Goal: Information Seeking & Learning: Learn about a topic

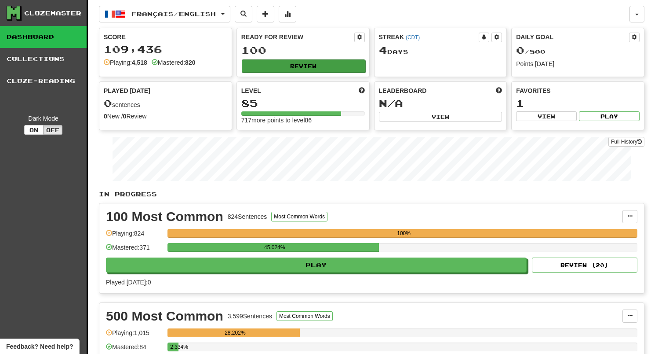
click at [256, 62] on button "Review" at bounding box center [304, 65] width 124 height 13
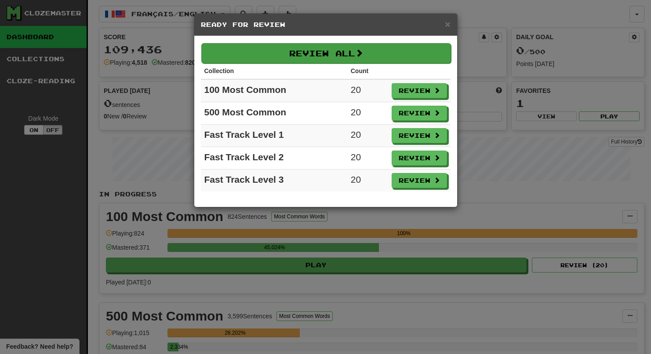
click at [261, 58] on button "Review All" at bounding box center [326, 53] width 250 height 20
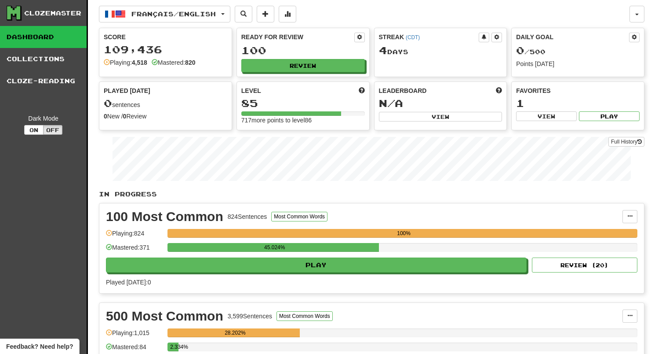
select select "**"
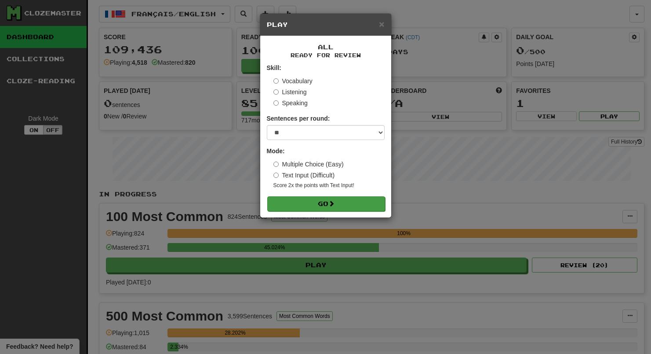
click at [312, 202] on button "Go" at bounding box center [326, 203] width 118 height 15
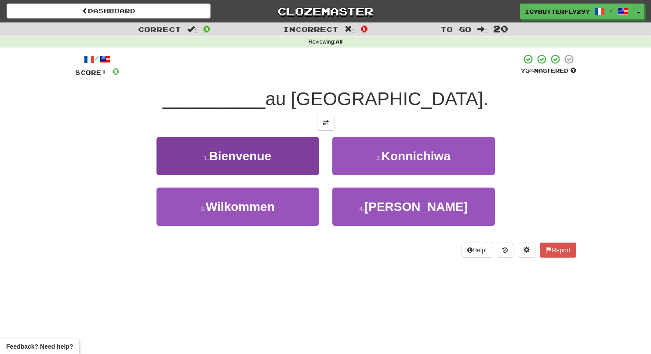
click at [285, 165] on button "1 . Bienvenue" at bounding box center [238, 156] width 163 height 38
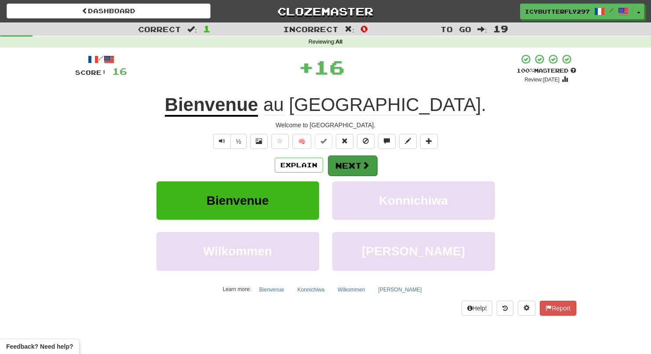
click at [346, 171] on button "Next" at bounding box center [352, 165] width 49 height 20
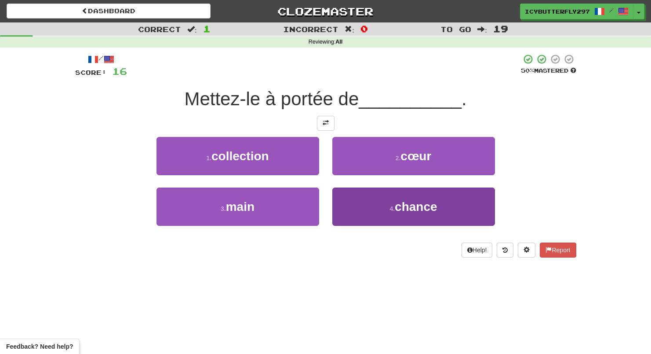
click at [385, 220] on button "4 . chance" at bounding box center [414, 206] width 163 height 38
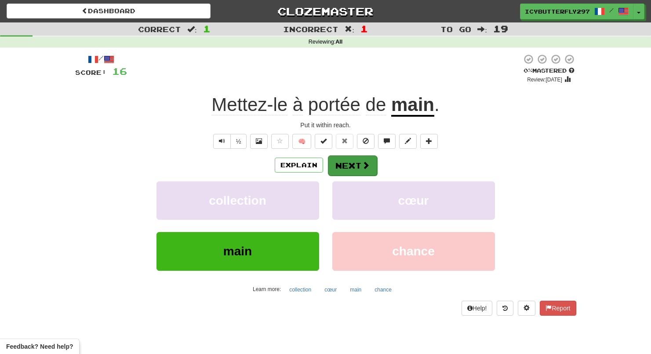
click at [340, 166] on button "Next" at bounding box center [352, 165] width 49 height 20
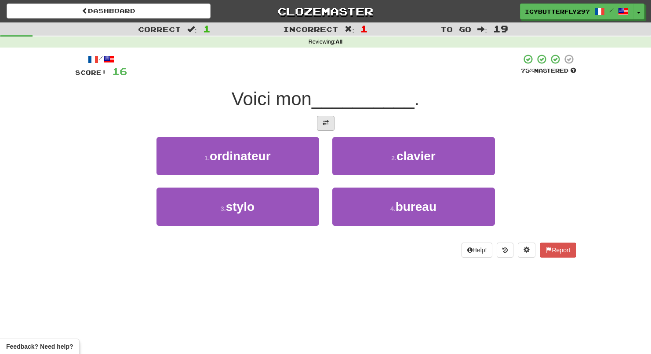
click at [325, 128] on button at bounding box center [326, 123] width 18 height 15
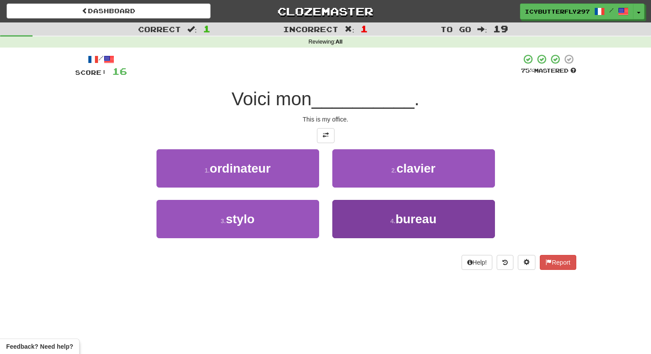
click at [373, 224] on button "4 . bureau" at bounding box center [414, 219] width 163 height 38
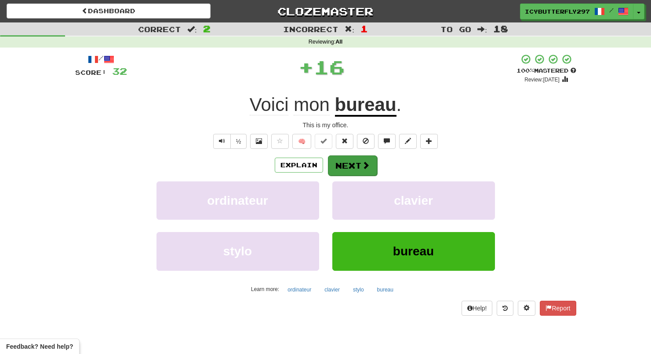
click at [355, 168] on button "Next" at bounding box center [352, 165] width 49 height 20
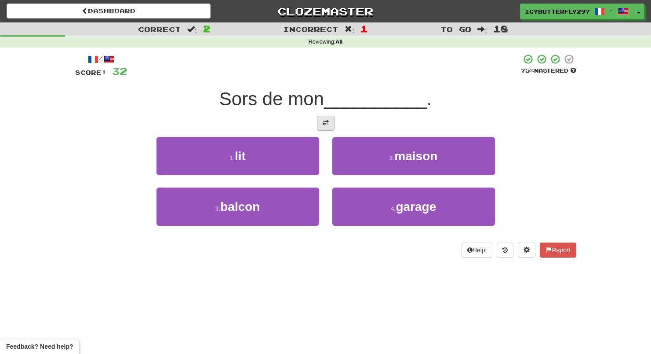
click at [325, 121] on span at bounding box center [326, 123] width 6 height 6
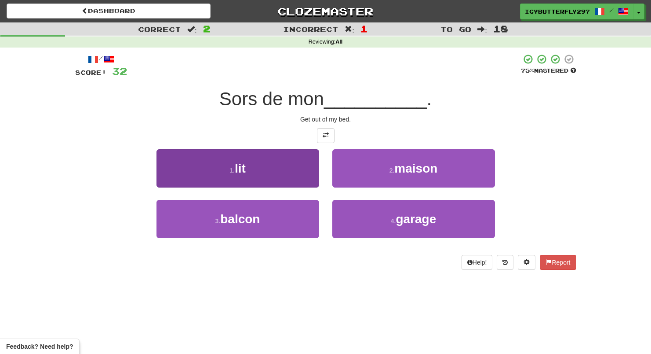
click at [268, 174] on button "1 . lit" at bounding box center [238, 168] width 163 height 38
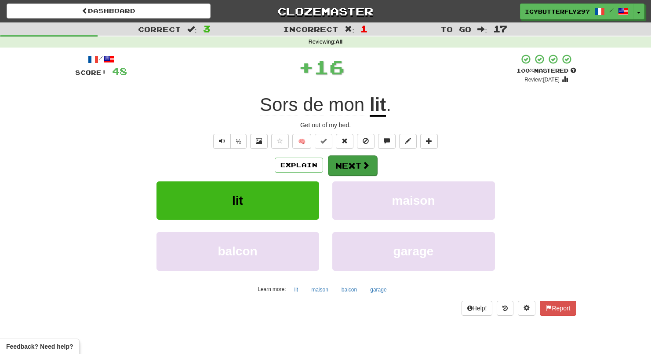
click at [373, 169] on button "Next" at bounding box center [352, 165] width 49 height 20
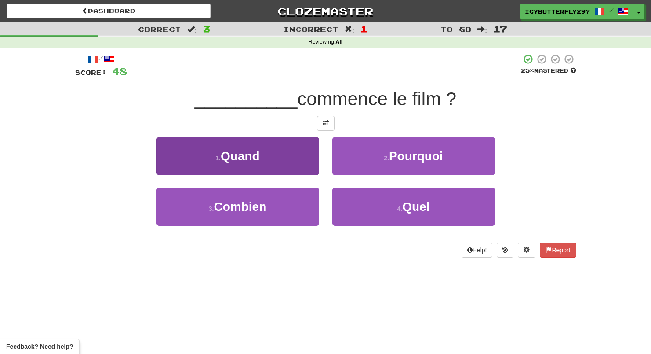
click at [286, 146] on button "1 . Quand" at bounding box center [238, 156] width 163 height 38
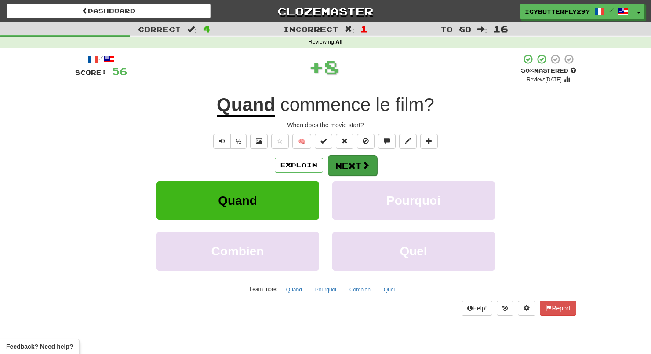
click at [349, 161] on button "Next" at bounding box center [352, 165] width 49 height 20
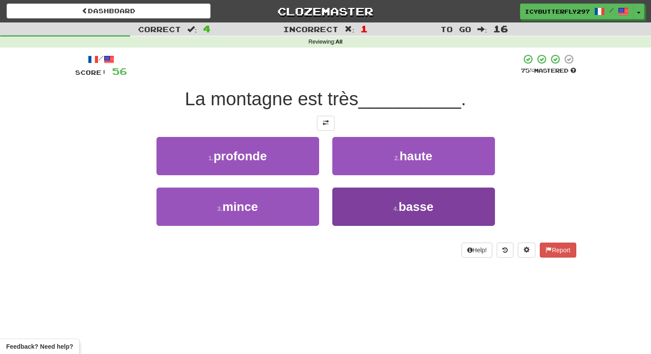
click at [357, 209] on button "4 . basse" at bounding box center [414, 206] width 163 height 38
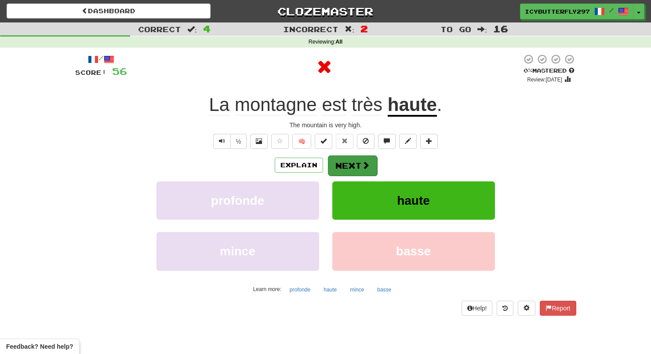
click at [351, 164] on button "Next" at bounding box center [352, 165] width 49 height 20
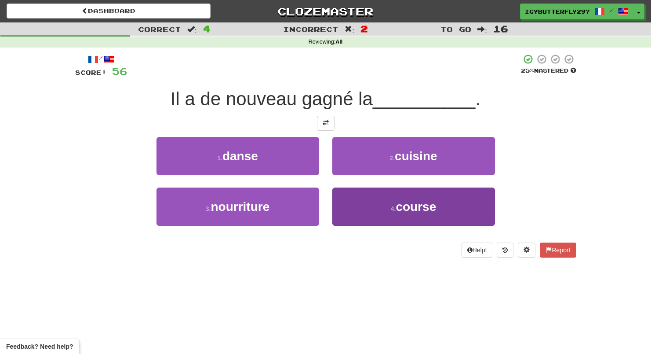
click at [355, 188] on button "4 . course" at bounding box center [414, 206] width 163 height 38
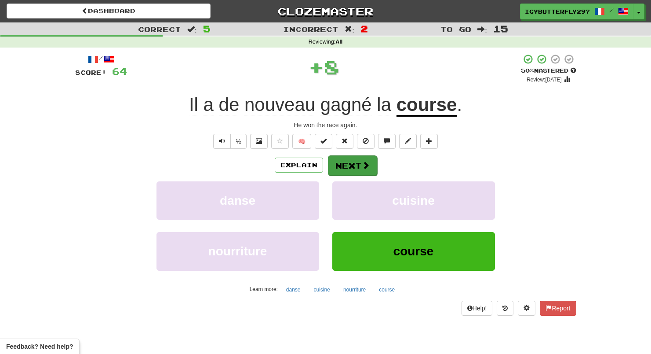
click at [348, 171] on button "Next" at bounding box center [352, 165] width 49 height 20
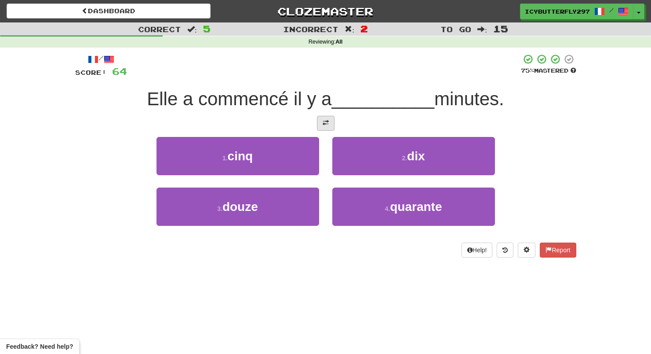
click at [325, 120] on span at bounding box center [326, 123] width 6 height 6
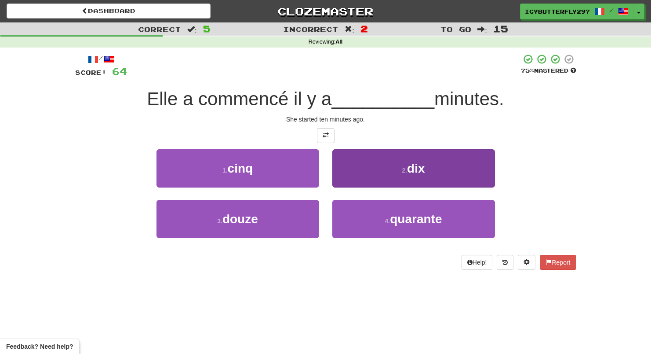
click at [344, 160] on button "2 . dix" at bounding box center [414, 168] width 163 height 38
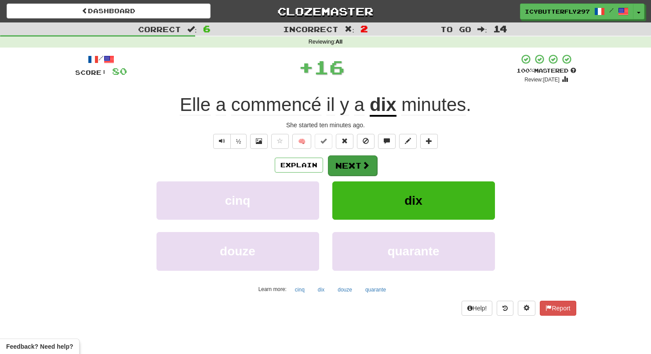
click at [340, 161] on button "Next" at bounding box center [352, 165] width 49 height 20
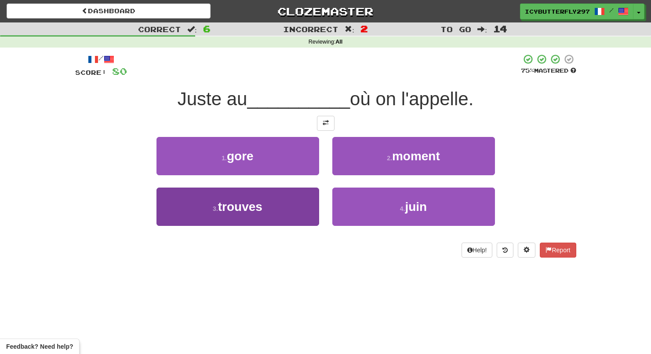
click at [287, 213] on button "3 . trouves" at bounding box center [238, 206] width 163 height 38
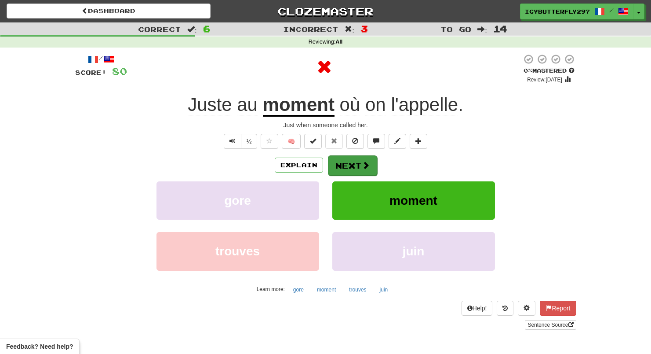
click at [355, 165] on button "Next" at bounding box center [352, 165] width 49 height 20
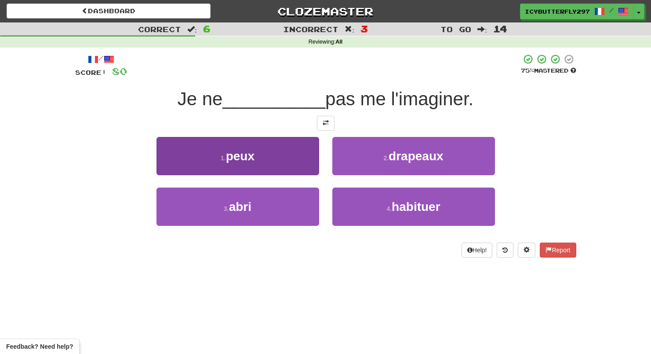
click at [313, 164] on button "1 . peux" at bounding box center [238, 156] width 163 height 38
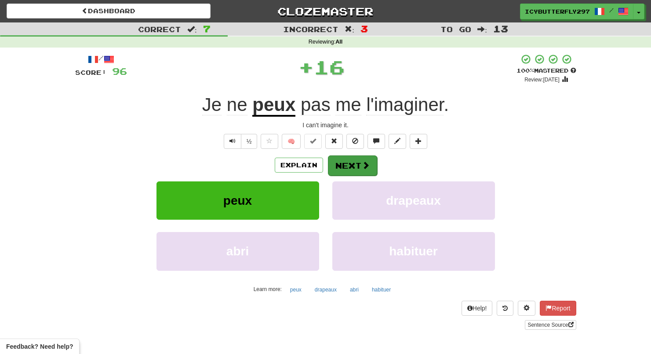
click at [374, 164] on button "Next" at bounding box center [352, 165] width 49 height 20
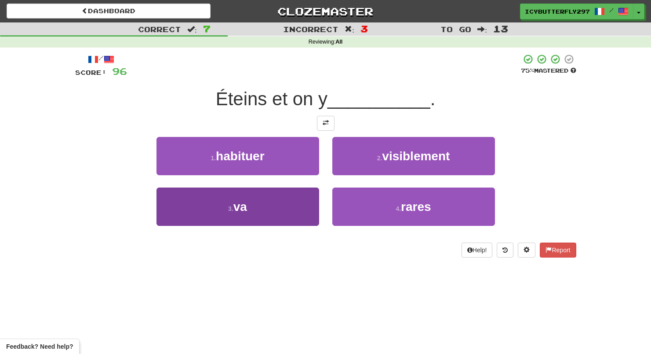
click at [300, 187] on button "3 . va" at bounding box center [238, 206] width 163 height 38
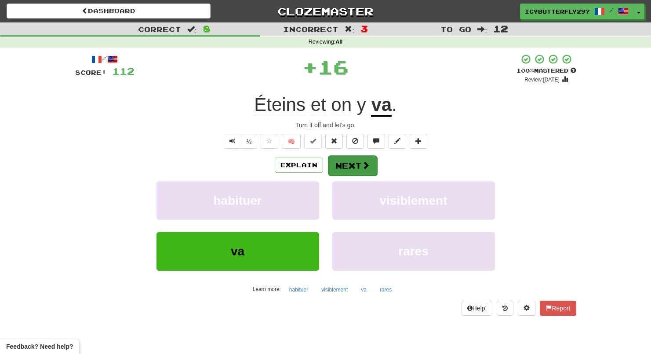
click at [350, 165] on button "Next" at bounding box center [352, 165] width 49 height 20
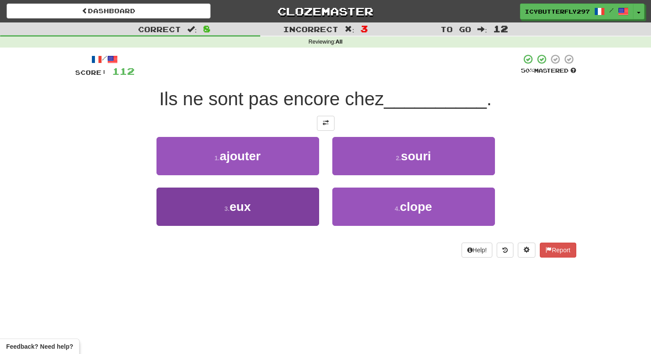
click at [286, 190] on button "3 . eux" at bounding box center [238, 206] width 163 height 38
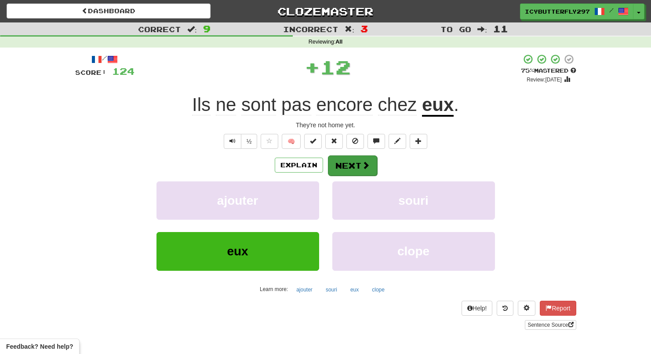
click at [345, 164] on button "Next" at bounding box center [352, 165] width 49 height 20
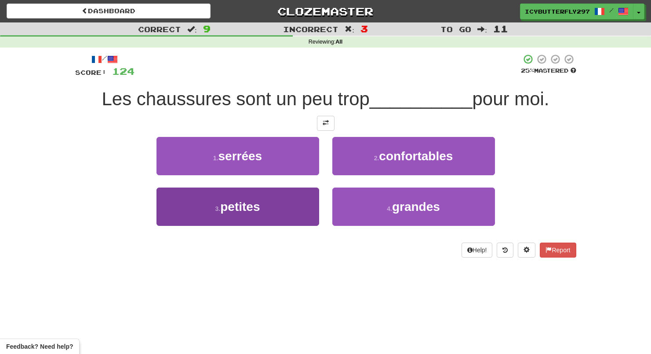
click at [285, 208] on button "3 . petites" at bounding box center [238, 206] width 163 height 38
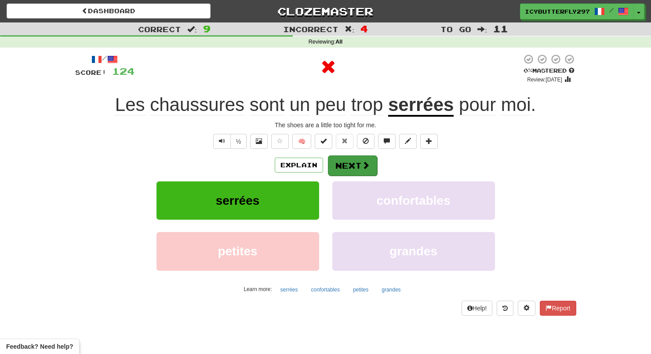
click at [340, 167] on button "Next" at bounding box center [352, 165] width 49 height 20
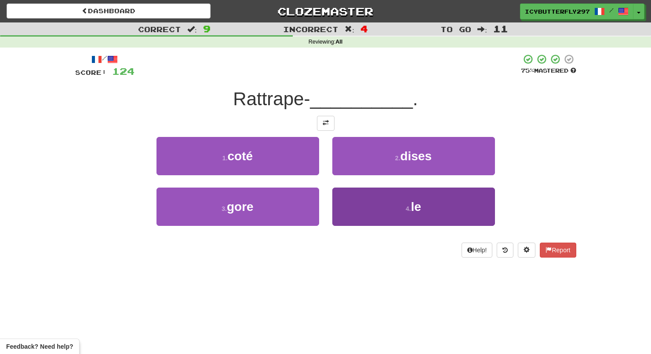
click at [371, 222] on button "4 . le" at bounding box center [414, 206] width 163 height 38
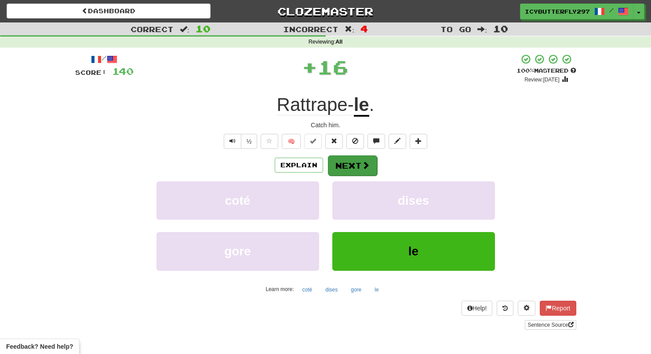
click at [353, 162] on button "Next" at bounding box center [352, 165] width 49 height 20
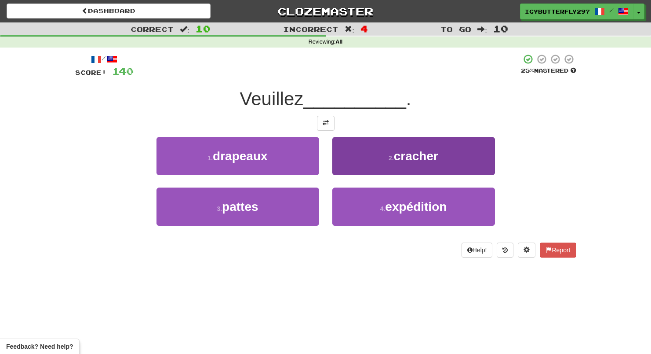
click at [369, 167] on button "2 . cracher" at bounding box center [414, 156] width 163 height 38
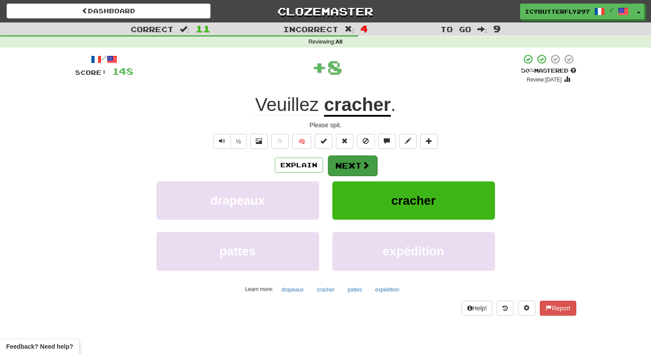
click at [367, 166] on span at bounding box center [366, 165] width 8 height 8
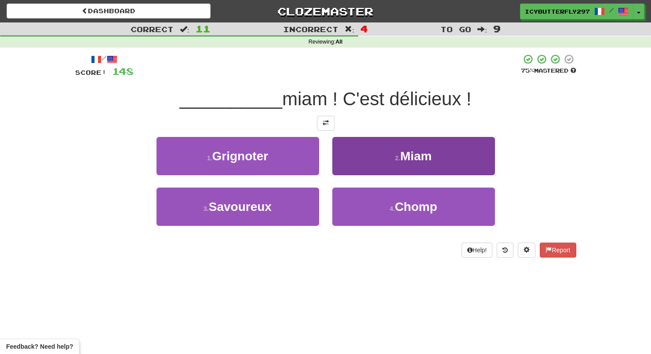
click at [393, 147] on button "2 . Miam" at bounding box center [414, 156] width 163 height 38
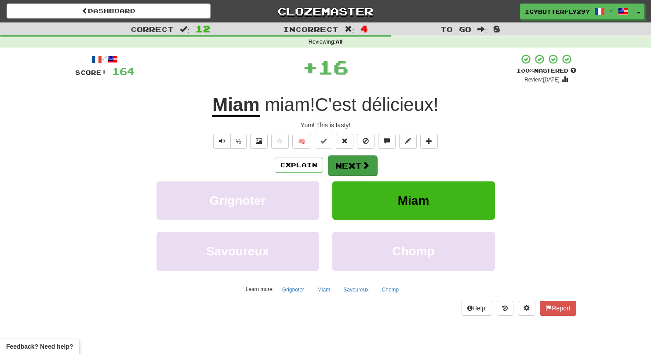
click at [369, 169] on button "Next" at bounding box center [352, 165] width 49 height 20
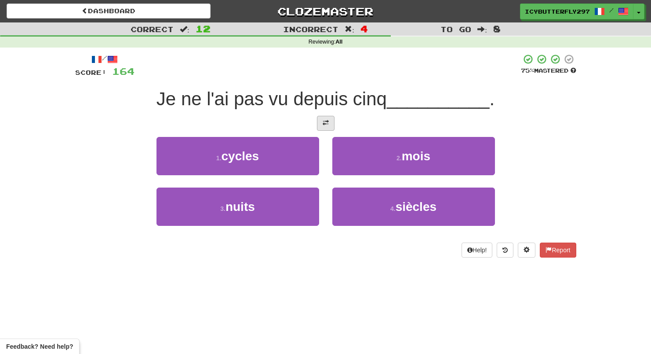
click at [325, 124] on span at bounding box center [326, 123] width 6 height 6
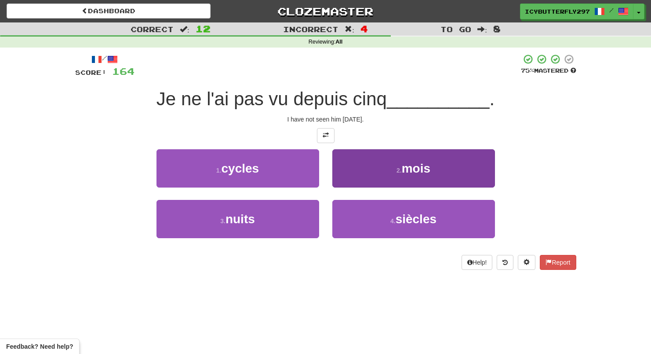
click at [368, 172] on button "2 . mois" at bounding box center [414, 168] width 163 height 38
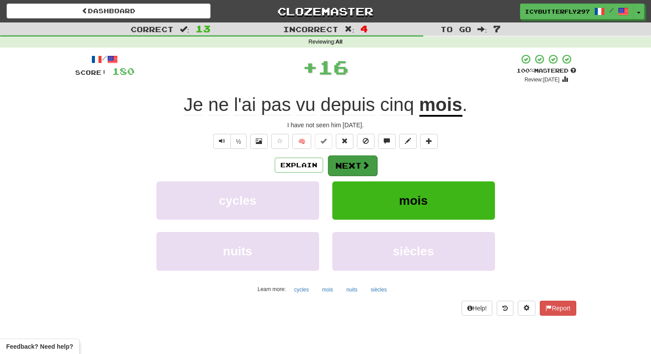
click at [369, 172] on button "Next" at bounding box center [352, 165] width 49 height 20
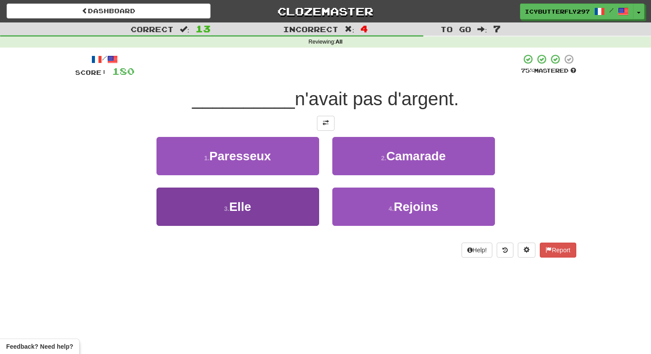
click at [301, 214] on button "3 . Elle" at bounding box center [238, 206] width 163 height 38
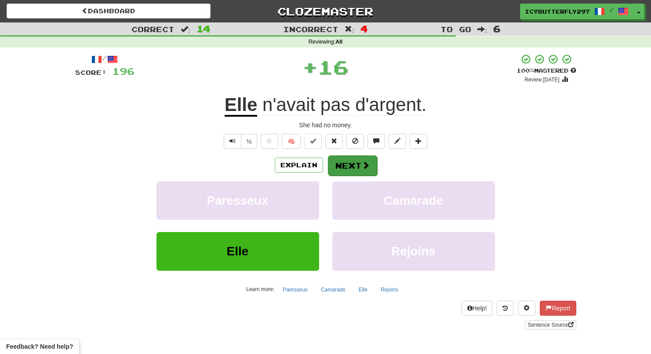
click at [359, 169] on button "Next" at bounding box center [352, 165] width 49 height 20
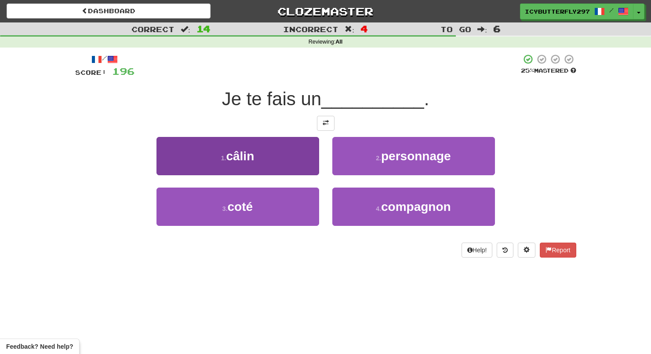
click at [296, 150] on button "1 . câlin" at bounding box center [238, 156] width 163 height 38
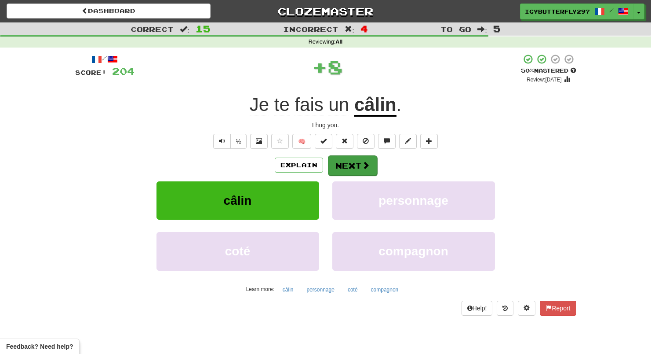
click at [345, 163] on button "Next" at bounding box center [352, 165] width 49 height 20
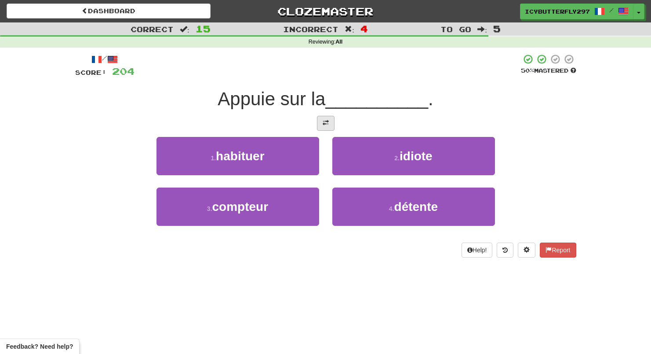
click at [327, 124] on span at bounding box center [326, 123] width 6 height 6
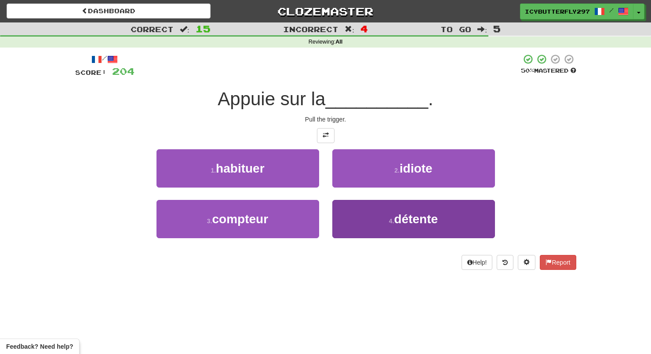
click at [362, 221] on button "4 . détente" at bounding box center [414, 219] width 163 height 38
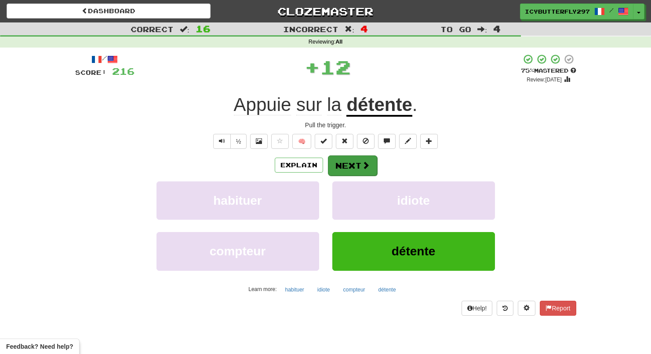
click at [359, 155] on button "Next" at bounding box center [352, 165] width 49 height 20
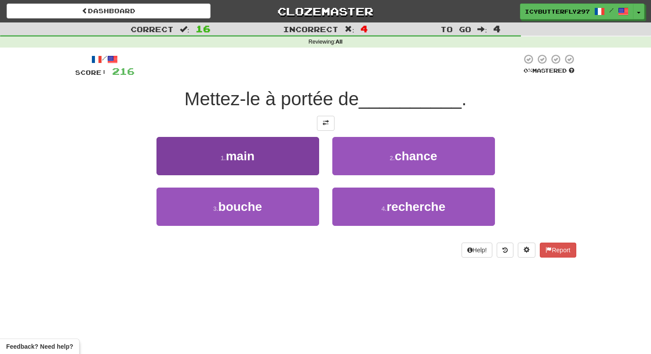
click at [307, 153] on button "1 . main" at bounding box center [238, 156] width 163 height 38
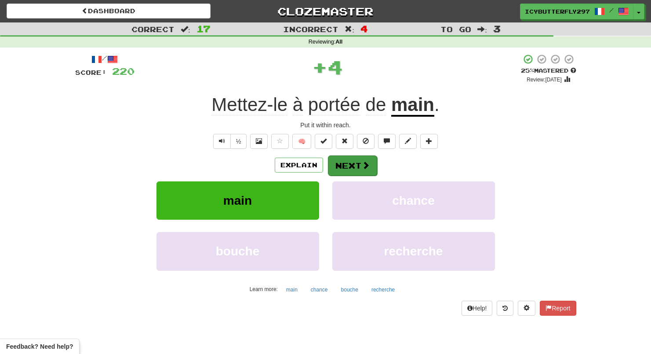
click at [349, 165] on button "Next" at bounding box center [352, 165] width 49 height 20
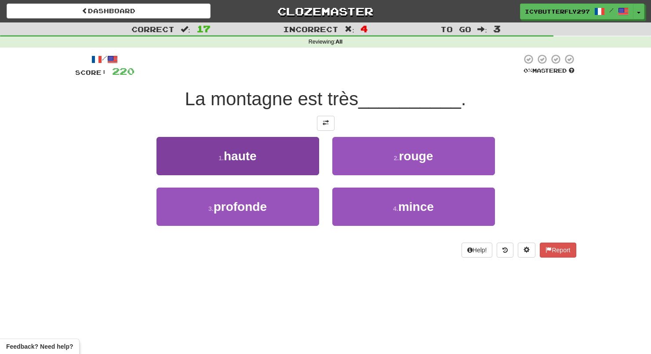
click at [278, 148] on button "1 . haute" at bounding box center [238, 156] width 163 height 38
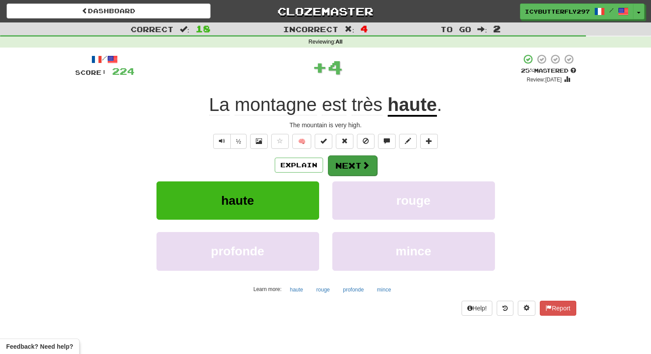
click at [355, 163] on button "Next" at bounding box center [352, 165] width 49 height 20
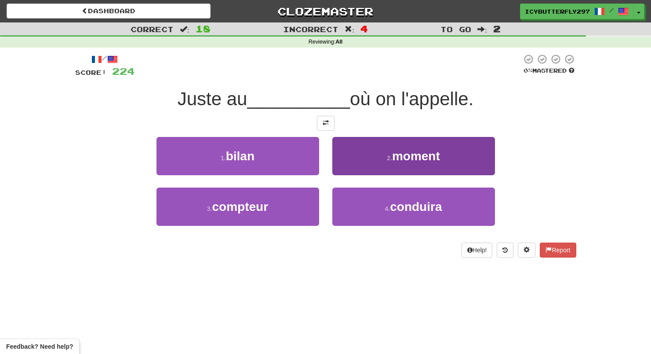
click at [377, 166] on button "2 . moment" at bounding box center [414, 156] width 163 height 38
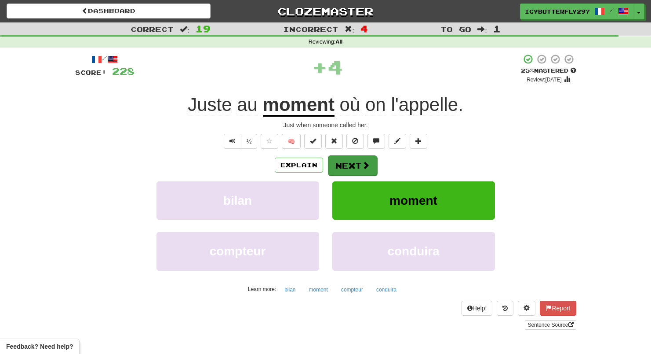
click at [353, 162] on button "Next" at bounding box center [352, 165] width 49 height 20
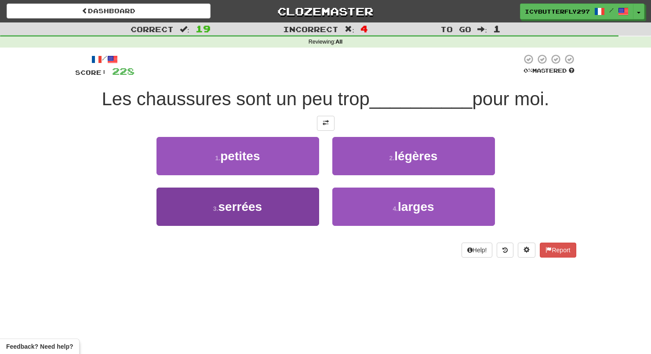
click at [314, 192] on button "3 . serrées" at bounding box center [238, 206] width 163 height 38
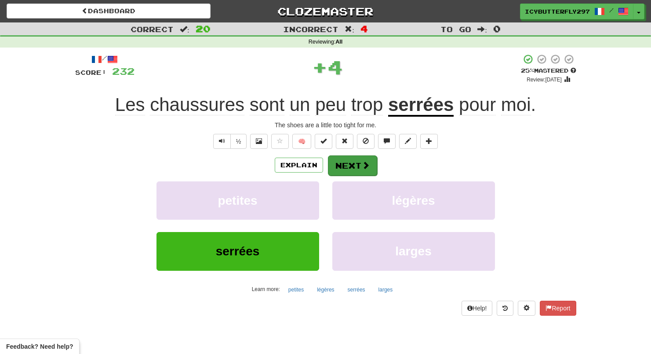
click at [367, 159] on button "Next" at bounding box center [352, 165] width 49 height 20
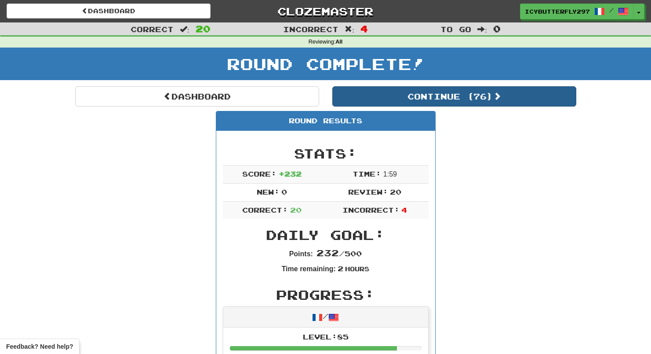
click at [403, 96] on button "Continue ( 76 )" at bounding box center [455, 96] width 244 height 20
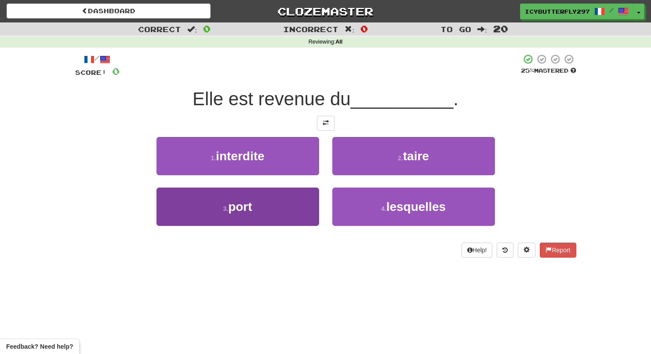
click at [309, 192] on button "3 . port" at bounding box center [238, 206] width 163 height 38
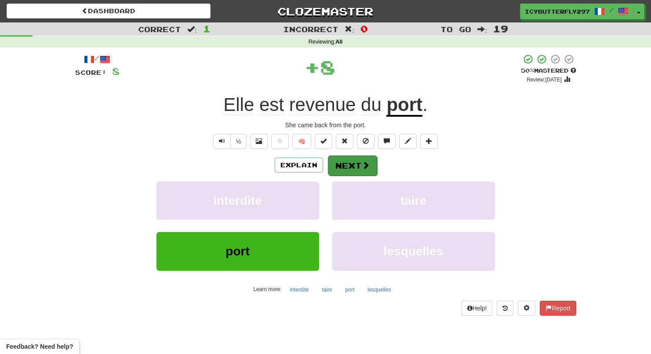
click at [349, 170] on button "Next" at bounding box center [352, 165] width 49 height 20
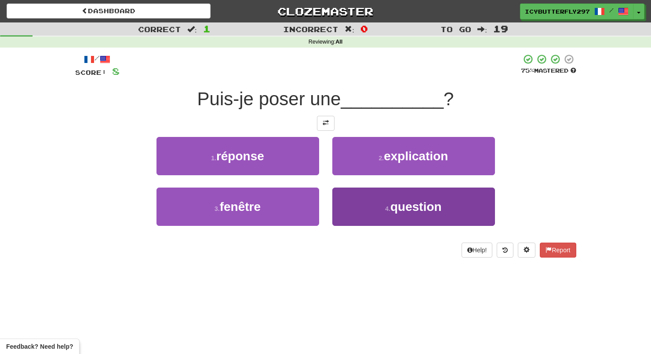
click at [367, 197] on button "4 . question" at bounding box center [414, 206] width 163 height 38
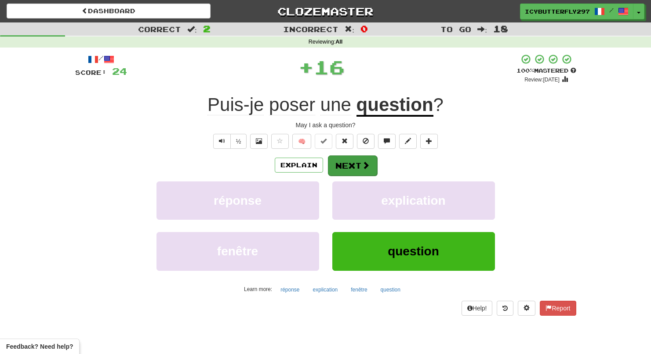
click at [364, 164] on span at bounding box center [366, 165] width 8 height 8
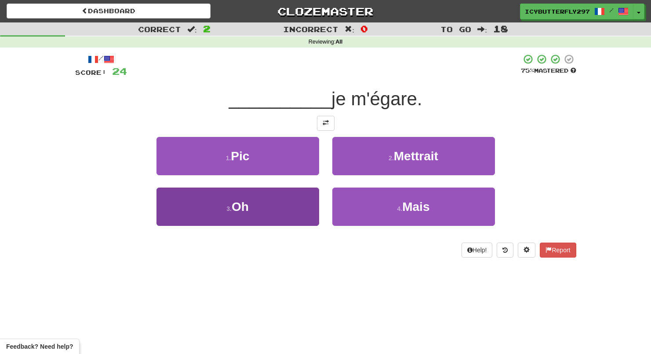
click at [291, 219] on button "3 . Oh" at bounding box center [238, 206] width 163 height 38
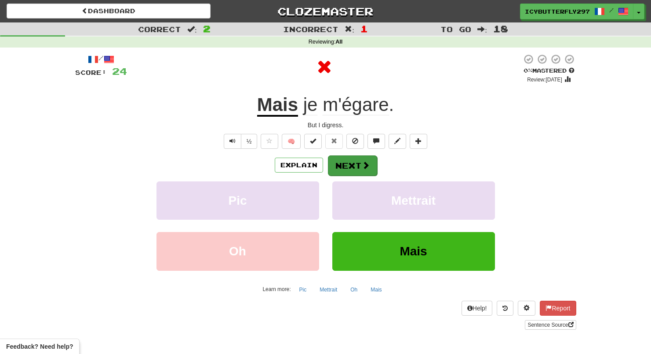
click at [362, 166] on span at bounding box center [366, 165] width 8 height 8
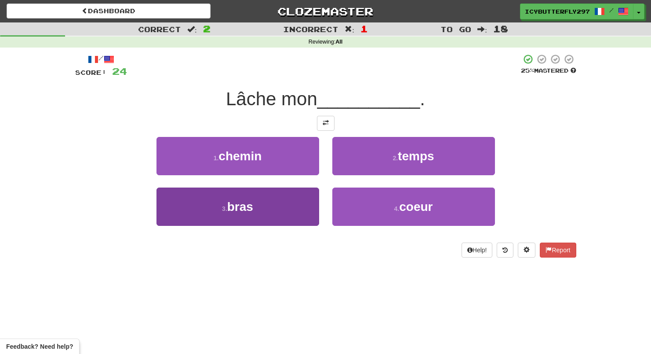
click at [291, 206] on button "3 . bras" at bounding box center [238, 206] width 163 height 38
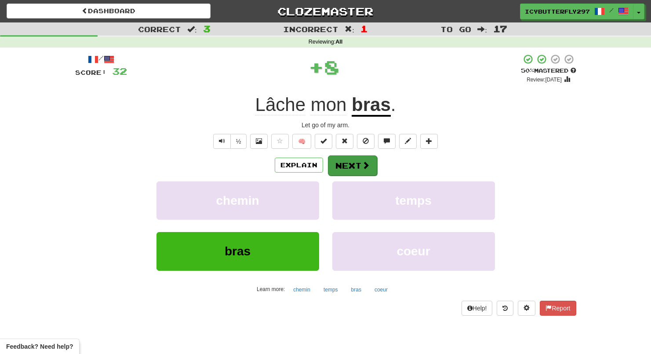
click at [362, 169] on button "Next" at bounding box center [352, 165] width 49 height 20
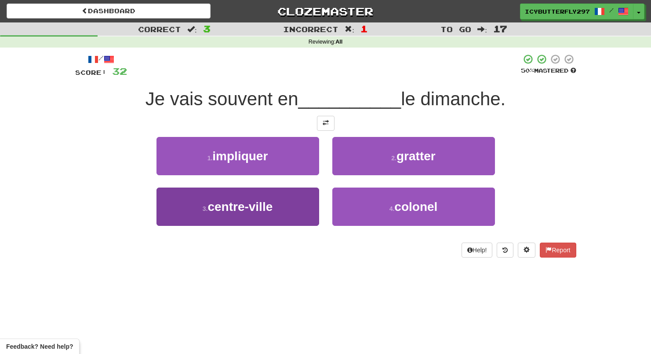
click at [280, 194] on button "3 . centre-ville" at bounding box center [238, 206] width 163 height 38
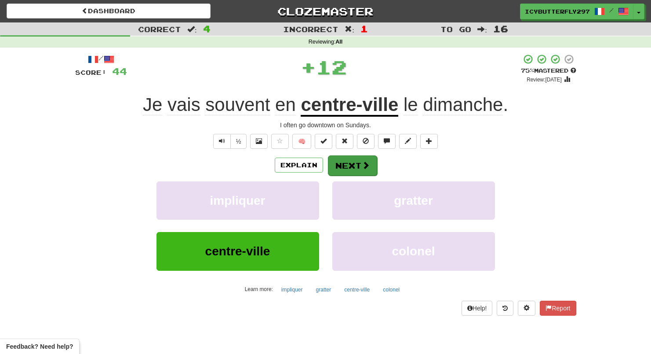
click at [363, 167] on span at bounding box center [366, 165] width 8 height 8
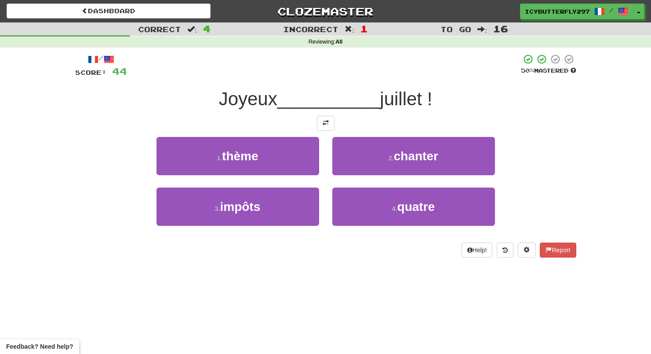
click at [363, 167] on button "2 . chanter" at bounding box center [414, 156] width 163 height 38
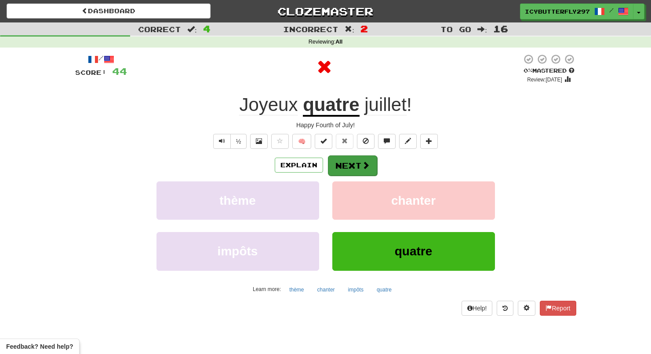
click at [364, 158] on button "Next" at bounding box center [352, 165] width 49 height 20
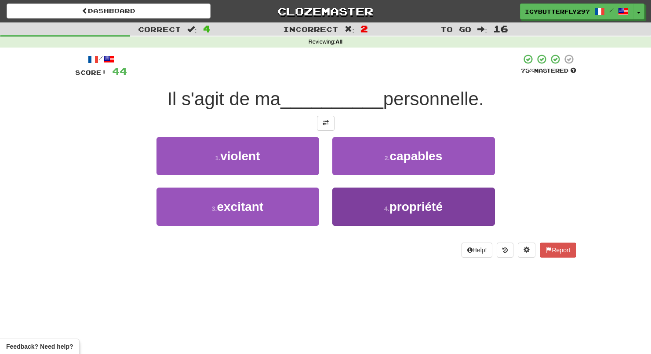
click at [362, 192] on button "4 . propriété" at bounding box center [414, 206] width 163 height 38
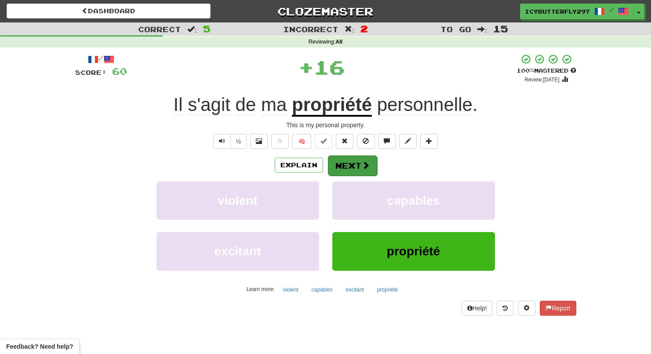
click at [353, 158] on button "Next" at bounding box center [352, 165] width 49 height 20
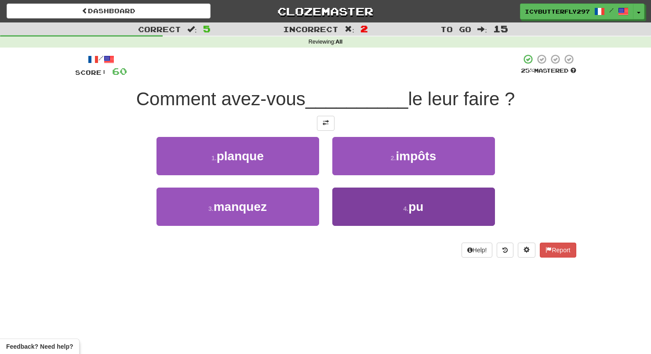
click at [378, 203] on button "4 . pu" at bounding box center [414, 206] width 163 height 38
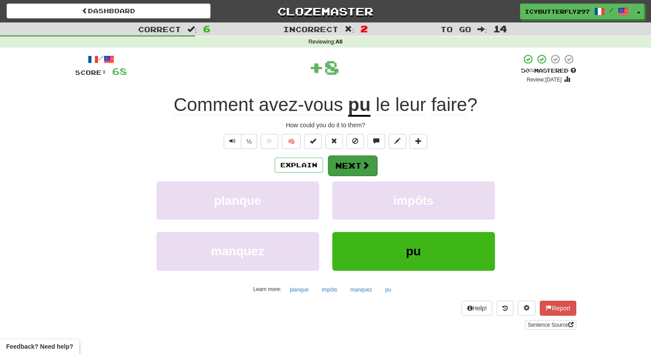
click at [349, 155] on button "Next" at bounding box center [352, 165] width 49 height 20
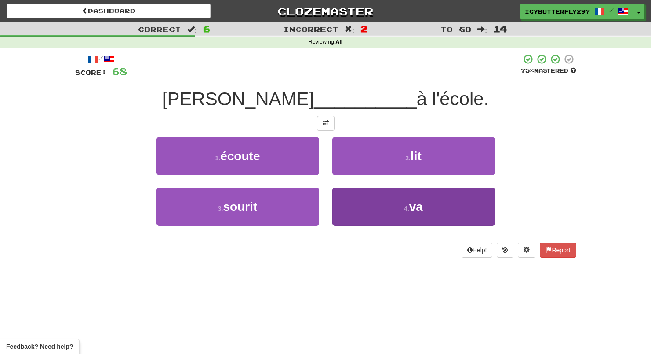
click at [356, 212] on button "4 . va" at bounding box center [414, 206] width 163 height 38
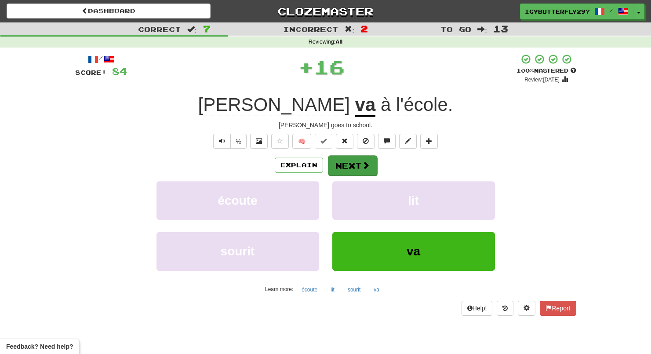
click at [347, 169] on button "Next" at bounding box center [352, 165] width 49 height 20
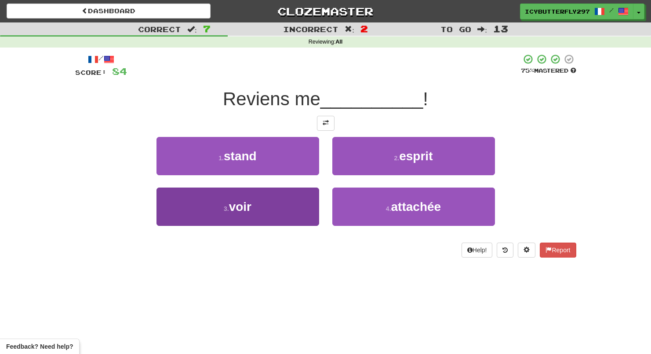
click at [308, 197] on button "3 . voir" at bounding box center [238, 206] width 163 height 38
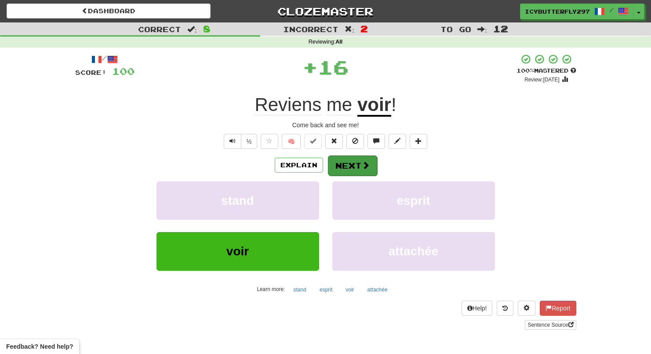
click at [351, 161] on button "Next" at bounding box center [352, 165] width 49 height 20
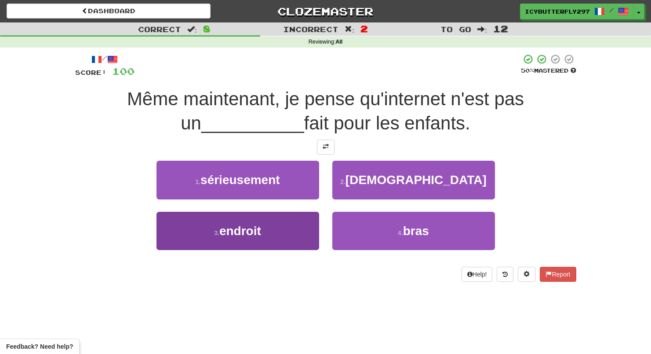
click at [305, 222] on button "3 . endroit" at bounding box center [238, 231] width 163 height 38
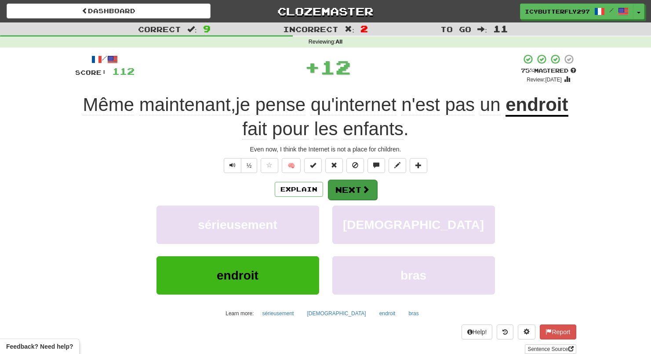
click at [352, 193] on button "Next" at bounding box center [352, 189] width 49 height 20
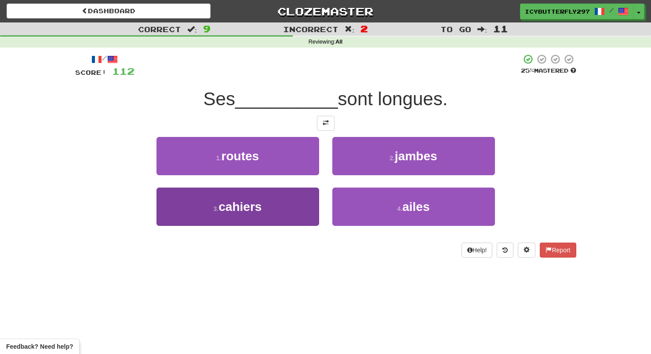
click at [276, 201] on button "3 . cahiers" at bounding box center [238, 206] width 163 height 38
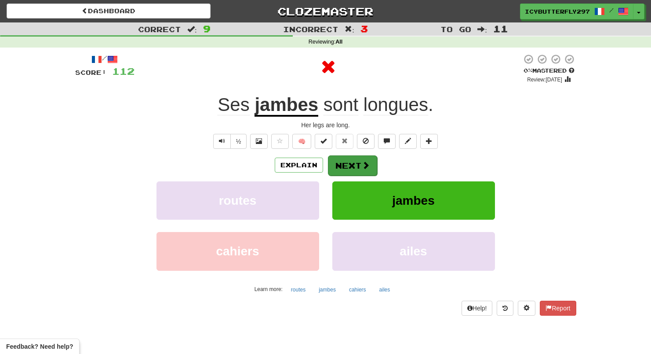
click at [340, 166] on button "Next" at bounding box center [352, 165] width 49 height 20
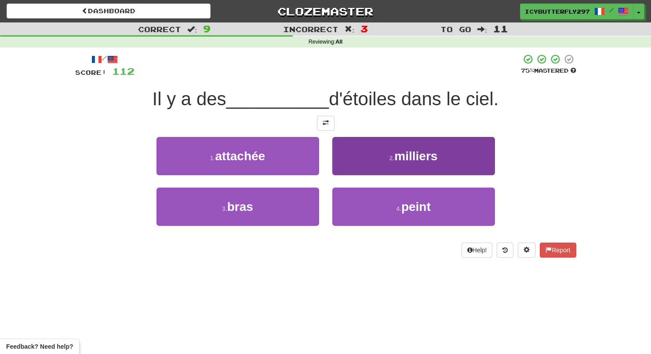
click at [352, 157] on button "2 . milliers" at bounding box center [414, 156] width 163 height 38
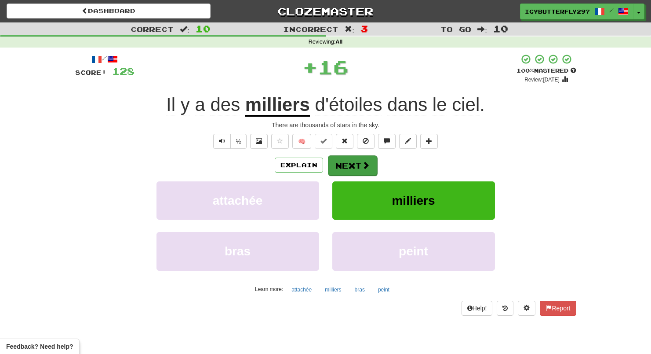
click at [352, 159] on button "Next" at bounding box center [352, 165] width 49 height 20
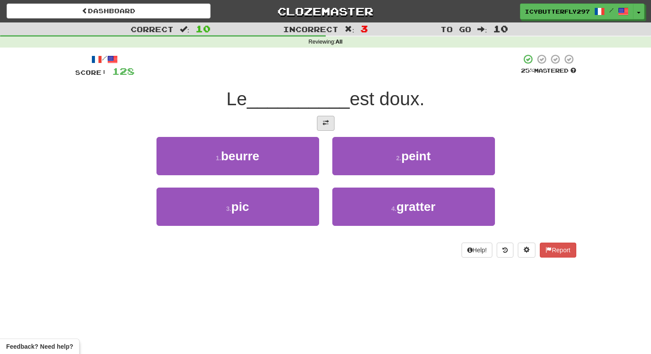
click at [329, 121] on button at bounding box center [326, 123] width 18 height 15
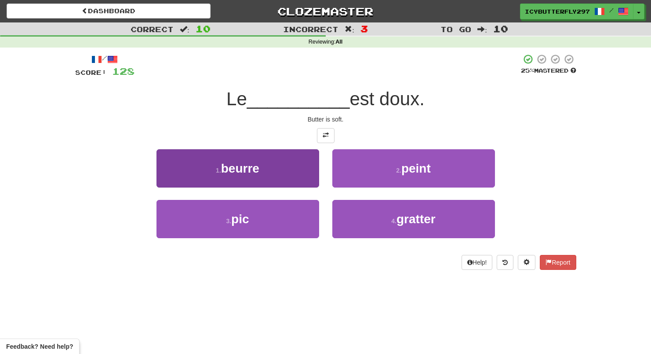
click at [264, 150] on button "1 . beurre" at bounding box center [238, 168] width 163 height 38
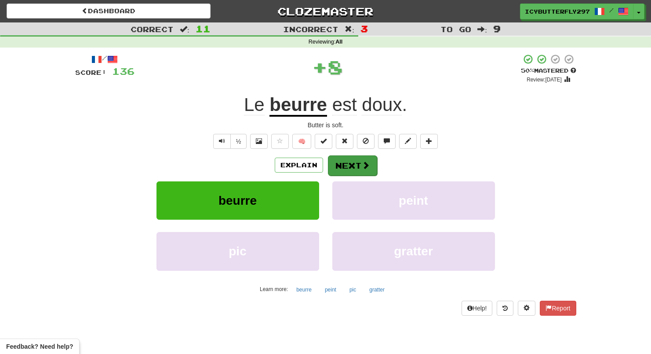
click at [371, 163] on button "Next" at bounding box center [352, 165] width 49 height 20
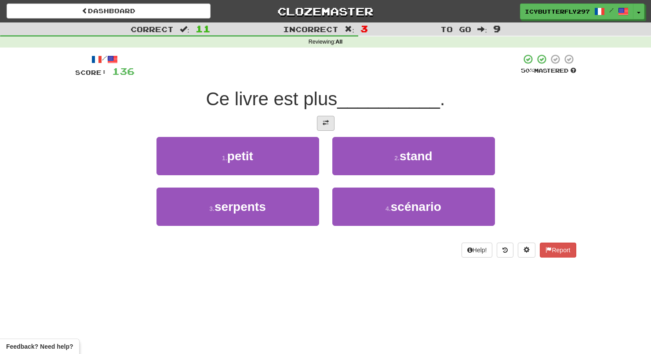
click at [323, 126] on button at bounding box center [326, 123] width 18 height 15
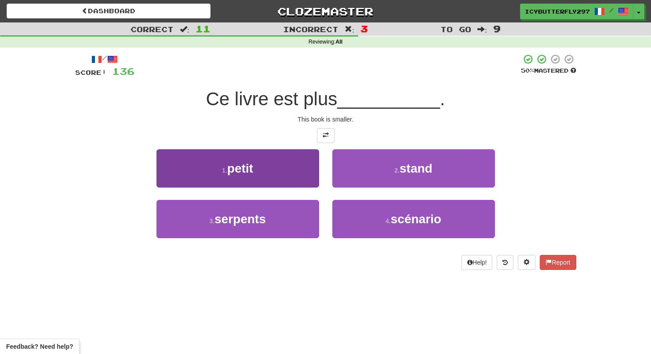
click at [300, 171] on button "1 . petit" at bounding box center [238, 168] width 163 height 38
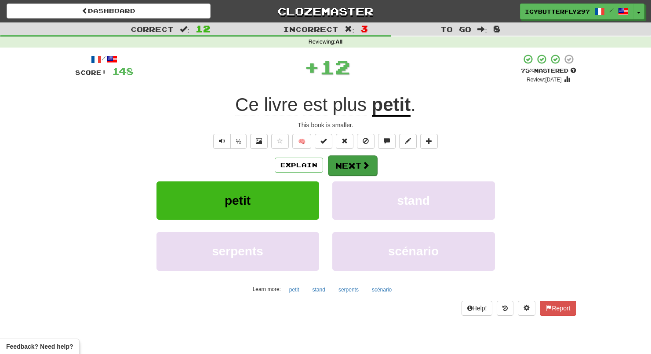
click at [371, 171] on button "Next" at bounding box center [352, 165] width 49 height 20
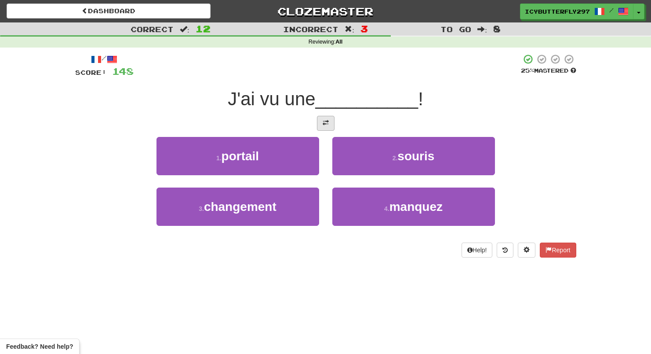
click at [322, 116] on button at bounding box center [326, 123] width 18 height 15
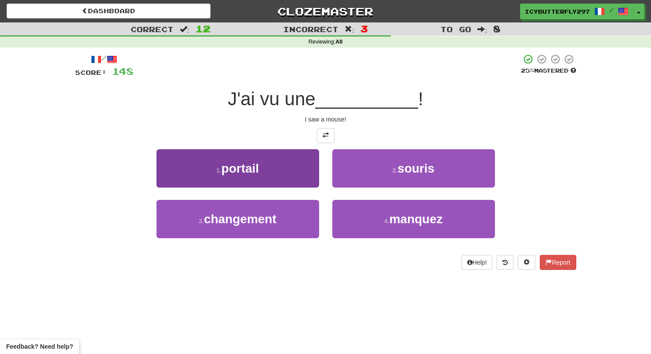
click at [308, 166] on button "1 . portail" at bounding box center [238, 168] width 163 height 38
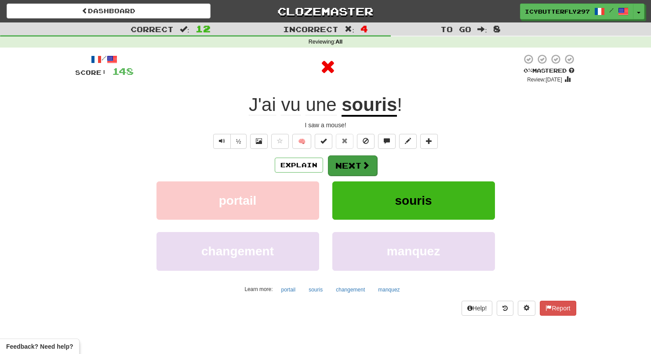
click at [346, 156] on button "Next" at bounding box center [352, 165] width 49 height 20
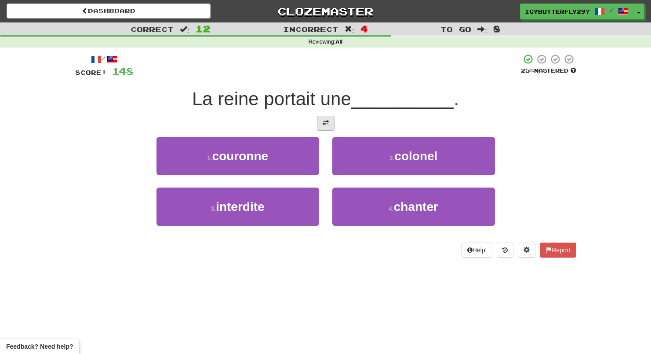
click at [332, 125] on button at bounding box center [326, 123] width 18 height 15
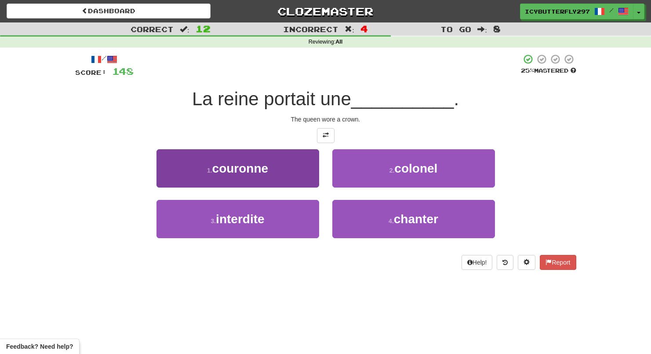
click at [288, 157] on button "1 . couronne" at bounding box center [238, 168] width 163 height 38
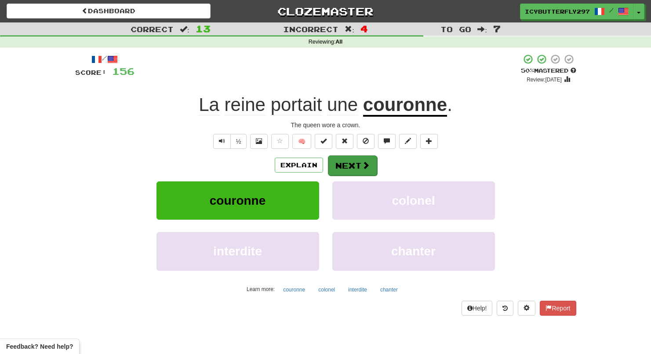
click at [354, 171] on button "Next" at bounding box center [352, 165] width 49 height 20
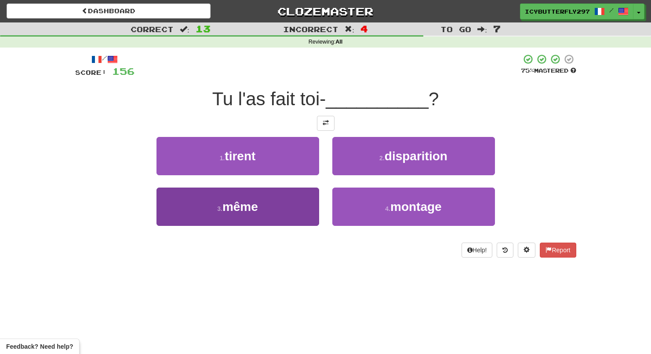
click at [306, 197] on button "3 . même" at bounding box center [238, 206] width 163 height 38
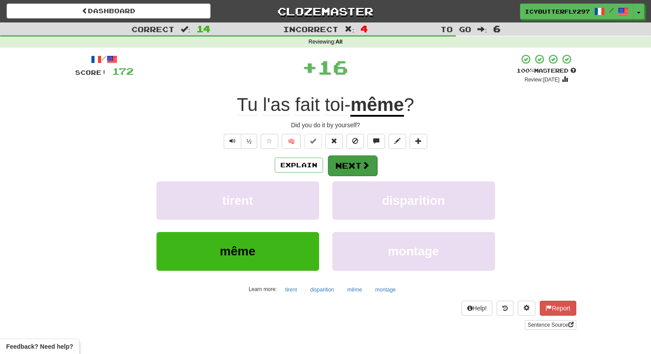
click at [362, 167] on span at bounding box center [366, 165] width 8 height 8
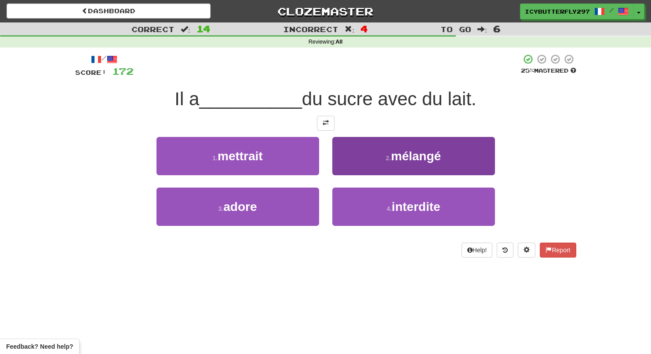
click at [364, 157] on button "2 . mélangé" at bounding box center [414, 156] width 163 height 38
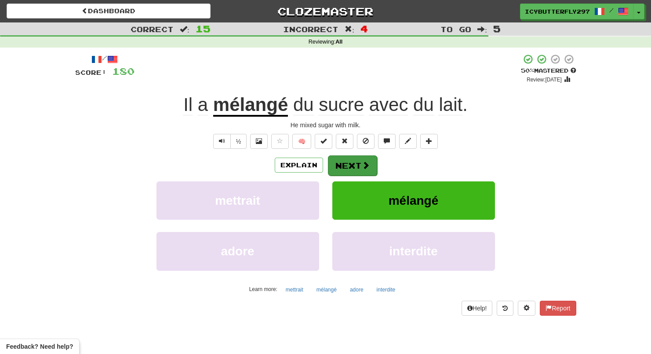
click at [354, 164] on button "Next" at bounding box center [352, 165] width 49 height 20
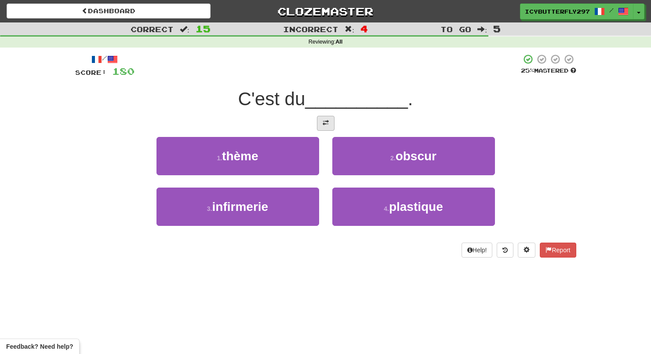
click at [324, 123] on span at bounding box center [326, 123] width 6 height 6
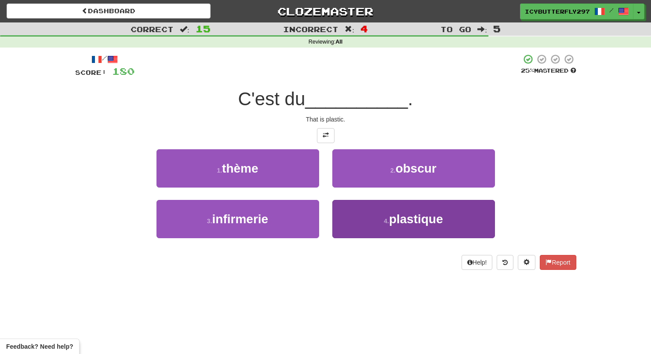
click at [355, 233] on button "4 . plastique" at bounding box center [414, 219] width 163 height 38
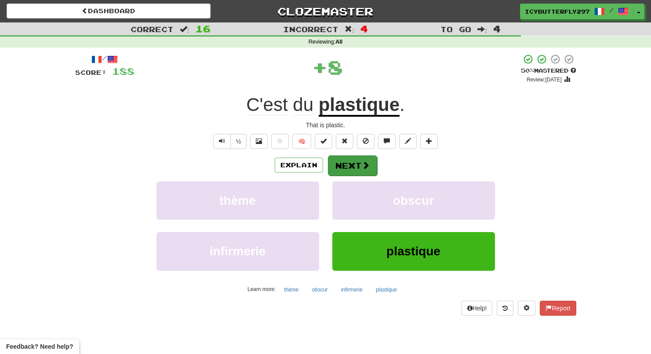
click at [344, 159] on button "Next" at bounding box center [352, 165] width 49 height 20
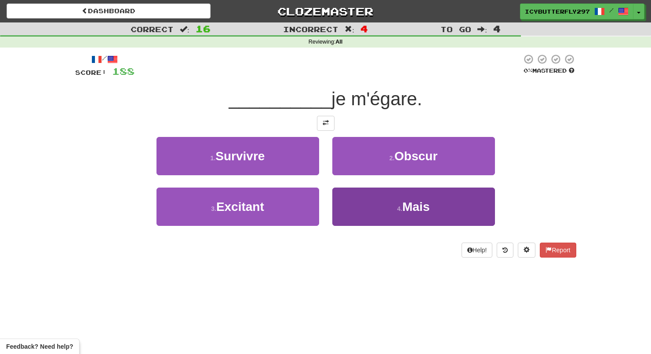
click at [338, 221] on button "4 . Mais" at bounding box center [414, 206] width 163 height 38
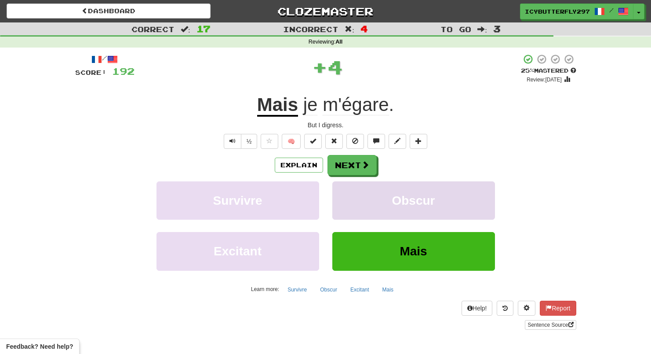
click at [340, 183] on button "Obscur" at bounding box center [414, 200] width 163 height 38
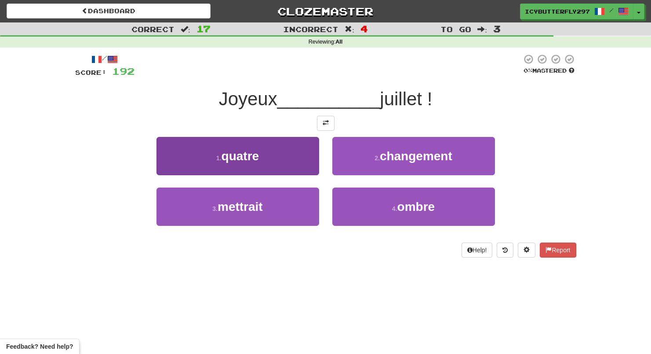
click at [314, 143] on button "1 . quatre" at bounding box center [238, 156] width 163 height 38
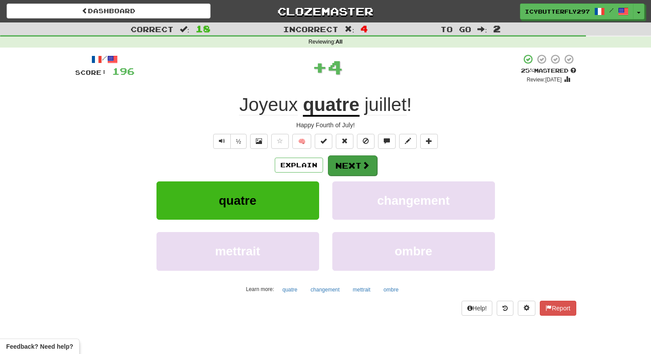
click at [361, 161] on button "Next" at bounding box center [352, 165] width 49 height 20
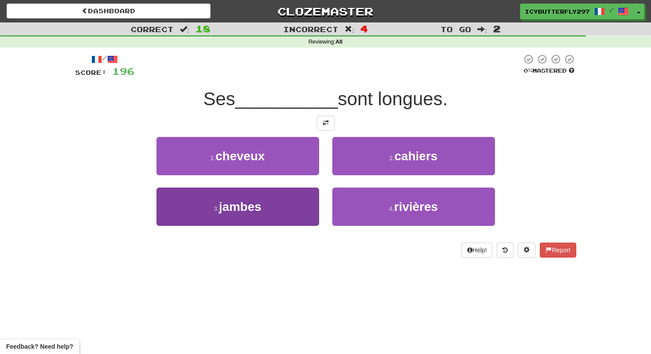
click at [290, 196] on button "3 . jambes" at bounding box center [238, 206] width 163 height 38
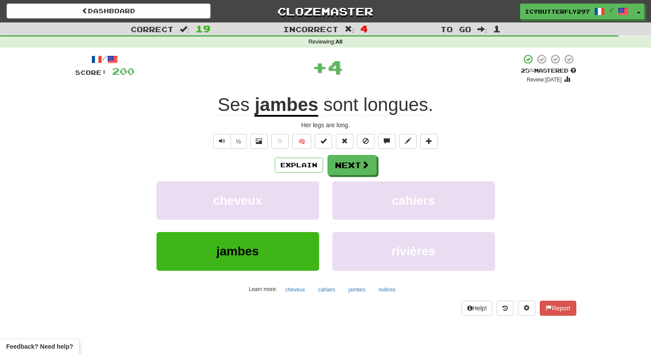
click at [353, 152] on div "/ Score: 200 + 4 25 % Mastered Review: 2025-09-16 Ses jambes sont longues . Her…" at bounding box center [325, 184] width 501 height 261
click at [352, 159] on button "Next" at bounding box center [352, 165] width 49 height 20
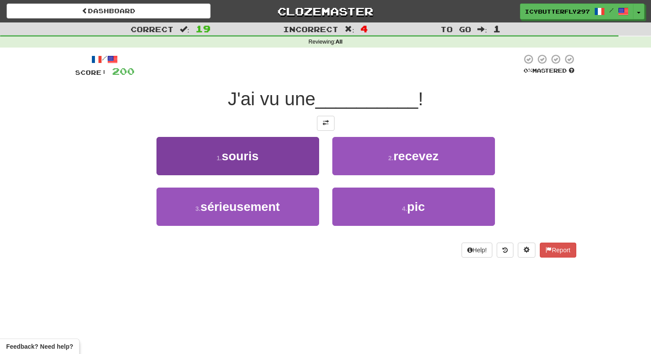
click at [290, 154] on button "1 . souris" at bounding box center [238, 156] width 163 height 38
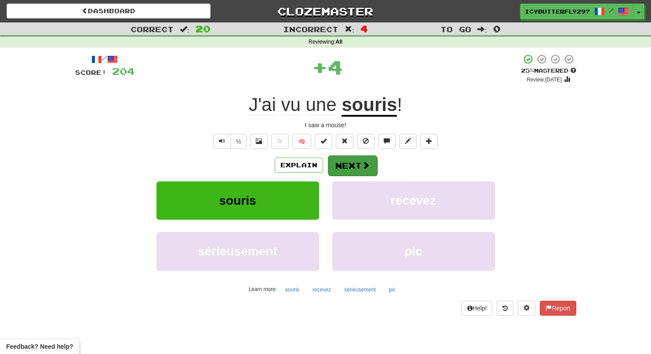
click at [344, 155] on button "Next" at bounding box center [352, 165] width 49 height 20
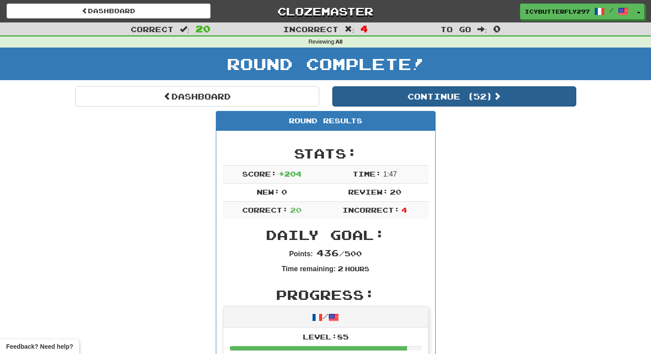
click at [381, 91] on button "Continue ( 52 )" at bounding box center [455, 96] width 244 height 20
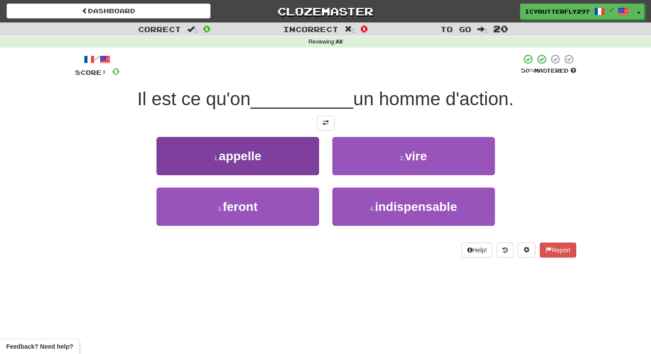
click at [303, 158] on button "1 . appelle" at bounding box center [238, 156] width 163 height 38
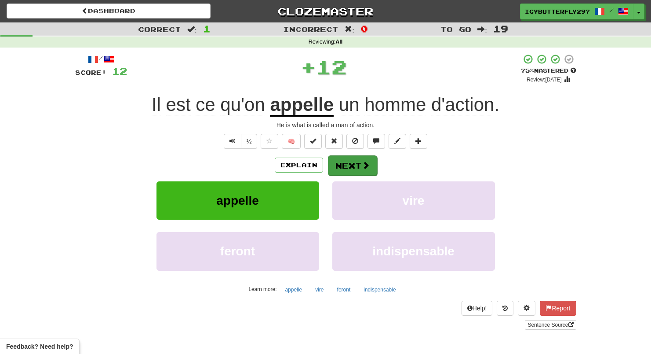
click at [351, 168] on button "Next" at bounding box center [352, 165] width 49 height 20
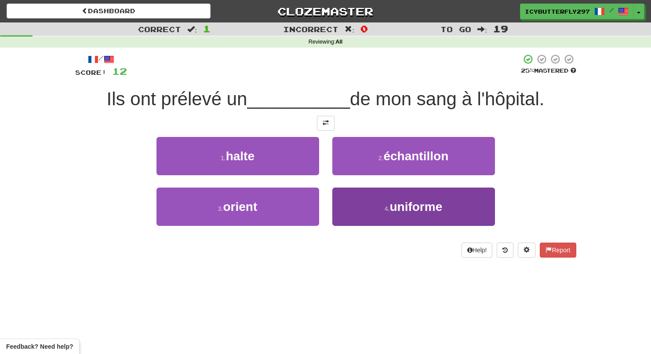
click at [360, 193] on button "4 . uniforme" at bounding box center [414, 206] width 163 height 38
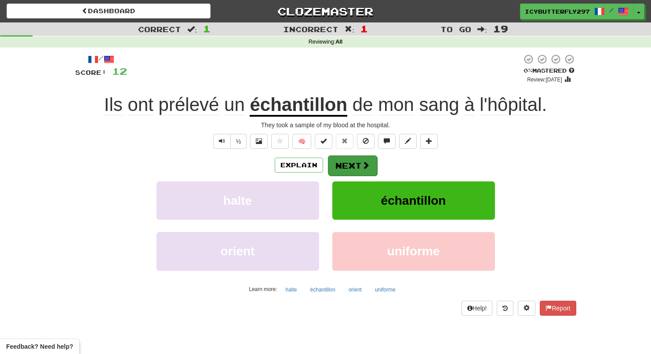
click at [362, 161] on span at bounding box center [366, 165] width 8 height 8
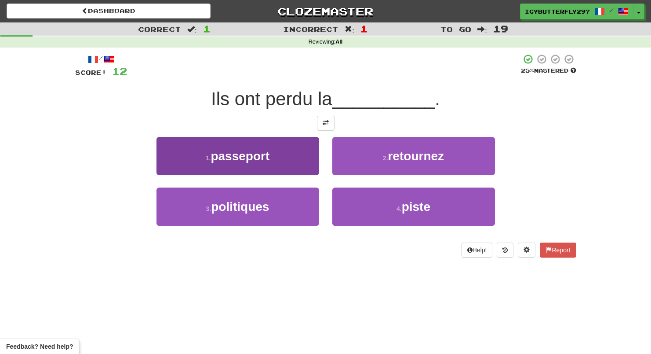
click at [284, 159] on button "1 . passeport" at bounding box center [238, 156] width 163 height 38
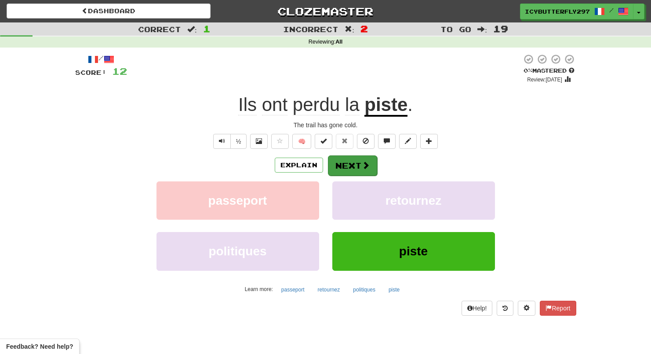
click at [347, 159] on button "Next" at bounding box center [352, 165] width 49 height 20
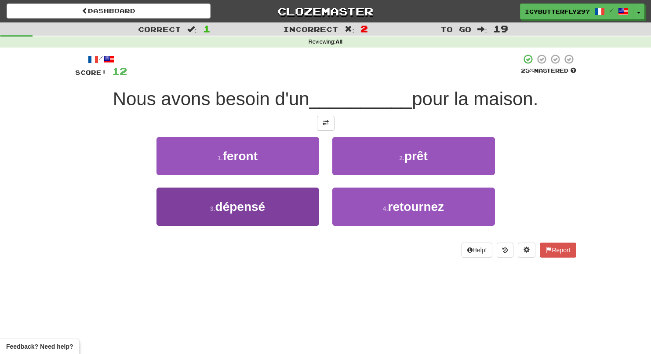
click at [301, 212] on button "3 . dépensé" at bounding box center [238, 206] width 163 height 38
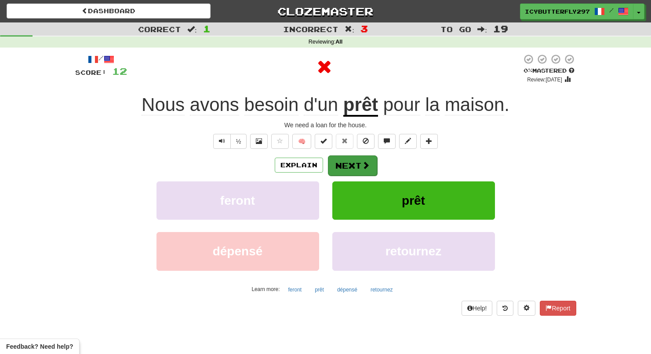
click at [342, 171] on button "Next" at bounding box center [352, 165] width 49 height 20
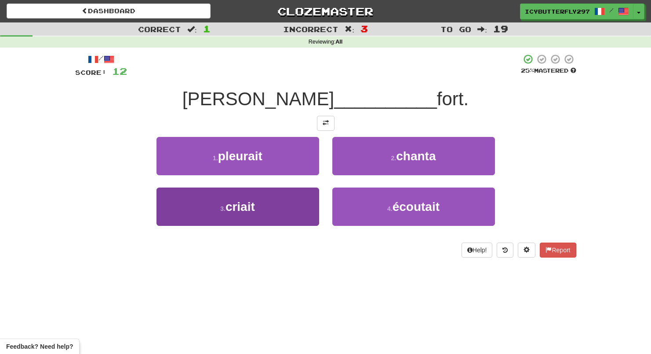
click at [280, 199] on button "3 . criait" at bounding box center [238, 206] width 163 height 38
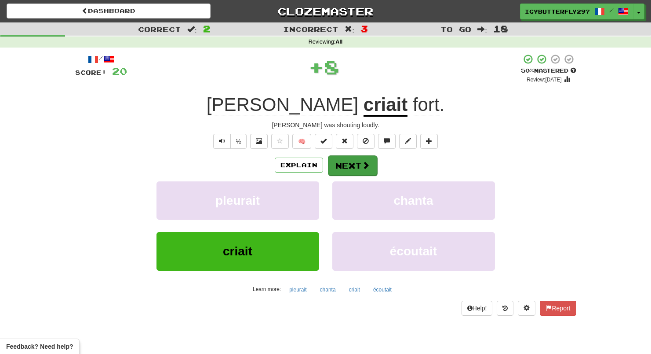
click at [357, 160] on button "Next" at bounding box center [352, 165] width 49 height 20
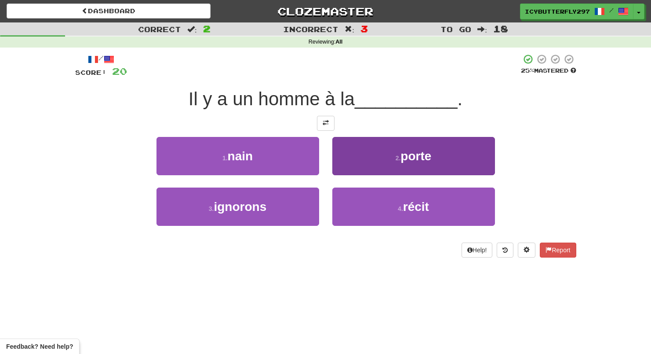
click at [357, 148] on button "2 . porte" at bounding box center [414, 156] width 163 height 38
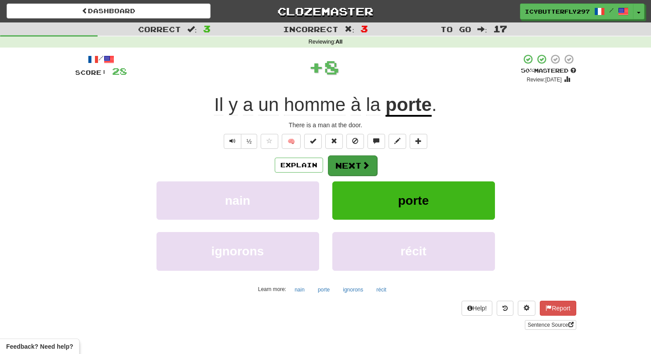
click at [350, 159] on button "Next" at bounding box center [352, 165] width 49 height 20
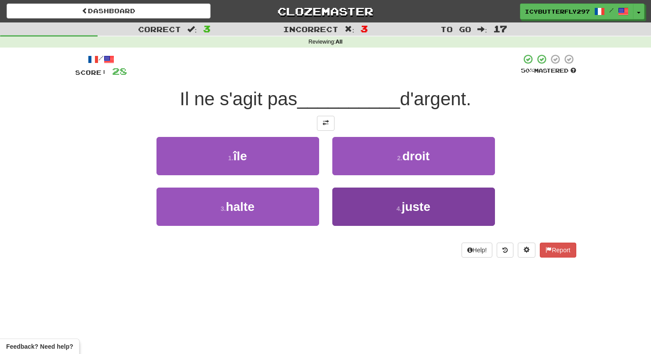
click at [350, 195] on button "4 . juste" at bounding box center [414, 206] width 163 height 38
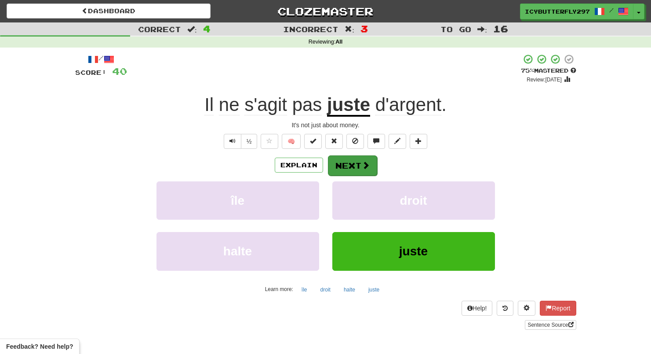
click at [347, 161] on button "Next" at bounding box center [352, 165] width 49 height 20
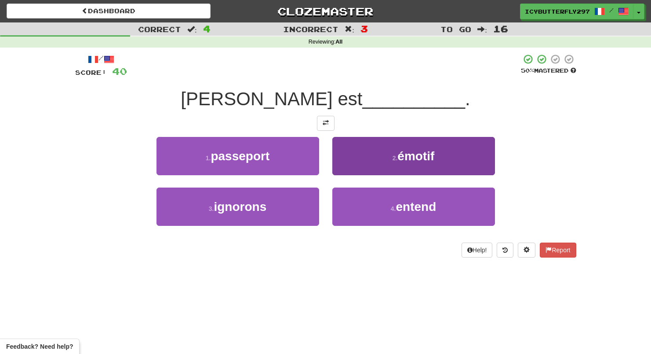
click at [342, 162] on button "2 . émotif" at bounding box center [414, 156] width 163 height 38
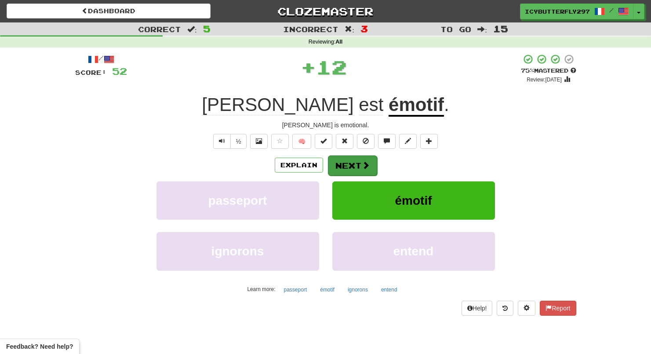
click at [342, 162] on button "Next" at bounding box center [352, 165] width 49 height 20
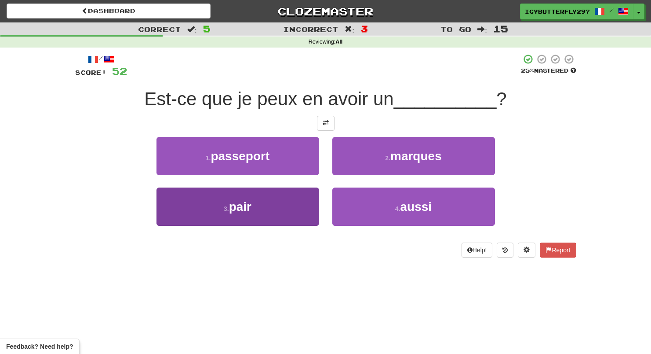
click at [292, 198] on button "3 . pair" at bounding box center [238, 206] width 163 height 38
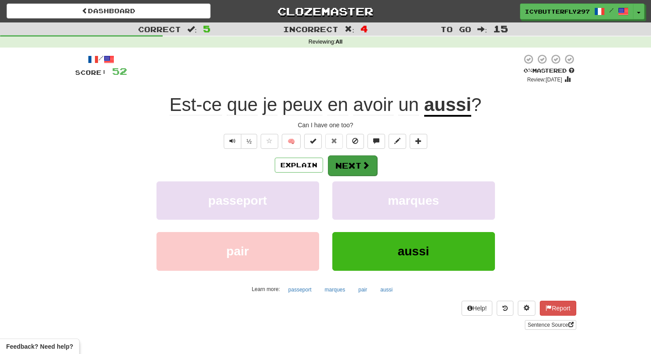
click at [357, 165] on button "Next" at bounding box center [352, 165] width 49 height 20
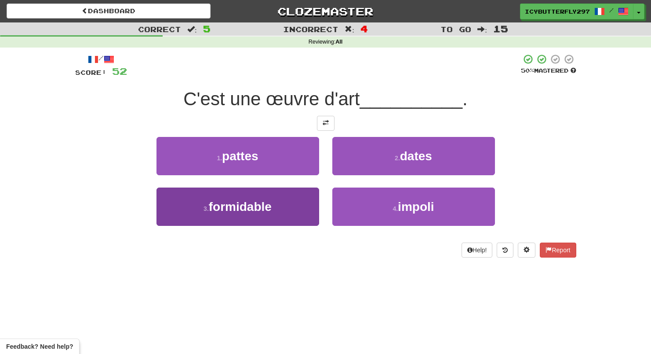
click at [296, 208] on button "3 . formidable" at bounding box center [238, 206] width 163 height 38
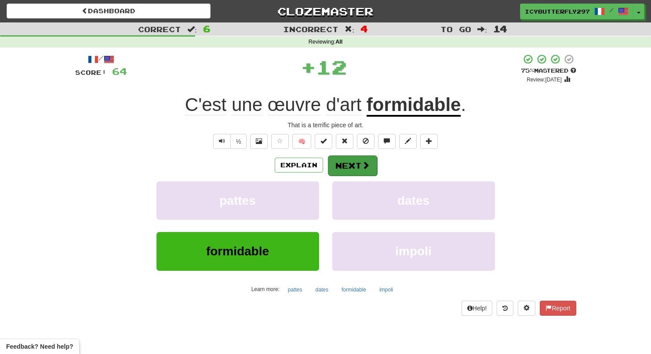
click at [344, 159] on button "Next" at bounding box center [352, 165] width 49 height 20
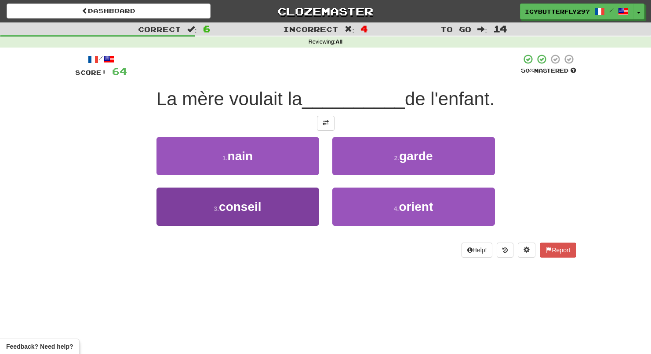
click at [263, 193] on button "3 . conseil" at bounding box center [238, 206] width 163 height 38
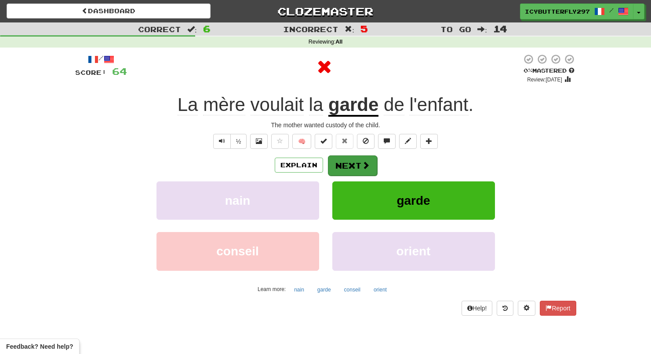
click at [345, 172] on button "Next" at bounding box center [352, 165] width 49 height 20
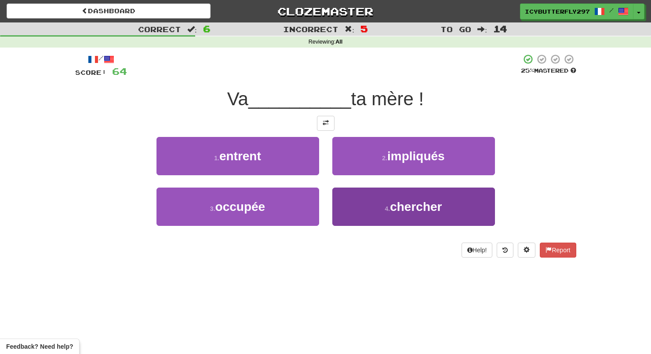
click at [364, 207] on button "4 . chercher" at bounding box center [414, 206] width 163 height 38
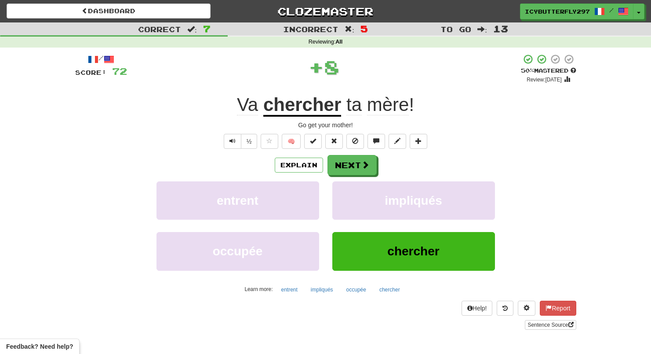
click at [356, 176] on div "Explain Next entrent impliqués occupée chercher Learn more: entrent impliqués o…" at bounding box center [325, 225] width 501 height 141
click at [346, 157] on button "Next" at bounding box center [352, 165] width 49 height 20
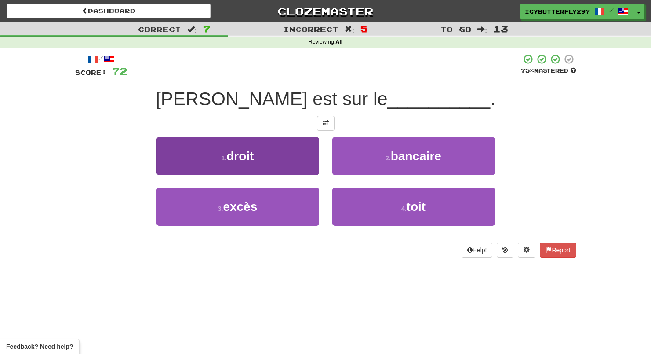
click at [268, 147] on button "1 . droit" at bounding box center [238, 156] width 163 height 38
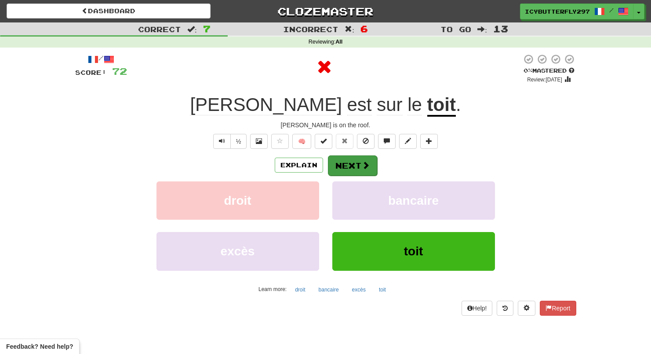
click at [364, 167] on span at bounding box center [366, 165] width 8 height 8
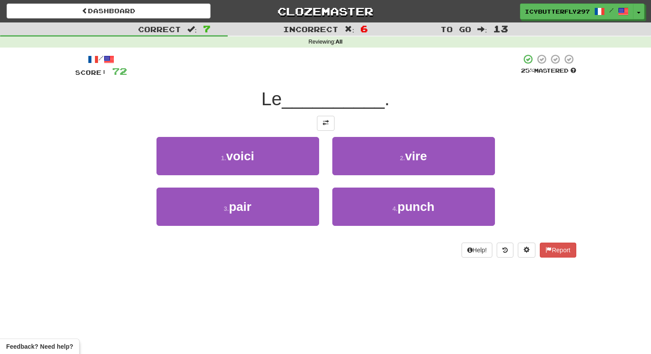
click at [364, 167] on button "2 . vire" at bounding box center [414, 156] width 163 height 38
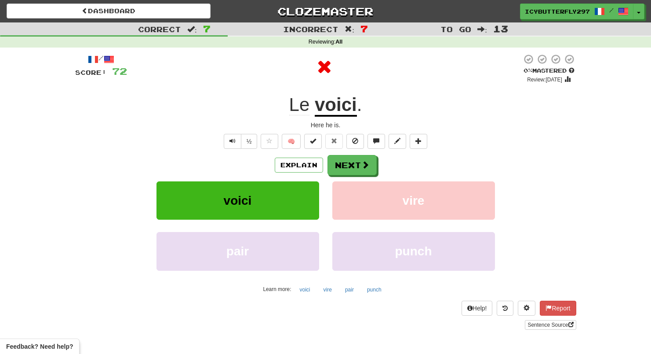
click at [364, 167] on span at bounding box center [366, 165] width 8 height 8
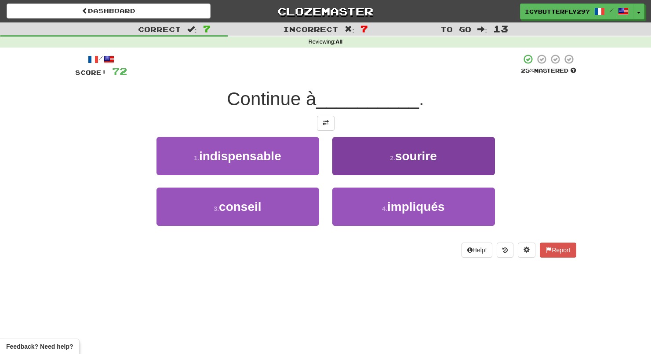
click at [378, 157] on button "2 . sourire" at bounding box center [414, 156] width 163 height 38
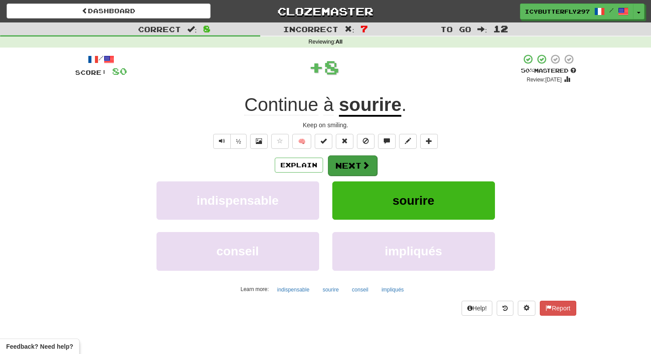
click at [368, 168] on span at bounding box center [366, 165] width 8 height 8
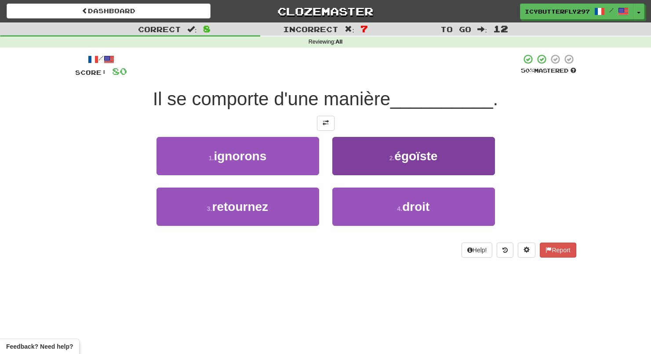
click at [379, 156] on button "2 . égoïste" at bounding box center [414, 156] width 163 height 38
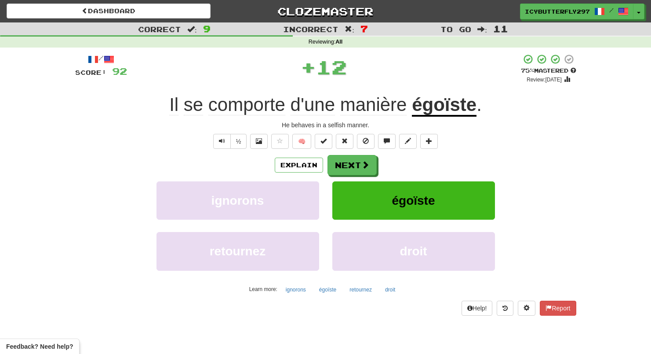
click at [379, 156] on div "Explain Next" at bounding box center [325, 165] width 501 height 20
click at [363, 157] on button "Next" at bounding box center [352, 165] width 49 height 20
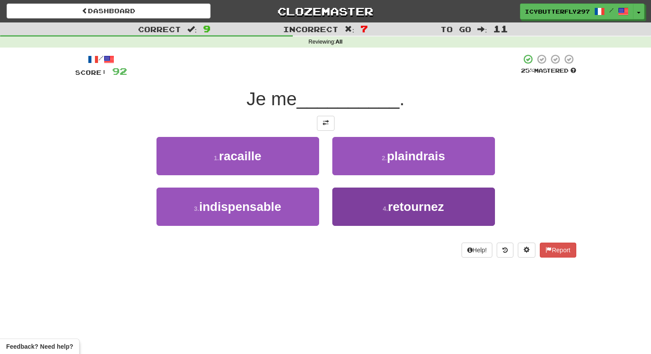
click at [373, 212] on button "4 . retournez" at bounding box center [414, 206] width 163 height 38
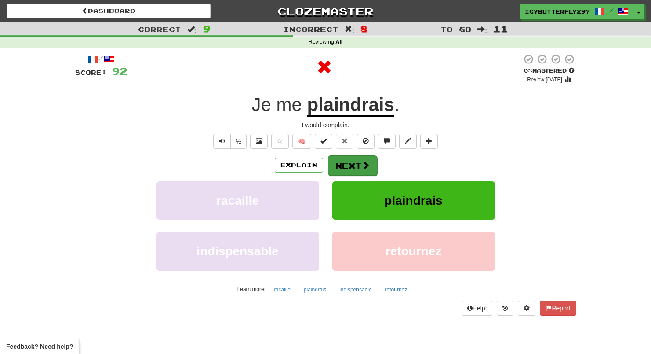
click at [357, 172] on button "Next" at bounding box center [352, 165] width 49 height 20
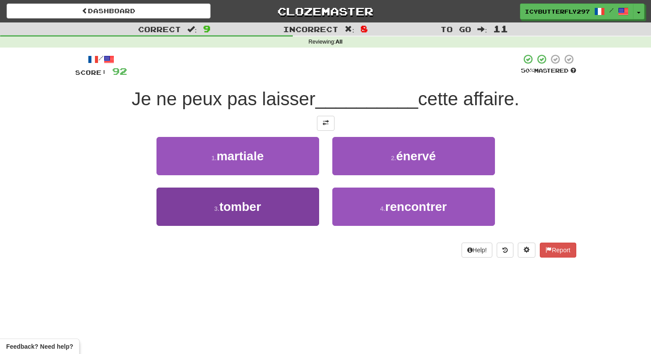
click at [313, 202] on button "3 . tomber" at bounding box center [238, 206] width 163 height 38
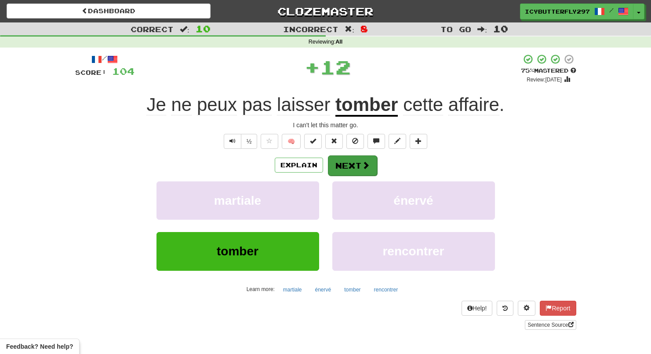
click at [349, 168] on button "Next" at bounding box center [352, 165] width 49 height 20
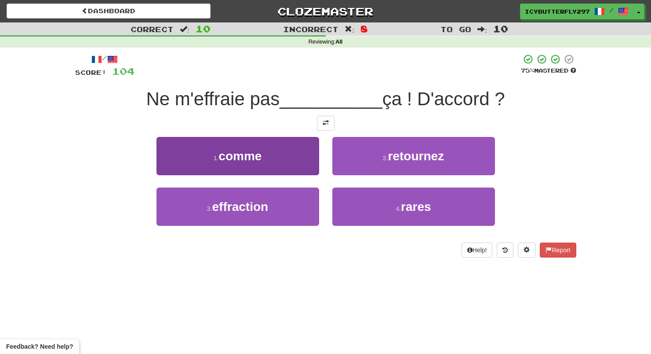
click at [272, 164] on button "1 . comme" at bounding box center [238, 156] width 163 height 38
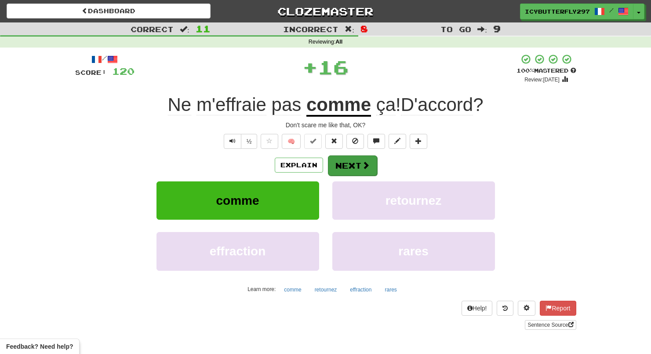
click at [357, 163] on button "Next" at bounding box center [352, 165] width 49 height 20
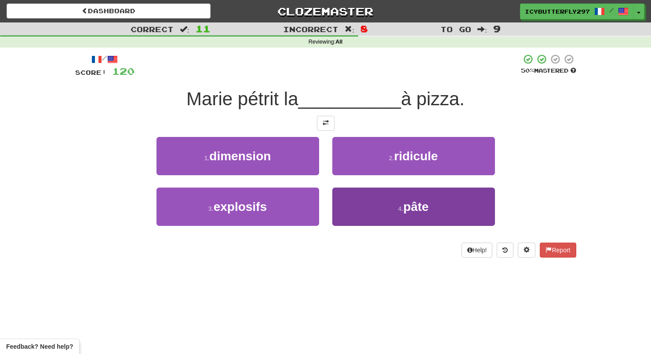
click at [362, 197] on button "4 . pâte" at bounding box center [414, 206] width 163 height 38
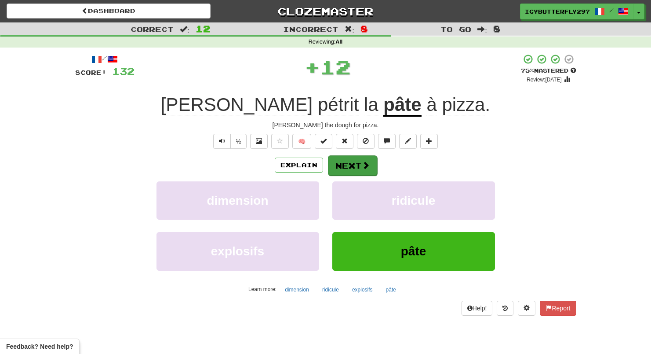
click at [358, 156] on button "Next" at bounding box center [352, 165] width 49 height 20
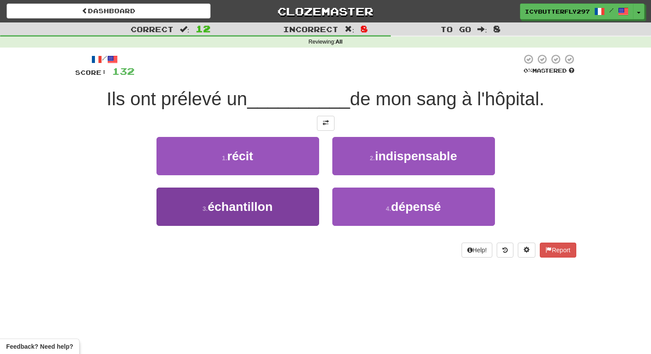
click at [311, 205] on button "3 . échantillon" at bounding box center [238, 206] width 163 height 38
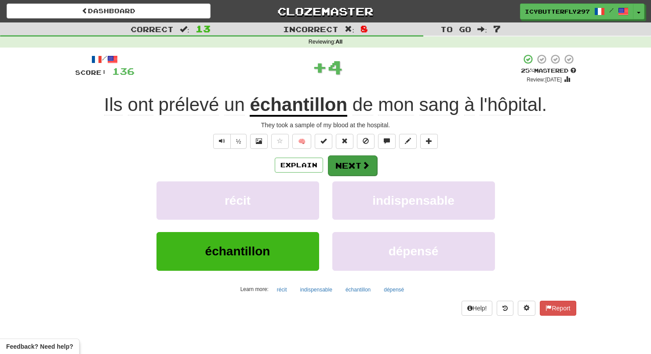
click at [368, 165] on span at bounding box center [366, 165] width 8 height 8
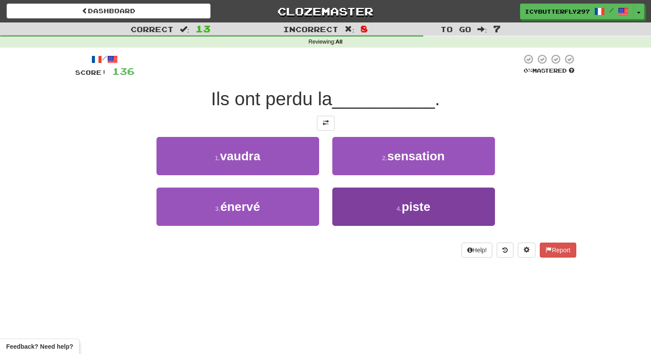
click at [369, 199] on button "4 . piste" at bounding box center [414, 206] width 163 height 38
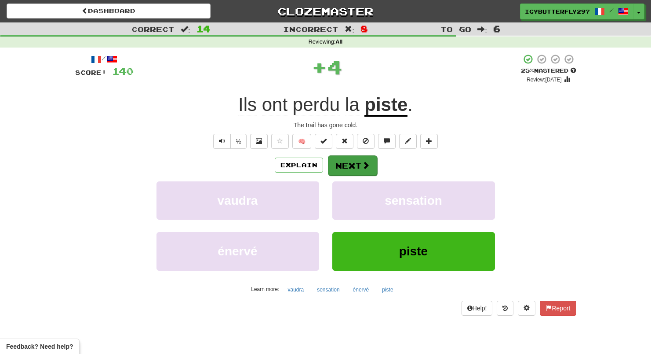
click at [358, 163] on button "Next" at bounding box center [352, 165] width 49 height 20
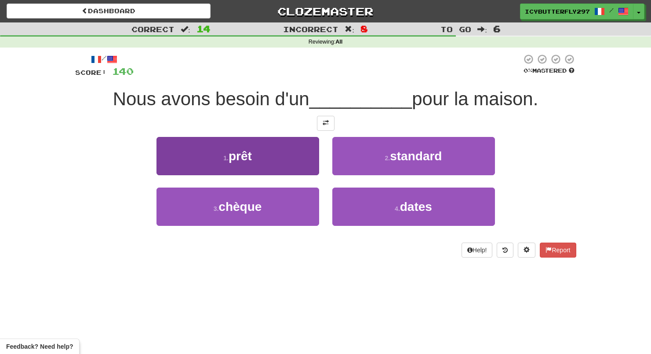
click at [278, 159] on button "1 . prêt" at bounding box center [238, 156] width 163 height 38
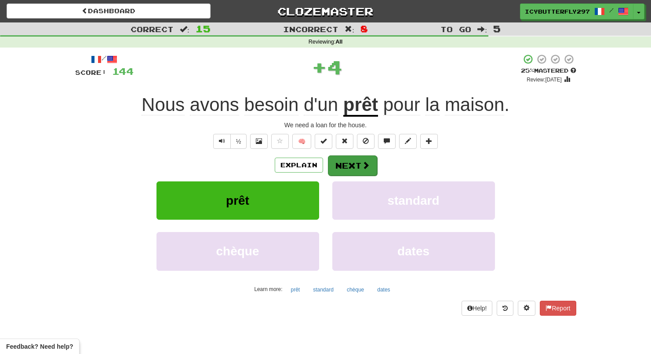
click at [361, 169] on button "Next" at bounding box center [352, 165] width 49 height 20
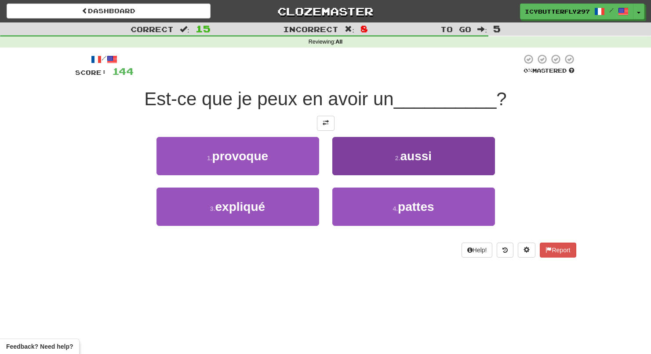
click at [371, 151] on button "2 . aussi" at bounding box center [414, 156] width 163 height 38
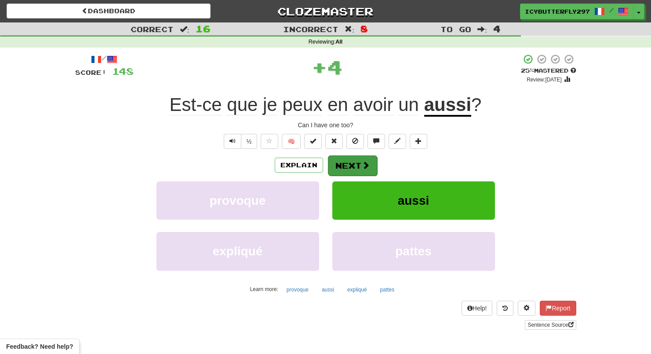
click at [359, 168] on button "Next" at bounding box center [352, 165] width 49 height 20
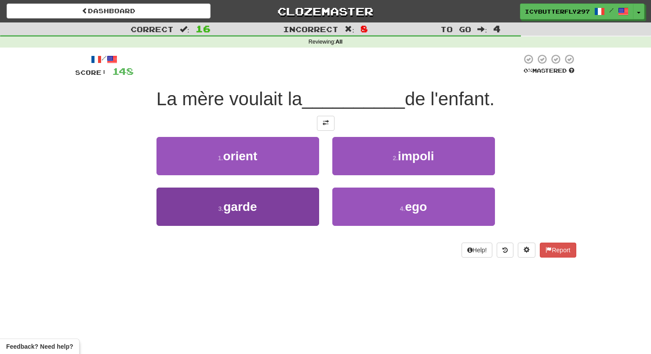
click at [284, 211] on button "3 . garde" at bounding box center [238, 206] width 163 height 38
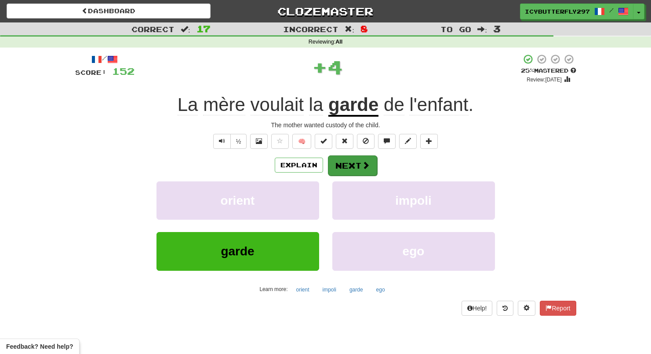
click at [354, 170] on button "Next" at bounding box center [352, 165] width 49 height 20
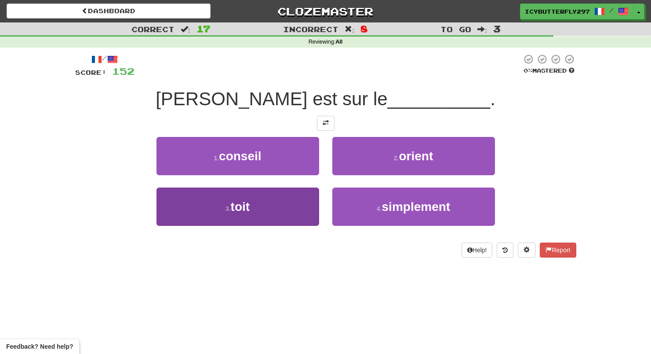
click at [309, 201] on button "3 . toit" at bounding box center [238, 206] width 163 height 38
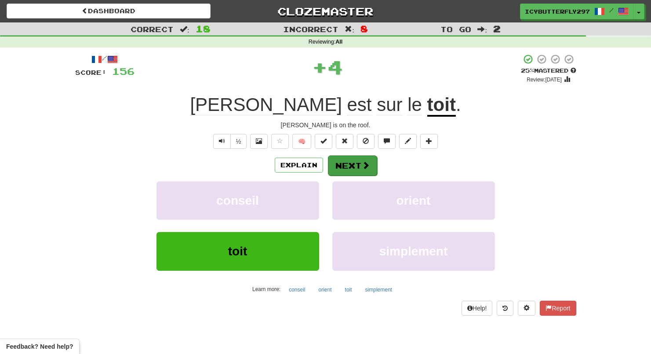
click at [352, 172] on button "Next" at bounding box center [352, 165] width 49 height 20
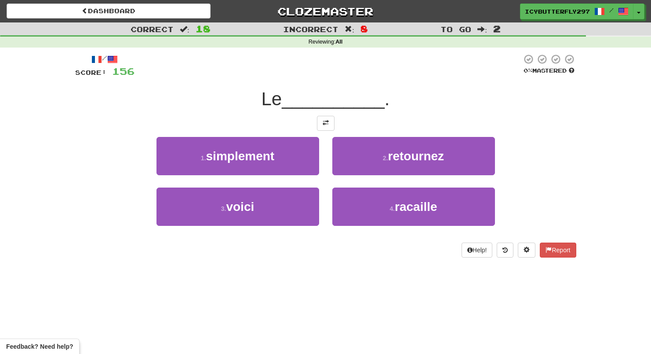
click at [272, 231] on div "3 . voici" at bounding box center [238, 212] width 176 height 51
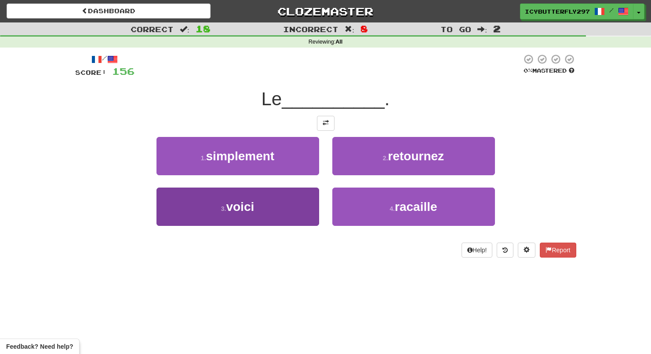
click at [285, 208] on button "3 . voici" at bounding box center [238, 206] width 163 height 38
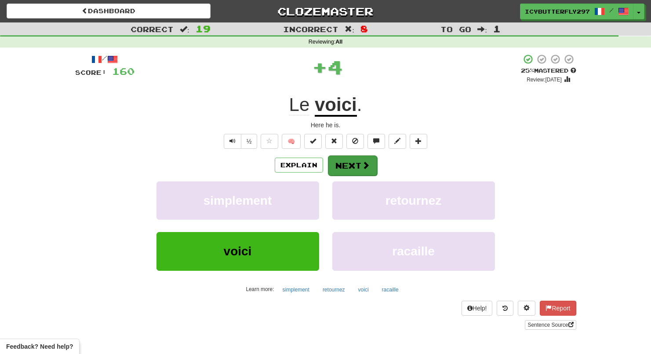
click at [346, 174] on button "Next" at bounding box center [352, 165] width 49 height 20
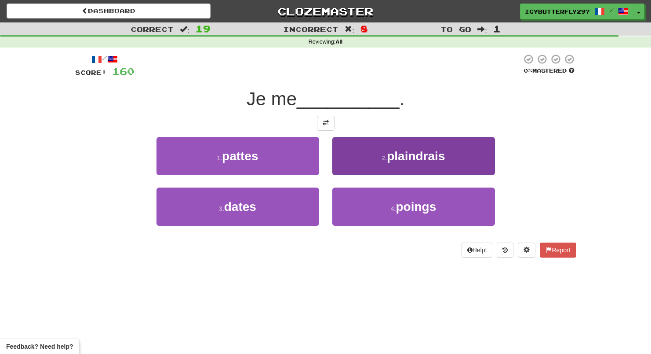
click at [373, 152] on button "2 . plaindrais" at bounding box center [414, 156] width 163 height 38
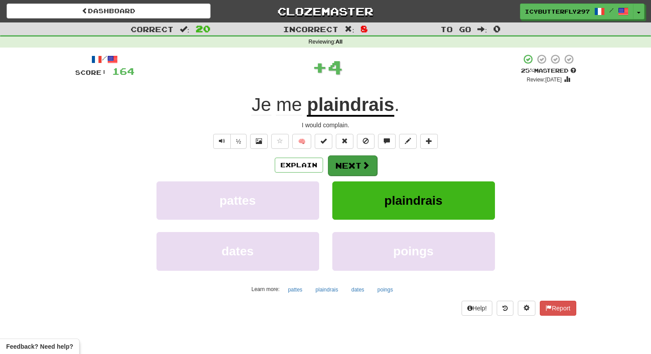
click at [361, 170] on button "Next" at bounding box center [352, 165] width 49 height 20
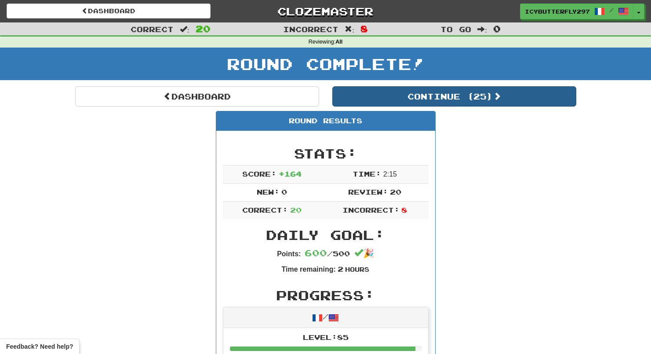
click at [390, 99] on button "Continue ( 25 )" at bounding box center [455, 96] width 244 height 20
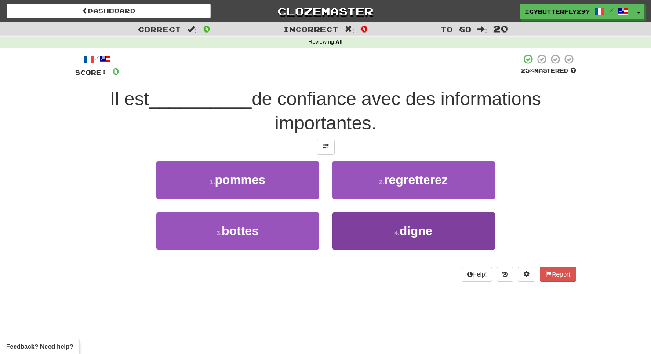
click at [385, 213] on button "4 . digne" at bounding box center [414, 231] width 163 height 38
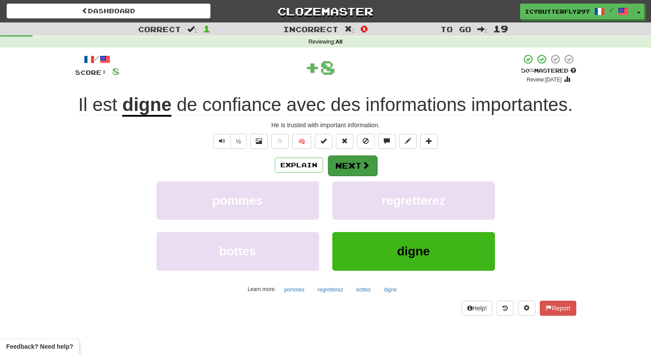
click at [374, 168] on button "Next" at bounding box center [352, 165] width 49 height 20
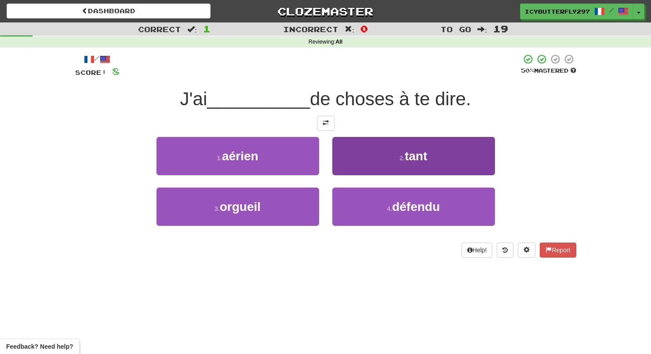
click at [379, 156] on button "2 . tant" at bounding box center [414, 156] width 163 height 38
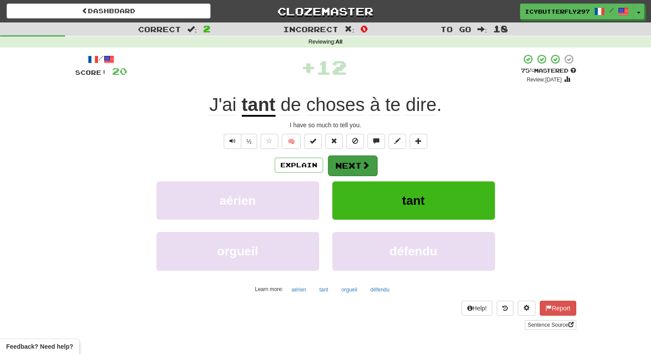
click at [362, 169] on button "Next" at bounding box center [352, 165] width 49 height 20
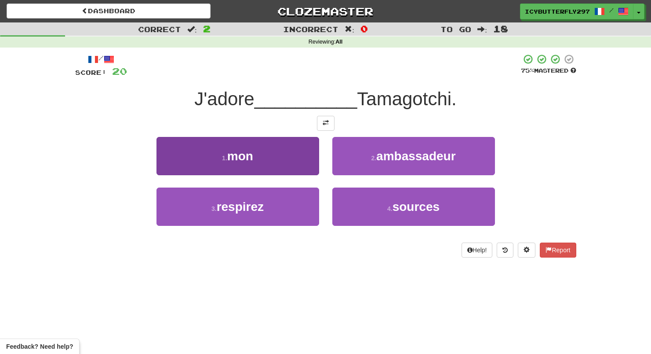
click at [284, 170] on button "1 . mon" at bounding box center [238, 156] width 163 height 38
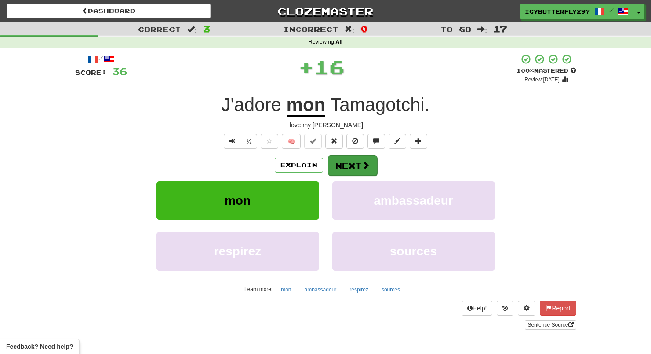
click at [342, 158] on button "Next" at bounding box center [352, 165] width 49 height 20
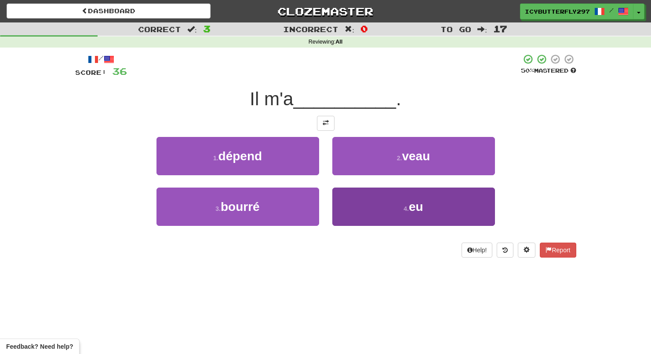
click at [352, 205] on button "4 . eu" at bounding box center [414, 206] width 163 height 38
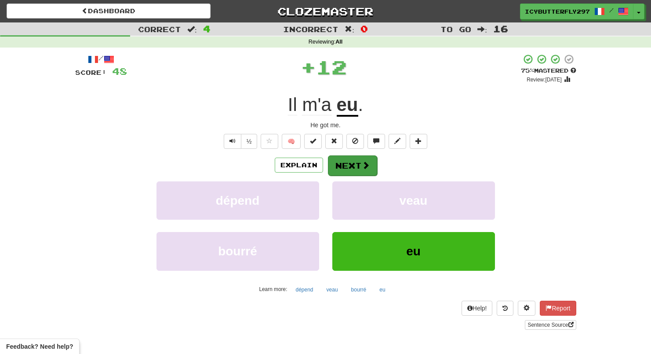
click at [355, 166] on button "Next" at bounding box center [352, 165] width 49 height 20
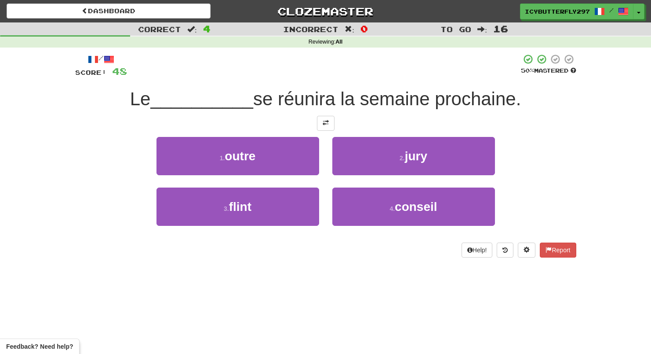
click at [355, 166] on button "2 . jury" at bounding box center [414, 156] width 163 height 38
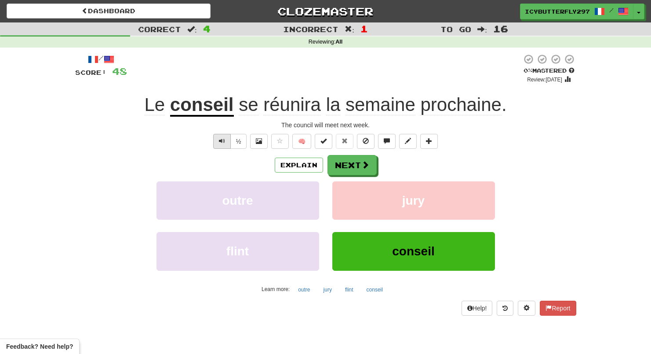
click at [223, 139] on span "Text-to-speech controls" at bounding box center [222, 141] width 6 height 6
click at [342, 161] on button "Next" at bounding box center [352, 165] width 49 height 20
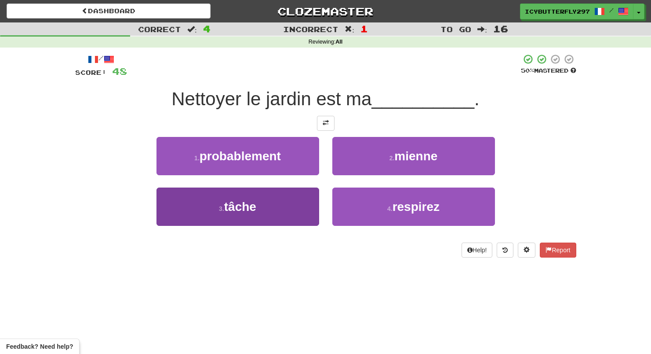
click at [294, 213] on button "3 . tâche" at bounding box center [238, 206] width 163 height 38
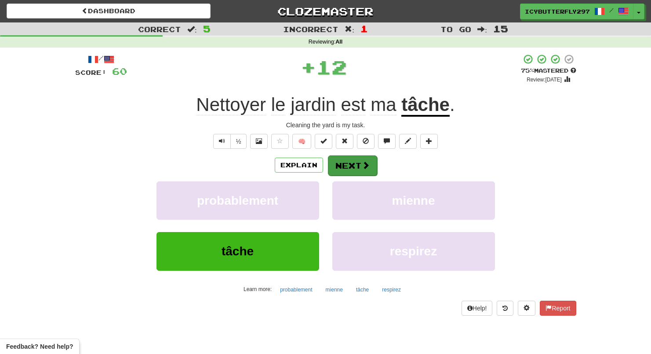
click at [354, 164] on button "Next" at bounding box center [352, 165] width 49 height 20
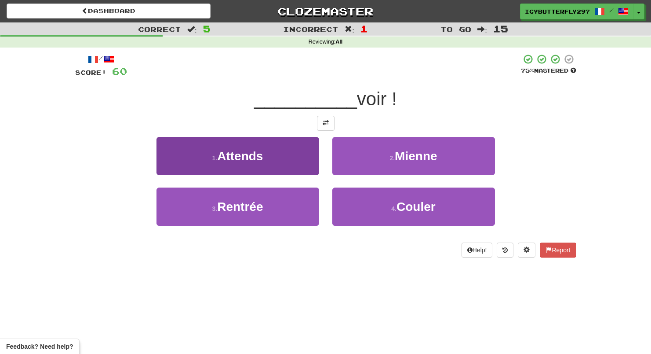
click at [285, 164] on button "1 . Attends" at bounding box center [238, 156] width 163 height 38
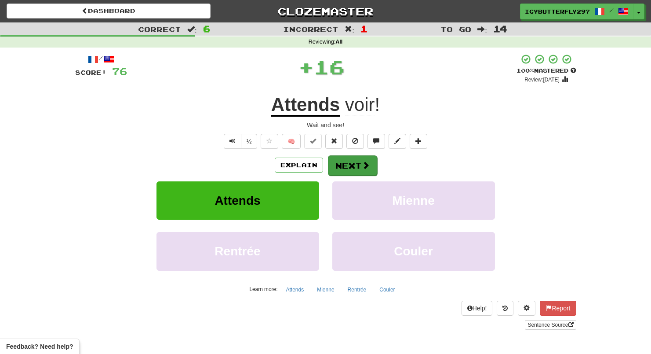
click at [343, 160] on button "Next" at bounding box center [352, 165] width 49 height 20
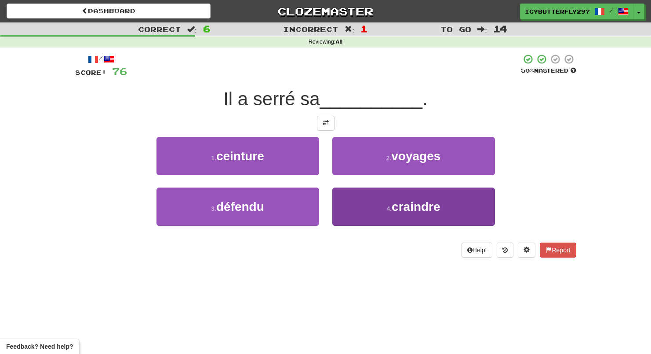
click at [378, 218] on button "4 . craindre" at bounding box center [414, 206] width 163 height 38
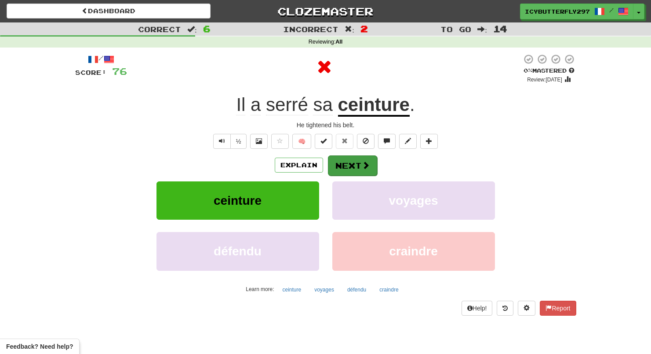
click at [356, 162] on button "Next" at bounding box center [352, 165] width 49 height 20
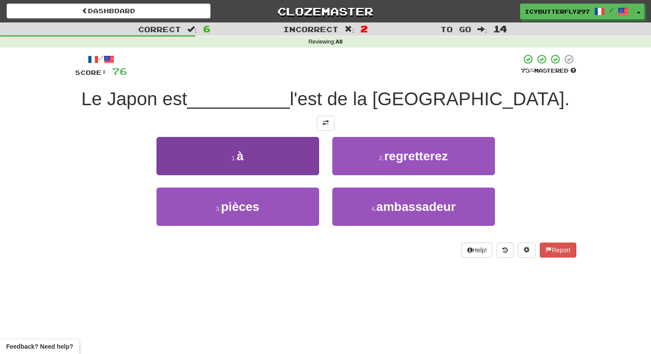
click at [299, 168] on button "1 . à" at bounding box center [238, 156] width 163 height 38
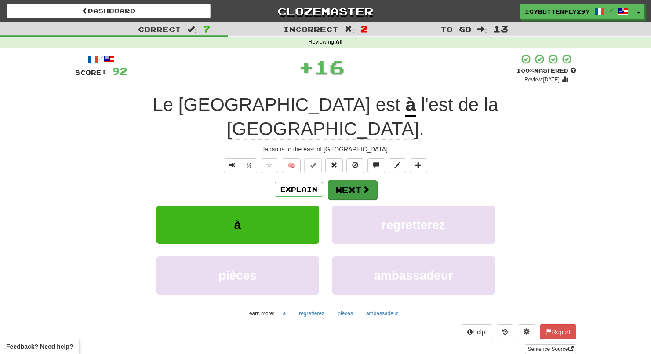
click at [350, 179] on button "Next" at bounding box center [352, 189] width 49 height 20
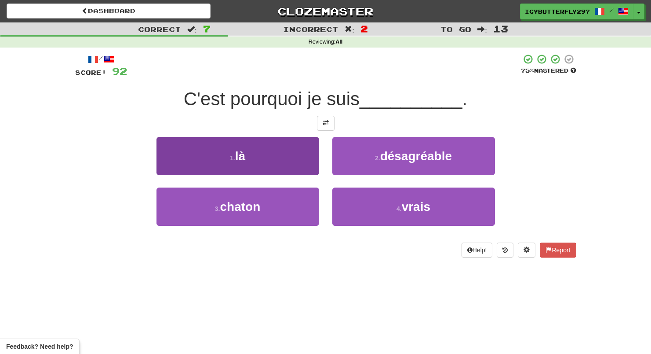
click at [305, 150] on button "1 . là" at bounding box center [238, 156] width 163 height 38
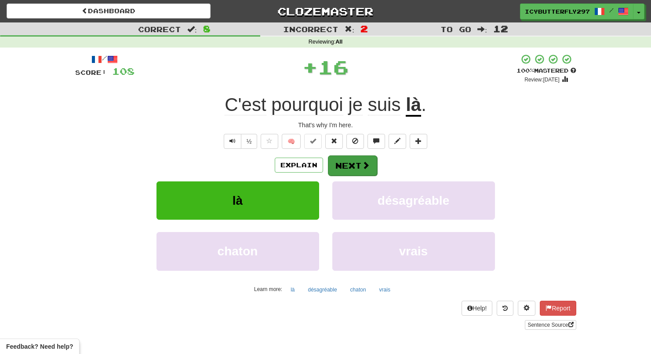
click at [344, 157] on button "Next" at bounding box center [352, 165] width 49 height 20
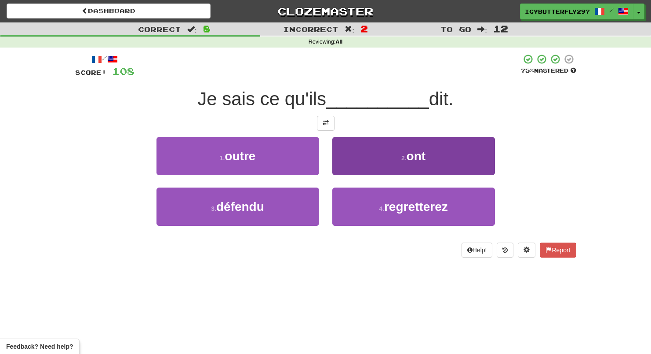
click at [367, 150] on button "2 . ont" at bounding box center [414, 156] width 163 height 38
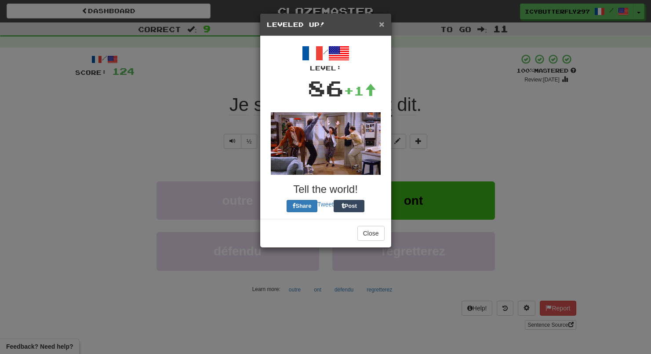
click at [380, 28] on span "×" at bounding box center [381, 24] width 5 height 10
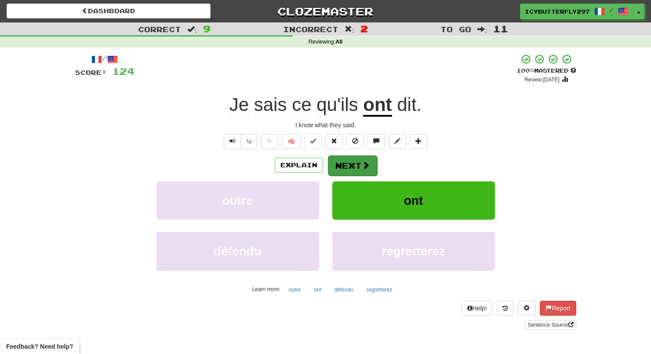
click at [347, 167] on button "Next" at bounding box center [352, 165] width 49 height 20
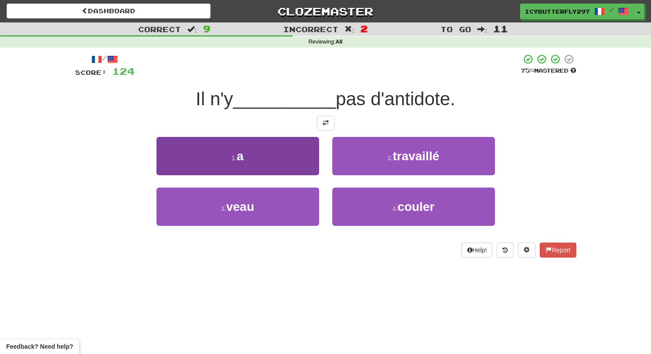
click at [311, 158] on button "1 . a" at bounding box center [238, 156] width 163 height 38
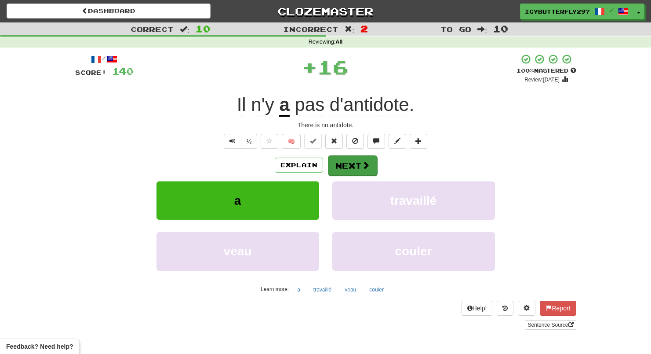
click at [351, 157] on button "Next" at bounding box center [352, 165] width 49 height 20
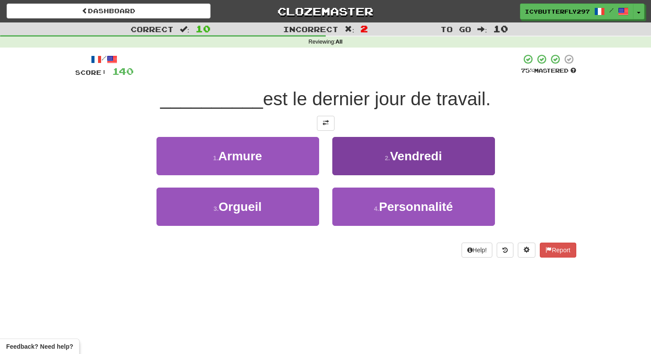
click at [342, 164] on button "2 . Vendredi" at bounding box center [414, 156] width 163 height 38
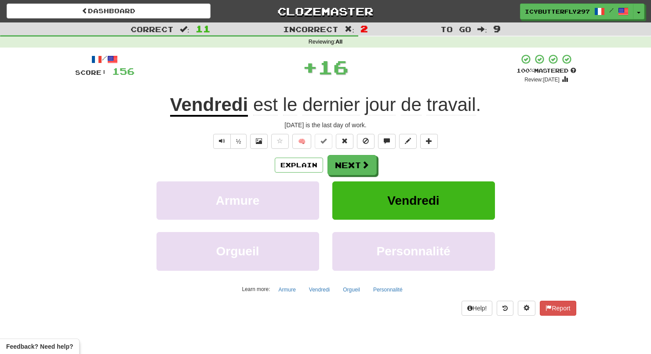
click at [342, 164] on button "Next" at bounding box center [352, 165] width 49 height 20
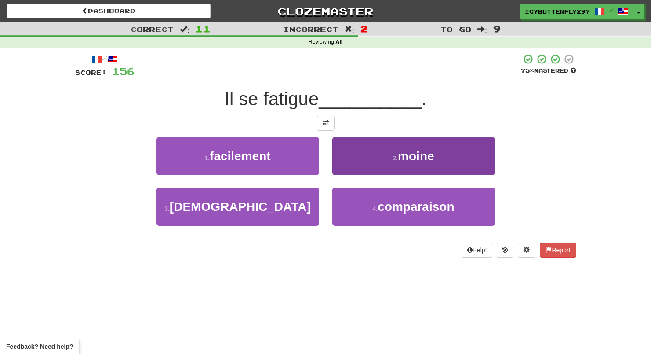
click at [350, 159] on button "2 . moine" at bounding box center [414, 156] width 163 height 38
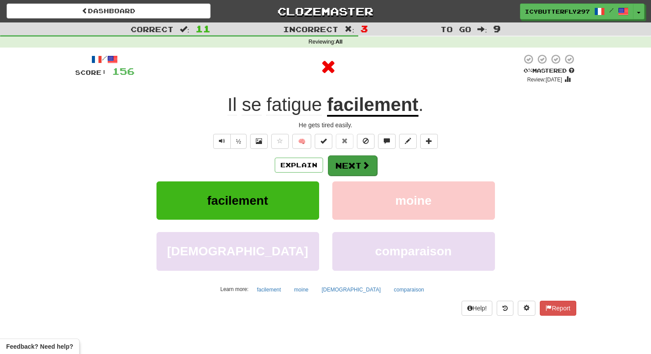
click at [346, 170] on button "Next" at bounding box center [352, 165] width 49 height 20
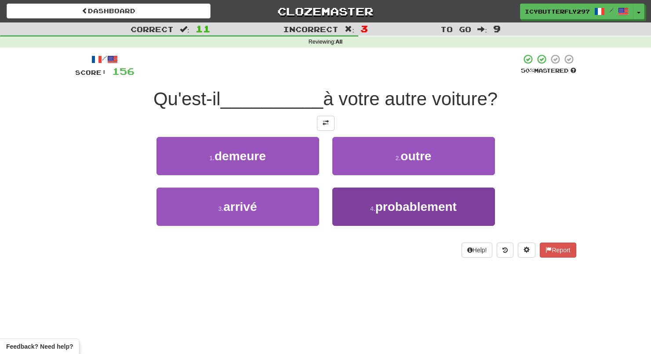
click at [345, 220] on button "4 . probablement" at bounding box center [414, 206] width 163 height 38
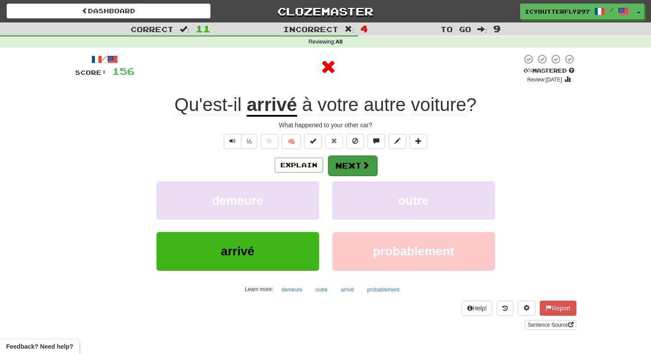
click at [346, 164] on button "Next" at bounding box center [352, 165] width 49 height 20
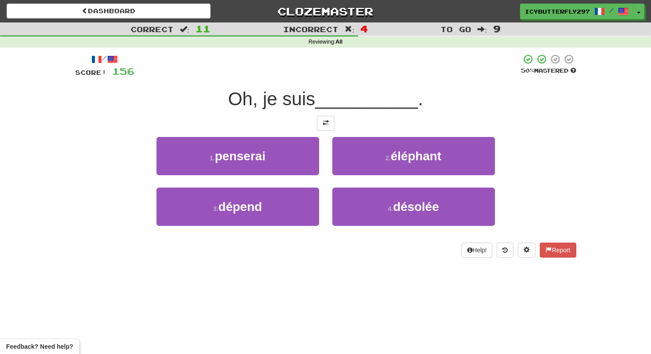
click at [341, 184] on div "2 . éléphant" at bounding box center [414, 162] width 176 height 51
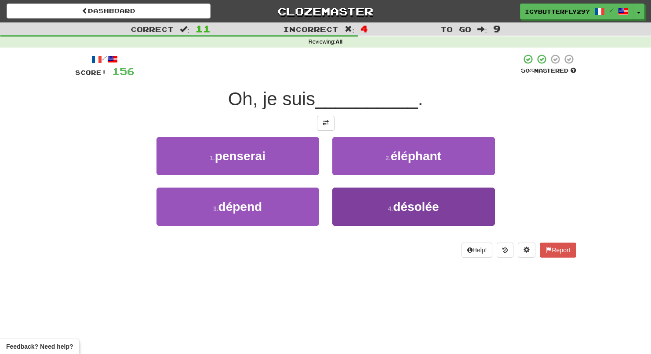
click at [347, 205] on button "4 . désolée" at bounding box center [414, 206] width 163 height 38
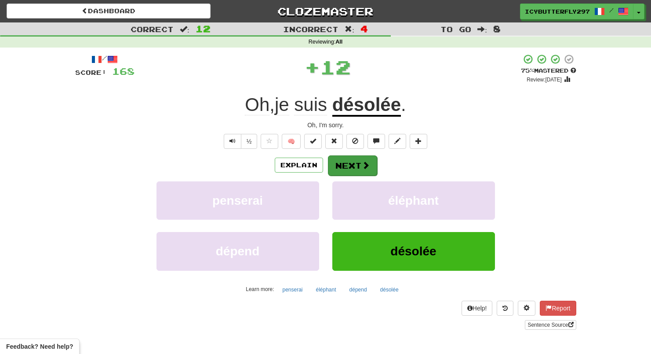
click at [334, 156] on button "Next" at bounding box center [352, 165] width 49 height 20
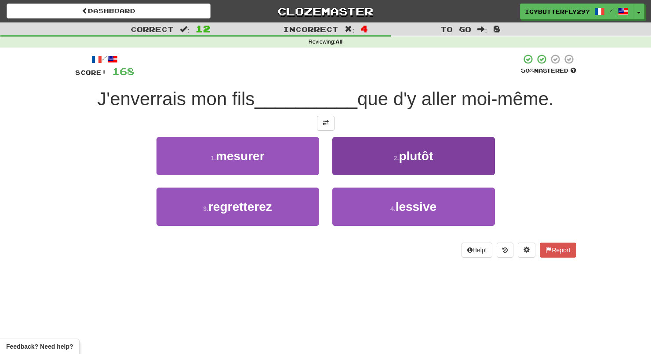
click at [365, 159] on button "2 . plutôt" at bounding box center [414, 156] width 163 height 38
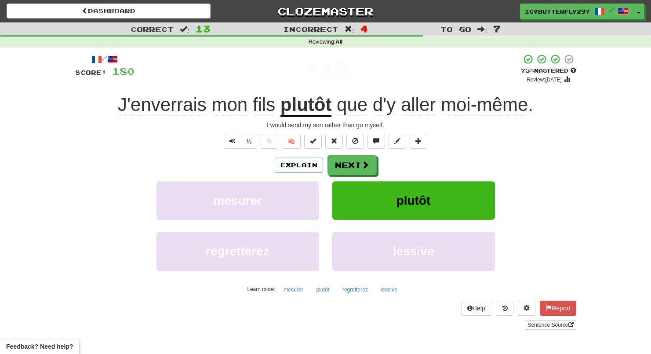
click at [356, 174] on div "Explain Next mesurer plutôt regretterez lessive Learn more: mesurer plutôt regr…" at bounding box center [325, 225] width 501 height 141
click at [356, 169] on button "Next" at bounding box center [352, 165] width 49 height 20
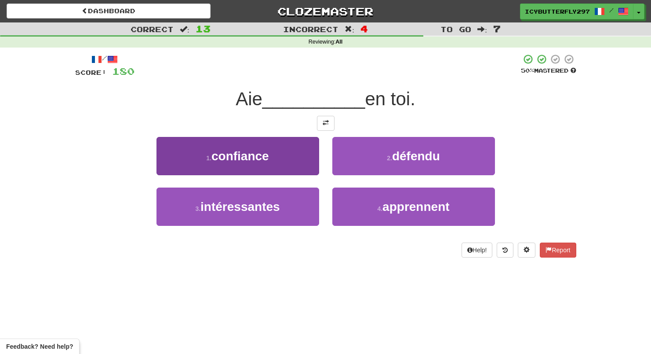
click at [297, 156] on button "1 . confiance" at bounding box center [238, 156] width 163 height 38
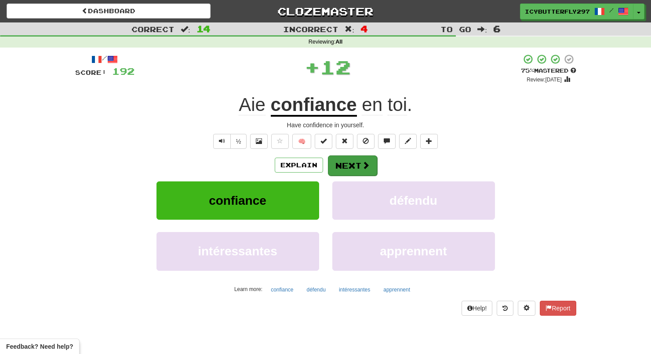
click at [332, 162] on button "Next" at bounding box center [352, 165] width 49 height 20
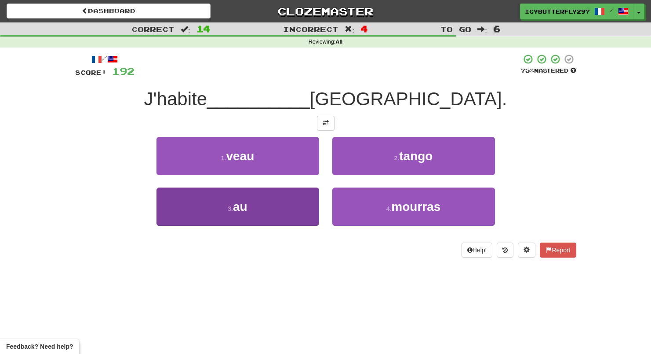
click at [286, 208] on button "3 . au" at bounding box center [238, 206] width 163 height 38
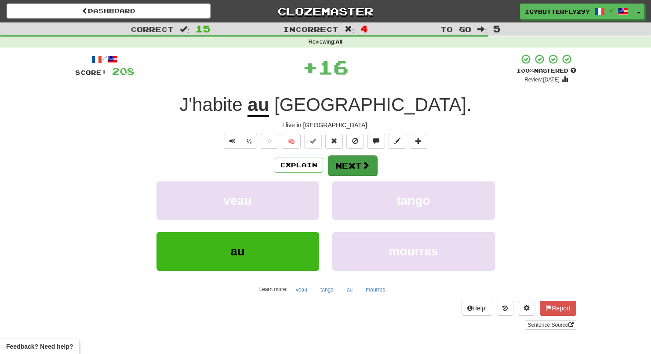
click at [368, 165] on span at bounding box center [366, 165] width 8 height 8
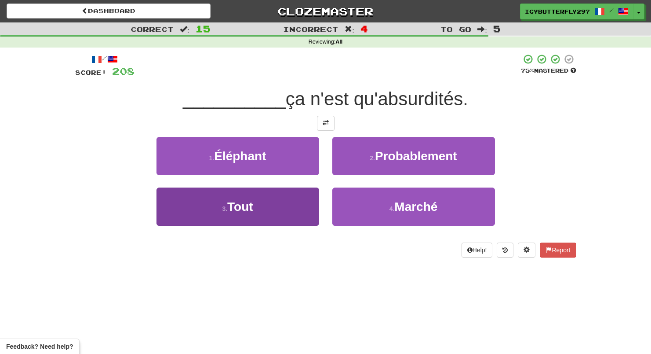
click at [289, 220] on button "3 . Tout" at bounding box center [238, 206] width 163 height 38
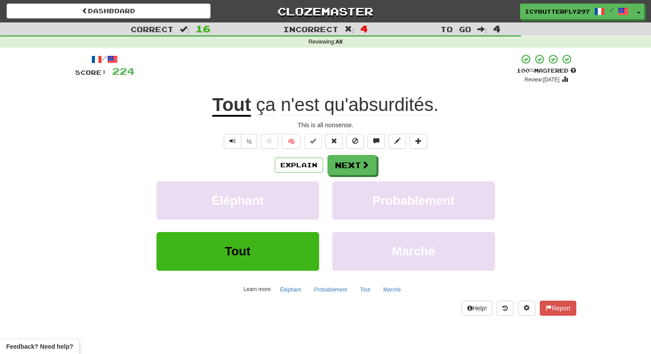
click at [357, 175] on div "Explain Next Éléphant Probablement Tout Marché Learn more: Éléphant Probablemen…" at bounding box center [325, 225] width 501 height 141
click at [351, 165] on button "Next" at bounding box center [352, 165] width 49 height 20
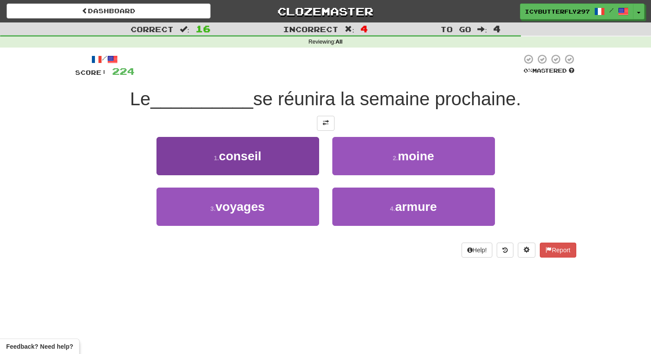
click at [285, 163] on button "1 . conseil" at bounding box center [238, 156] width 163 height 38
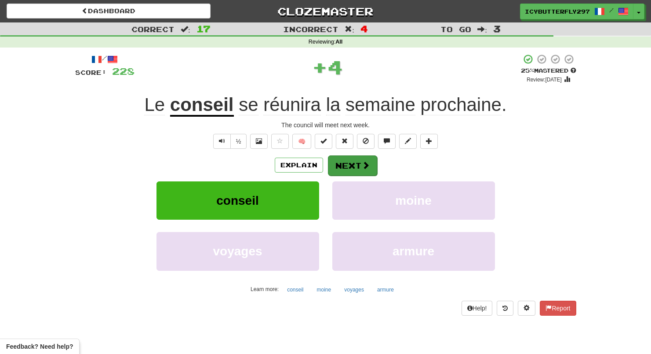
click at [341, 155] on button "Next" at bounding box center [352, 165] width 49 height 20
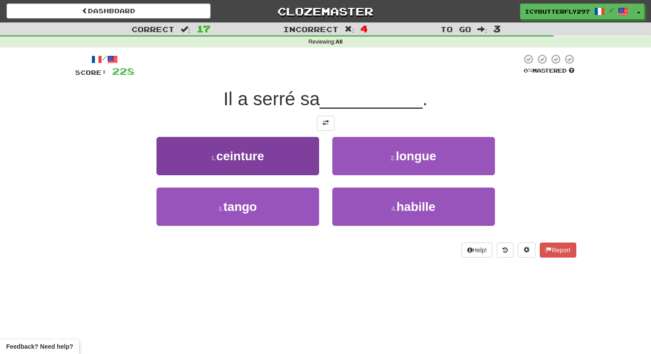
click at [291, 145] on button "1 . ceinture" at bounding box center [238, 156] width 163 height 38
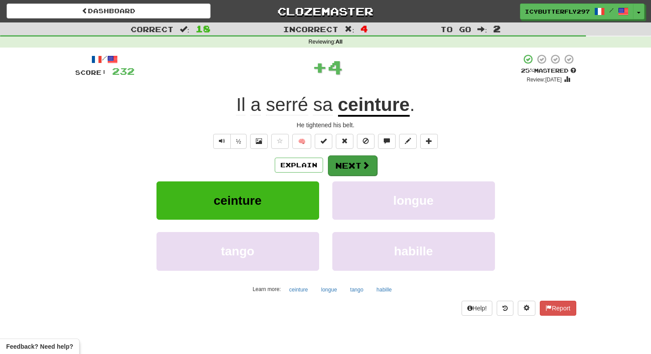
click at [345, 165] on button "Next" at bounding box center [352, 165] width 49 height 20
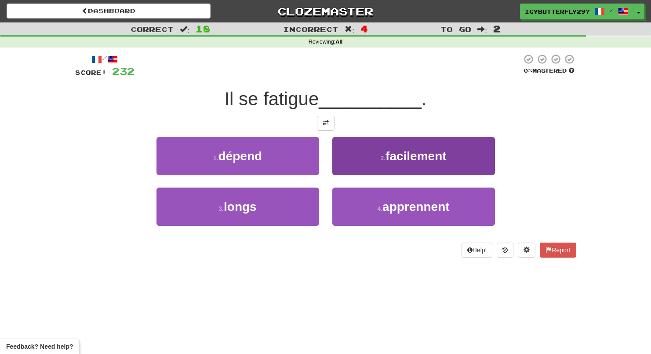
click at [360, 164] on button "2 . facilement" at bounding box center [414, 156] width 163 height 38
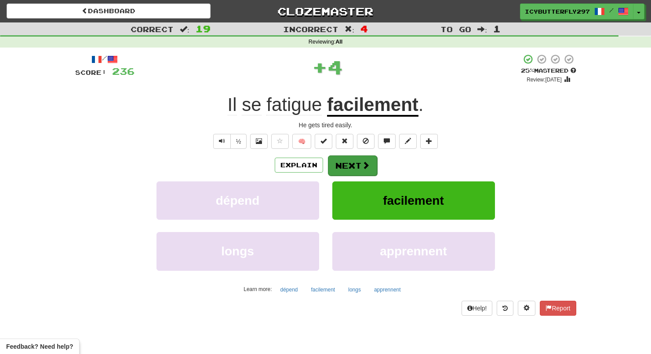
click at [344, 165] on button "Next" at bounding box center [352, 165] width 49 height 20
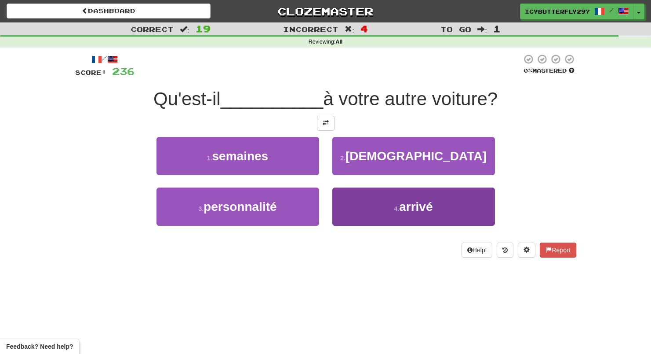
click at [367, 219] on button "4 . arrivé" at bounding box center [414, 206] width 163 height 38
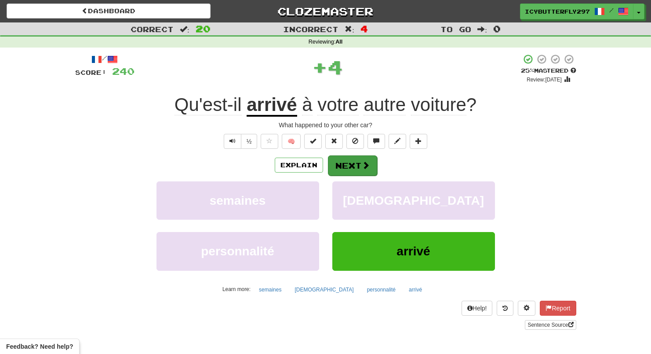
click at [350, 168] on button "Next" at bounding box center [352, 165] width 49 height 20
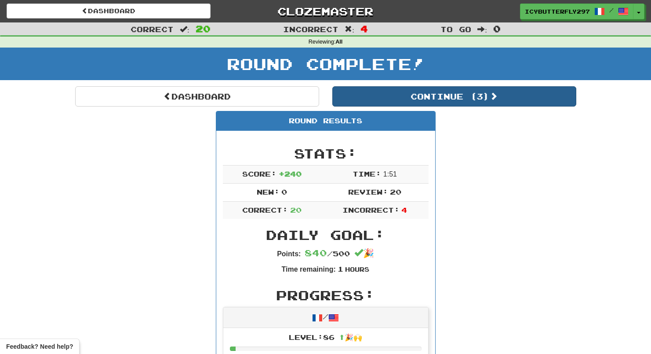
click at [389, 95] on button "Continue ( 3 )" at bounding box center [455, 96] width 244 height 20
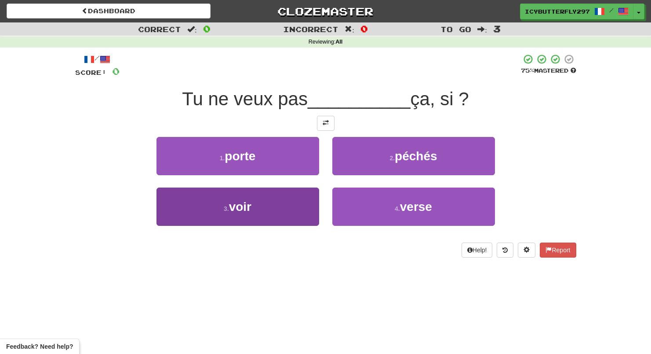
click at [301, 188] on button "3 . voir" at bounding box center [238, 206] width 163 height 38
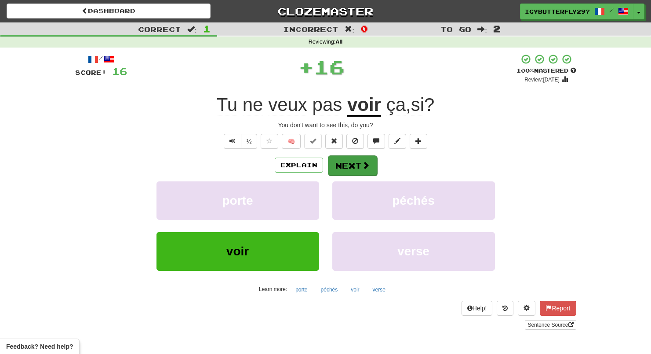
click at [358, 158] on button "Next" at bounding box center [352, 165] width 49 height 20
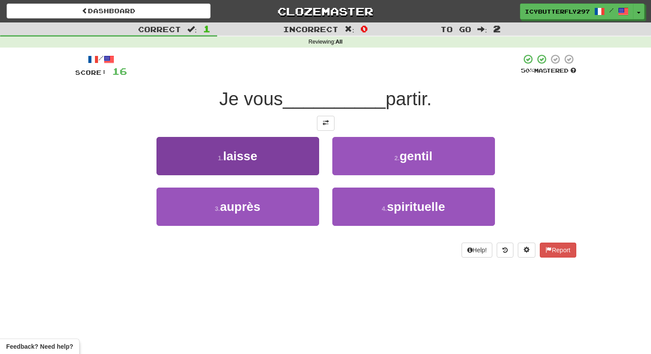
click at [286, 158] on button "1 . laisse" at bounding box center [238, 156] width 163 height 38
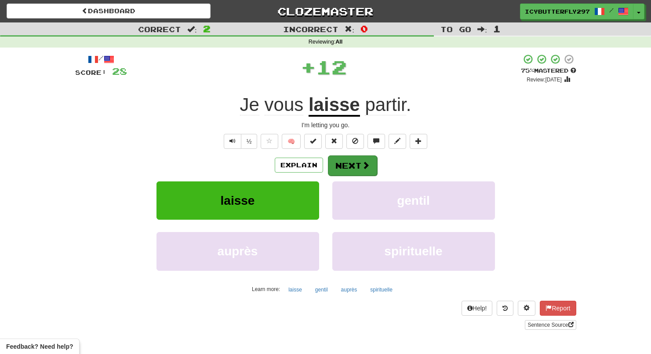
click at [356, 156] on button "Next" at bounding box center [352, 165] width 49 height 20
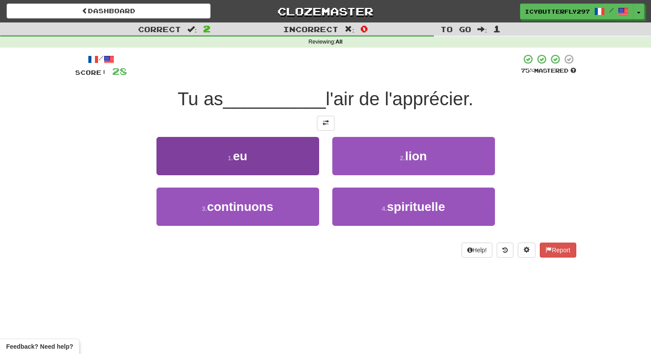
click at [285, 158] on button "1 . eu" at bounding box center [238, 156] width 163 height 38
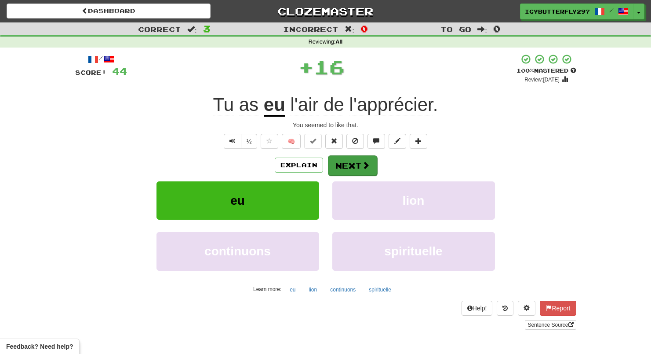
click at [354, 164] on button "Next" at bounding box center [352, 165] width 49 height 20
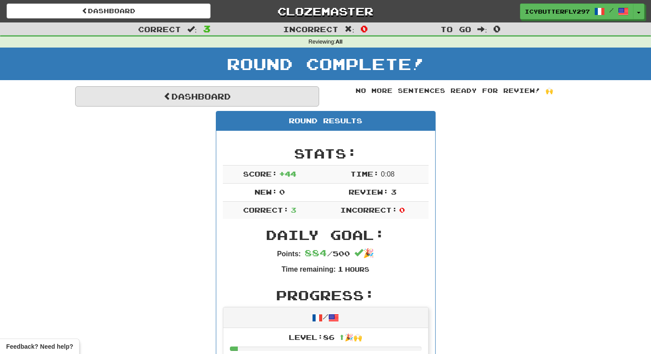
click at [236, 99] on link "Dashboard" at bounding box center [197, 96] width 244 height 20
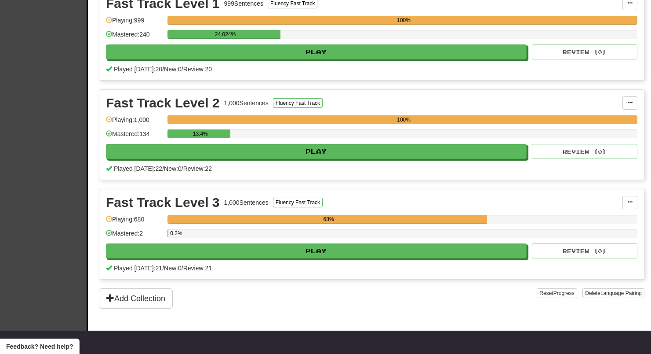
scroll to position [446, 0]
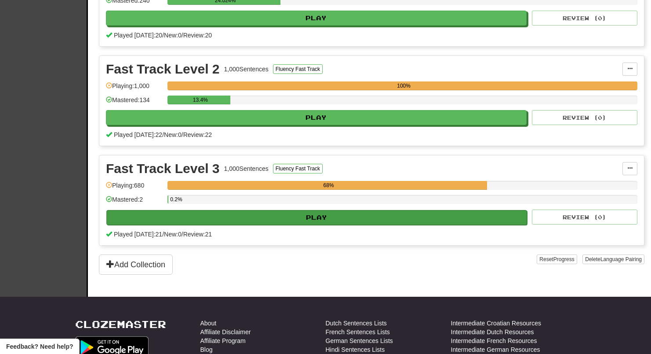
click at [235, 221] on button "Play" at bounding box center [316, 217] width 421 height 15
select select "**"
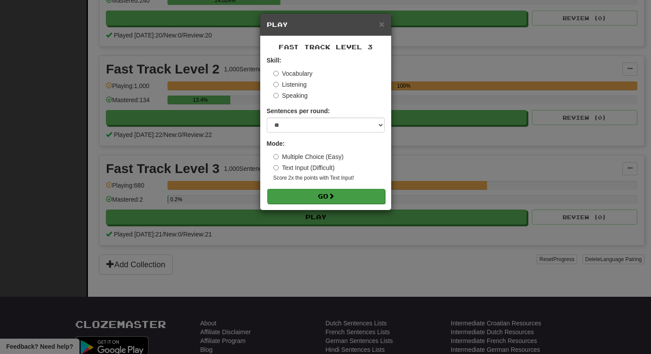
click at [295, 200] on button "Go" at bounding box center [326, 196] width 118 height 15
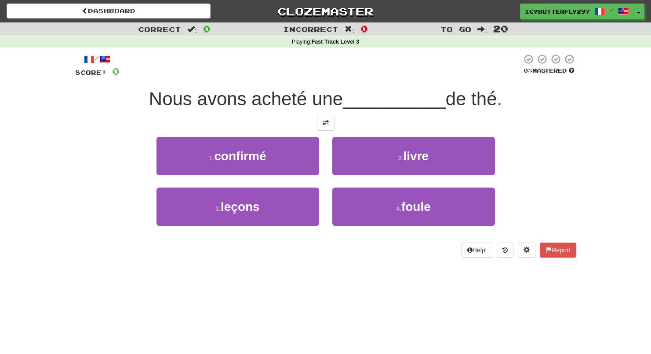
click at [295, 200] on button "3 . leçons" at bounding box center [238, 206] width 163 height 38
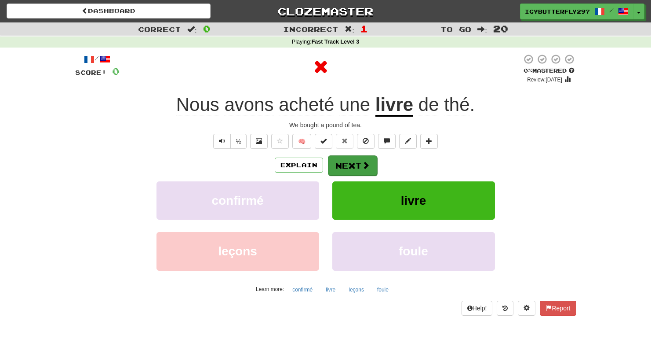
click at [359, 161] on button "Next" at bounding box center [352, 165] width 49 height 20
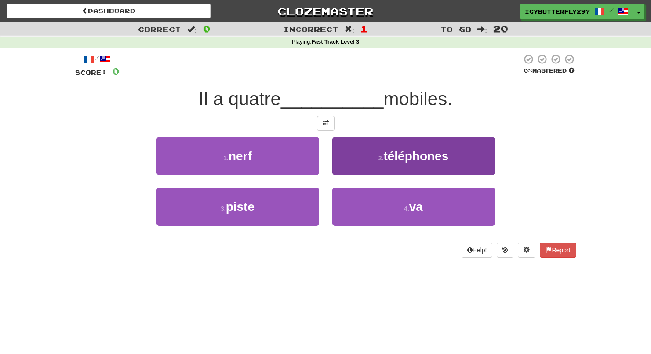
click at [387, 162] on button "2 . téléphones" at bounding box center [414, 156] width 163 height 38
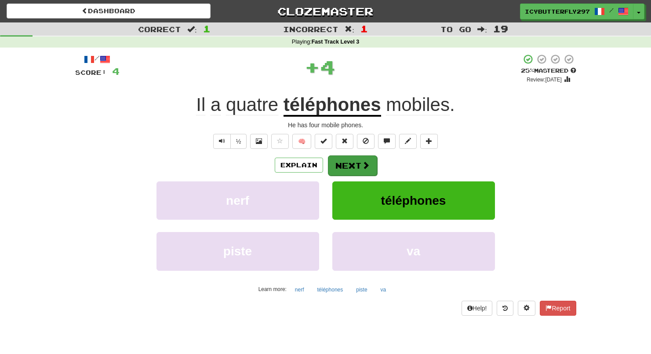
click at [367, 156] on button "Next" at bounding box center [352, 165] width 49 height 20
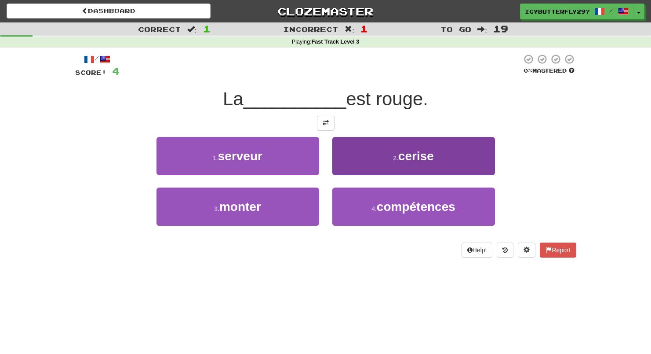
click at [387, 167] on button "2 . cerise" at bounding box center [414, 156] width 163 height 38
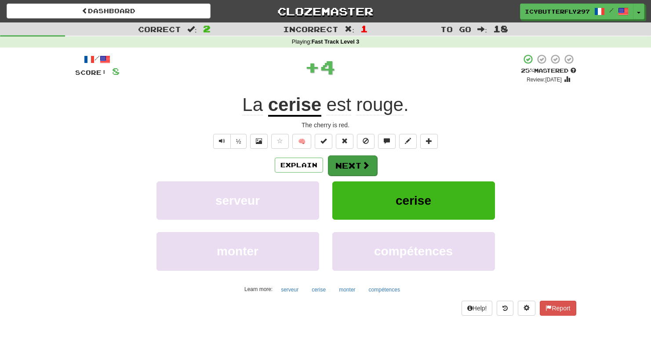
click at [349, 164] on button "Next" at bounding box center [352, 165] width 49 height 20
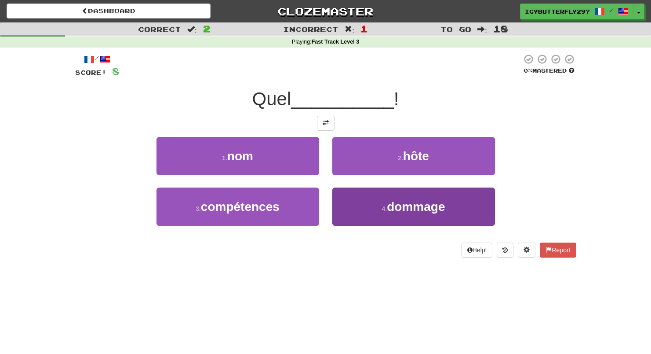
click at [388, 195] on button "4 . dommage" at bounding box center [414, 206] width 163 height 38
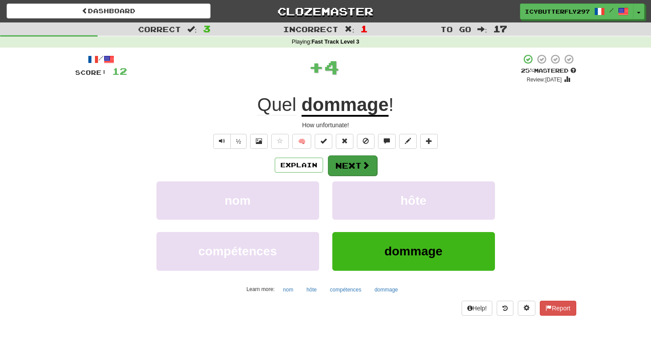
click at [361, 171] on button "Next" at bounding box center [352, 165] width 49 height 20
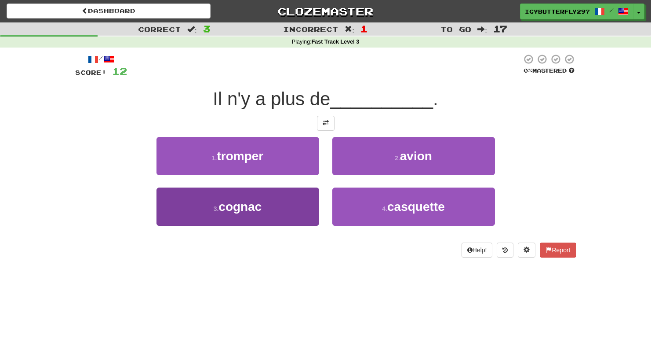
click at [283, 212] on button "3 . cognac" at bounding box center [238, 206] width 163 height 38
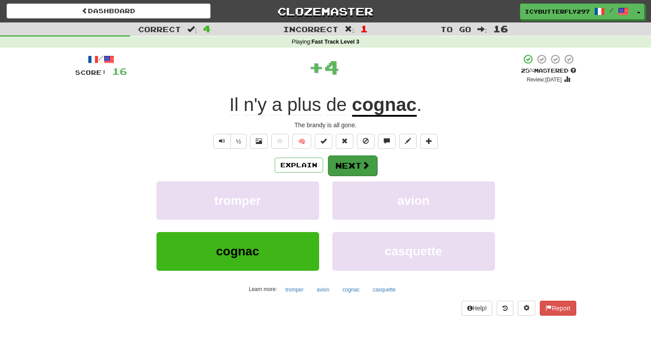
click at [341, 172] on button "Next" at bounding box center [352, 165] width 49 height 20
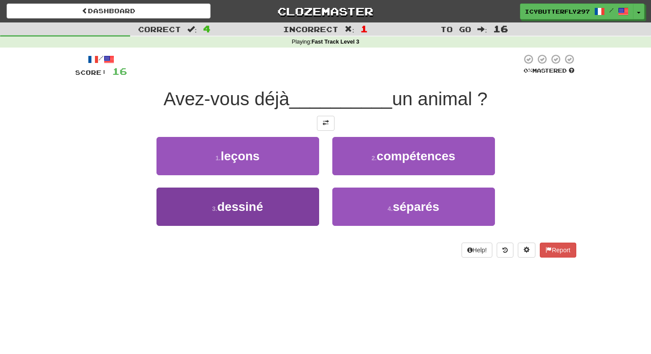
click at [296, 203] on button "3 . dessiné" at bounding box center [238, 206] width 163 height 38
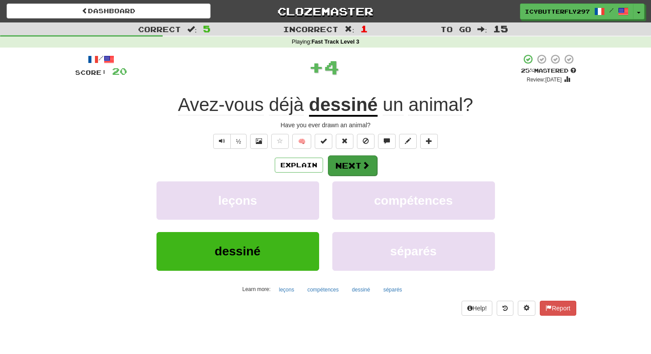
click at [352, 172] on button "Next" at bounding box center [352, 165] width 49 height 20
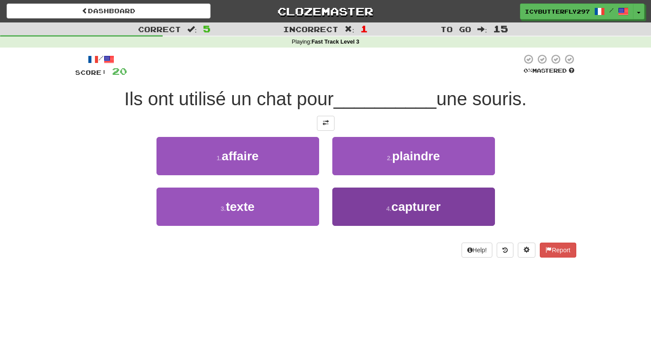
click at [362, 203] on button "4 . capturer" at bounding box center [414, 206] width 163 height 38
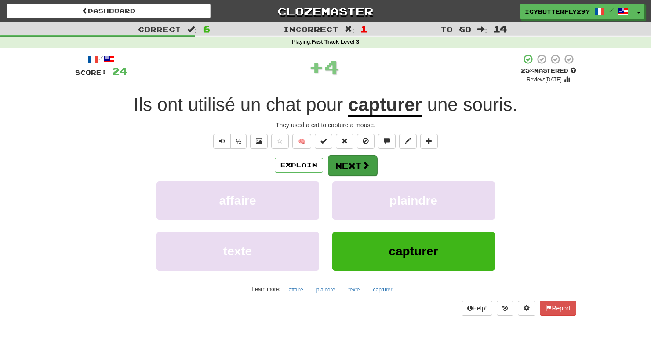
click at [355, 161] on button "Next" at bounding box center [352, 165] width 49 height 20
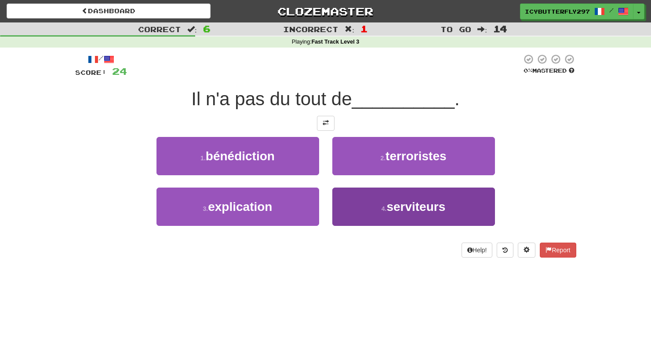
click at [418, 217] on button "4 . serviteurs" at bounding box center [414, 206] width 163 height 38
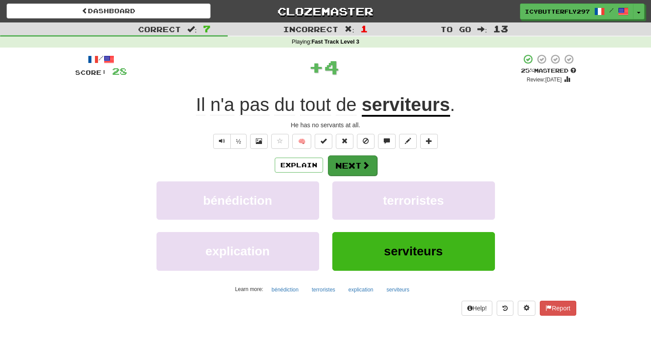
click at [334, 161] on button "Next" at bounding box center [352, 165] width 49 height 20
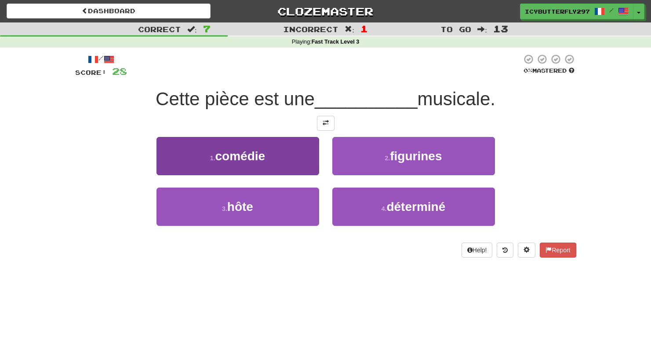
click at [247, 138] on button "1 . comédie" at bounding box center [238, 156] width 163 height 38
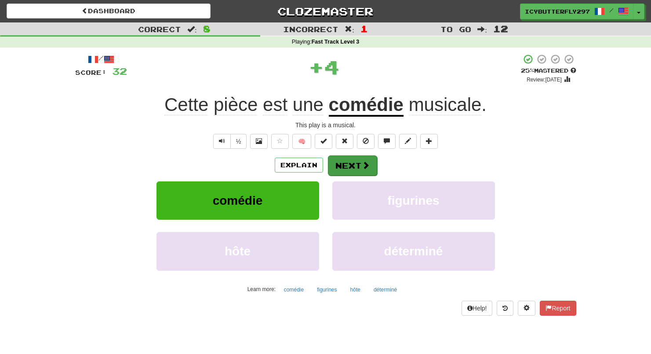
click at [350, 158] on button "Next" at bounding box center [352, 165] width 49 height 20
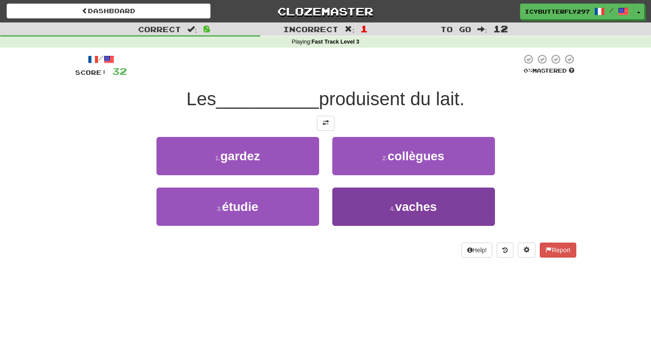
click at [366, 219] on button "4 . vaches" at bounding box center [414, 206] width 163 height 38
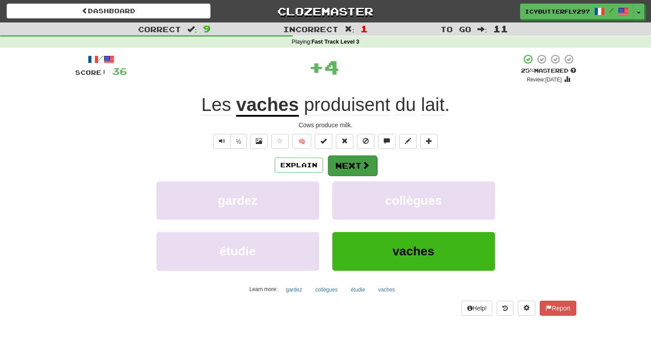
click at [340, 163] on button "Next" at bounding box center [352, 165] width 49 height 20
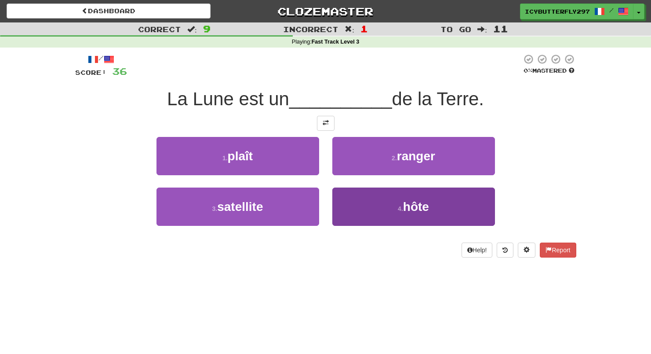
click at [340, 205] on button "4 . hôte" at bounding box center [414, 206] width 163 height 38
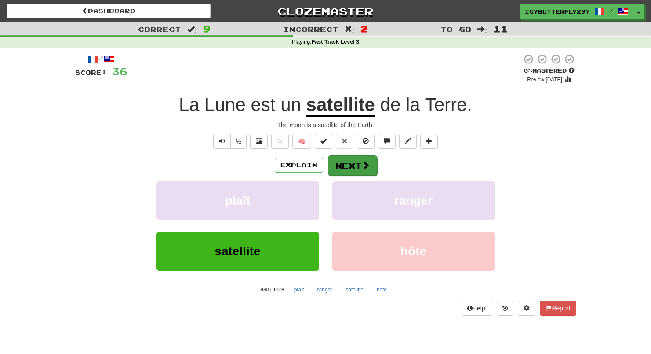
click at [337, 161] on button "Next" at bounding box center [352, 165] width 49 height 20
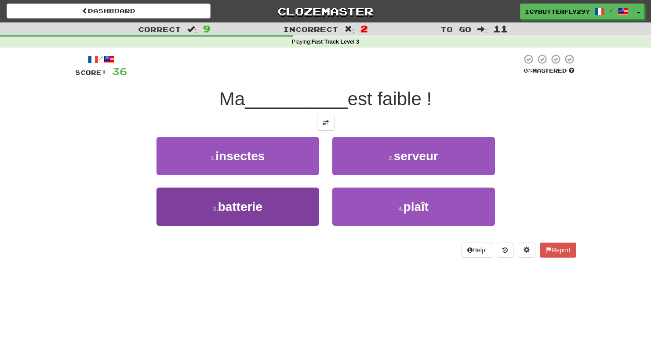
click at [283, 223] on button "3 . batterie" at bounding box center [238, 206] width 163 height 38
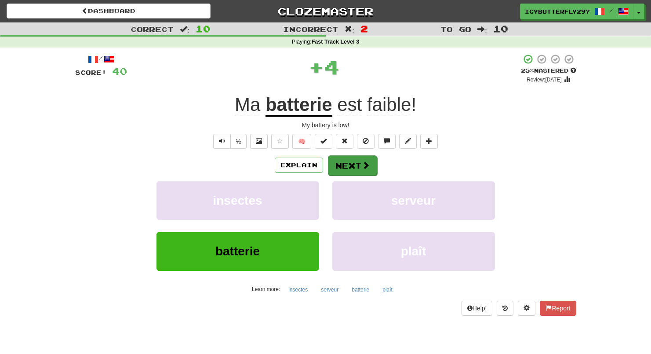
click at [355, 166] on button "Next" at bounding box center [352, 165] width 49 height 20
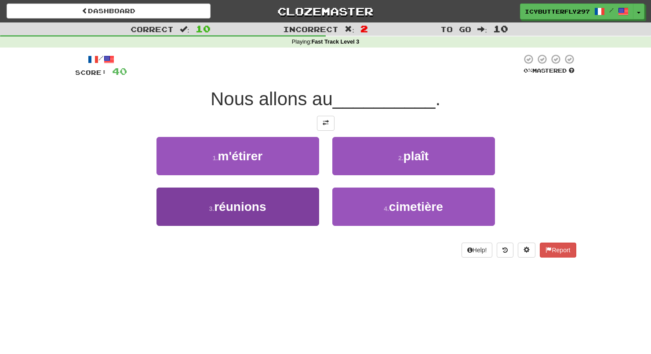
click at [311, 187] on button "3 . réunions" at bounding box center [238, 206] width 163 height 38
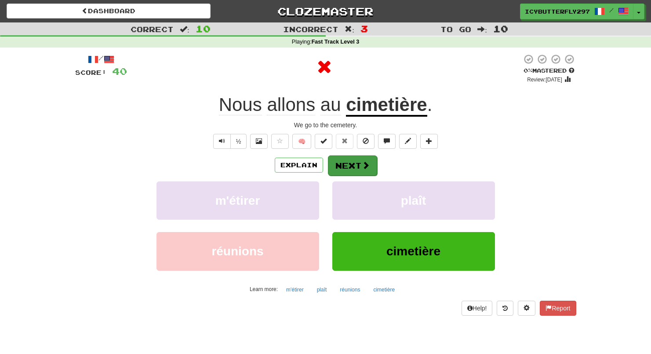
click at [351, 160] on button "Next" at bounding box center [352, 165] width 49 height 20
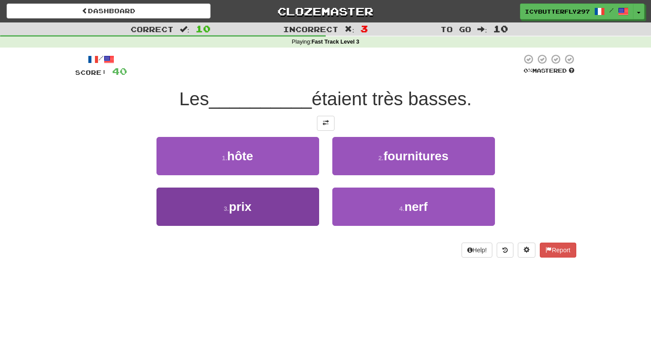
click at [296, 209] on button "3 . prix" at bounding box center [238, 206] width 163 height 38
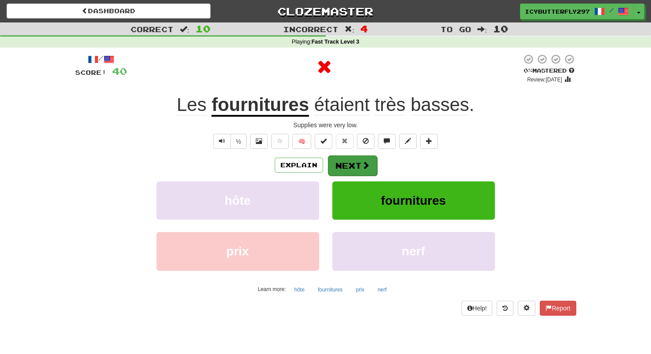
click at [347, 167] on button "Next" at bounding box center [352, 165] width 49 height 20
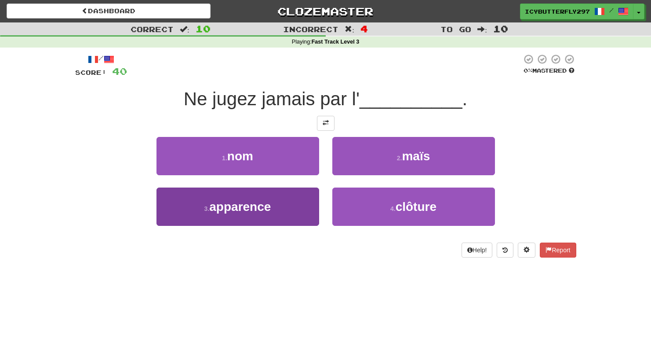
click at [290, 210] on button "3 . apparence" at bounding box center [238, 206] width 163 height 38
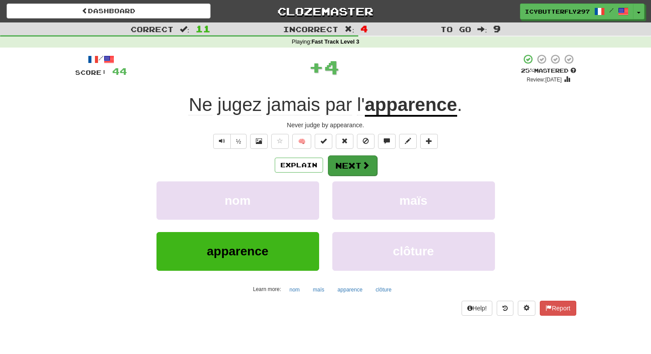
click at [341, 159] on button "Next" at bounding box center [352, 165] width 49 height 20
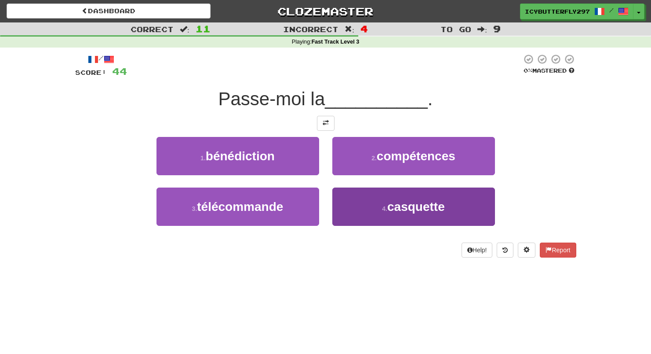
click at [352, 196] on button "4 . casquette" at bounding box center [414, 206] width 163 height 38
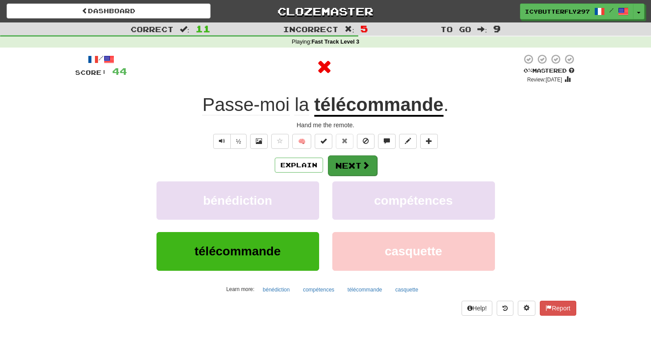
click at [344, 164] on button "Next" at bounding box center [352, 165] width 49 height 20
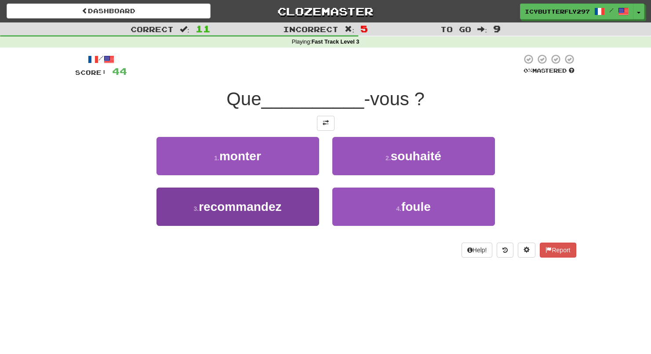
click at [291, 211] on button "3 . recommandez" at bounding box center [238, 206] width 163 height 38
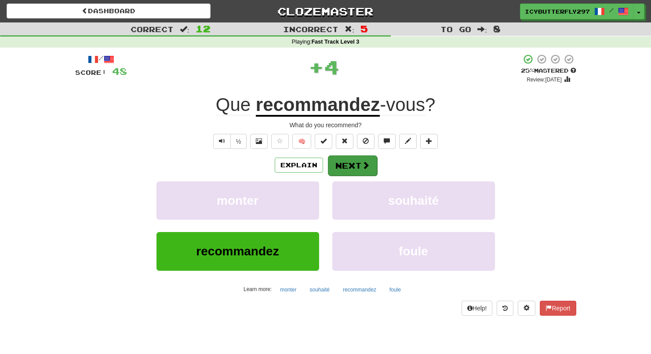
click at [355, 163] on button "Next" at bounding box center [352, 165] width 49 height 20
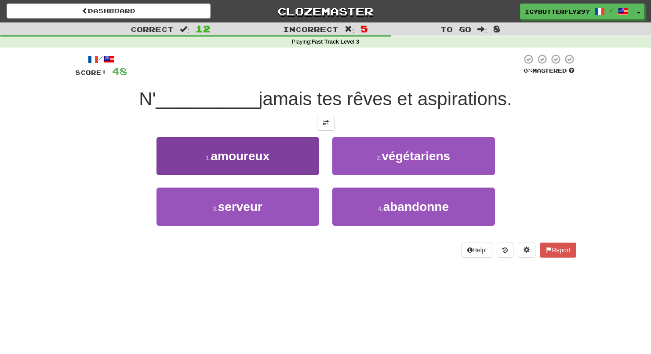
click at [281, 149] on button "1 . amoureux" at bounding box center [238, 156] width 163 height 38
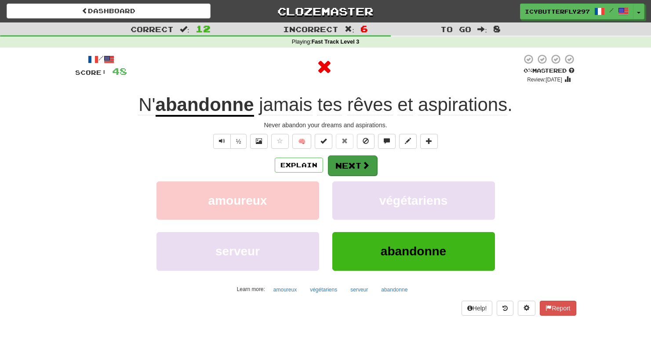
click at [344, 159] on button "Next" at bounding box center [352, 165] width 49 height 20
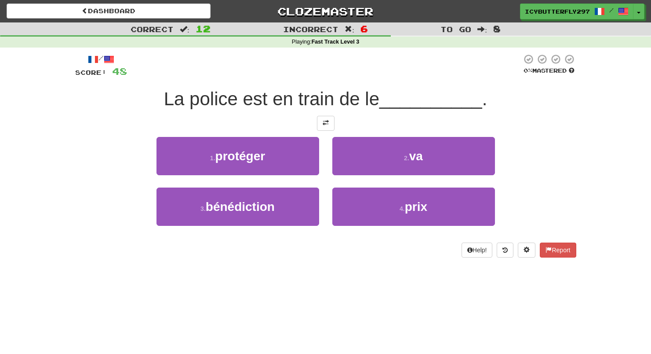
click at [344, 159] on button "2 . va" at bounding box center [414, 156] width 163 height 38
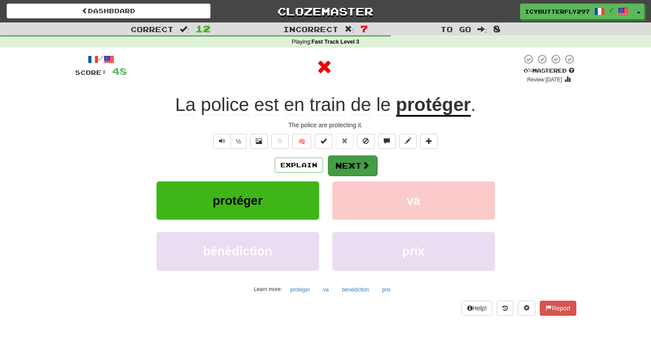
click at [352, 168] on button "Next" at bounding box center [352, 165] width 49 height 20
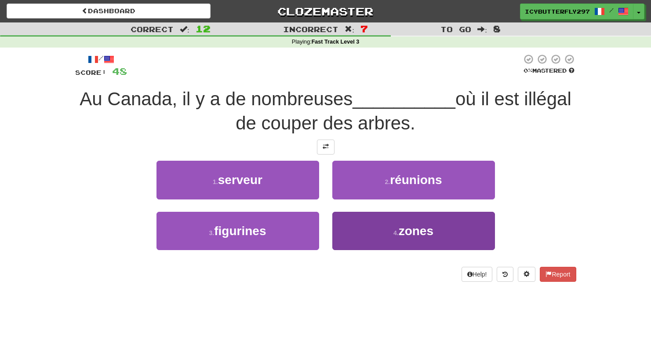
click at [362, 231] on button "4 . zones" at bounding box center [414, 231] width 163 height 38
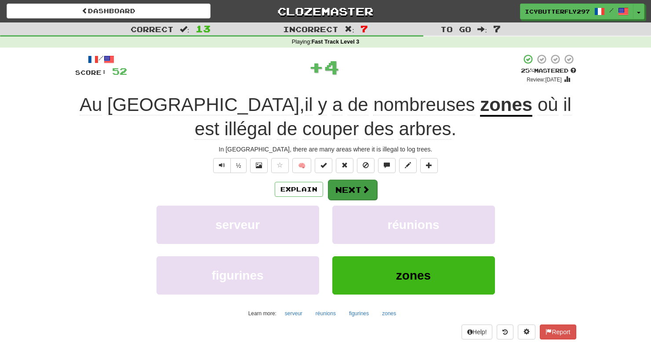
click at [358, 180] on button "Next" at bounding box center [352, 189] width 49 height 20
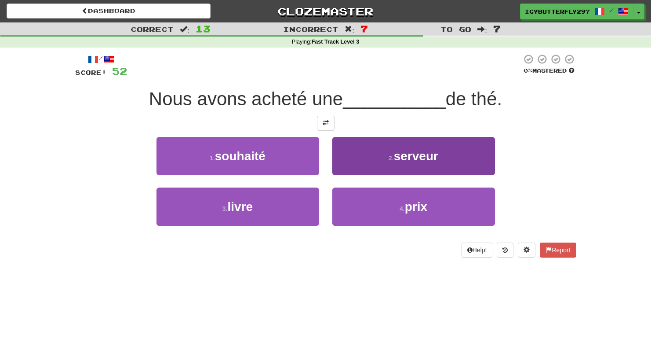
click at [369, 155] on button "2 . serveur" at bounding box center [414, 156] width 163 height 38
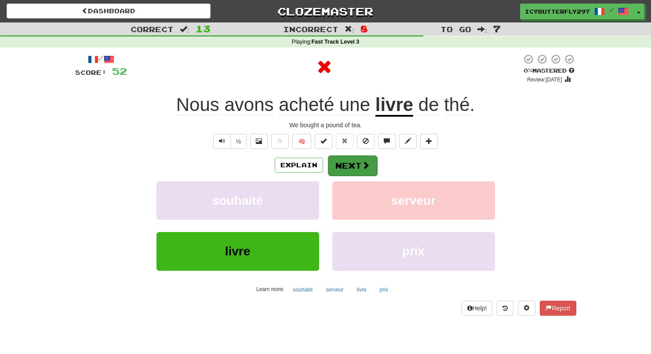
click at [352, 168] on button "Next" at bounding box center [352, 165] width 49 height 20
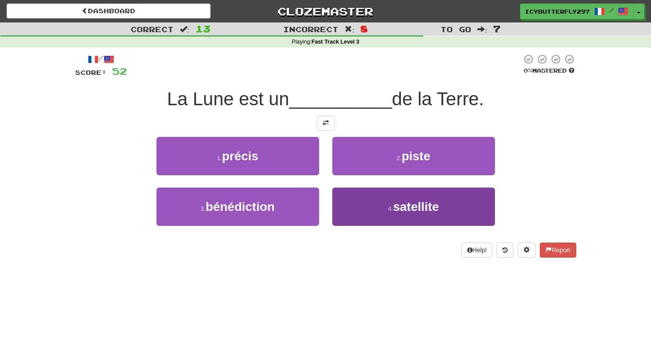
click at [372, 202] on button "4 . satellite" at bounding box center [414, 206] width 163 height 38
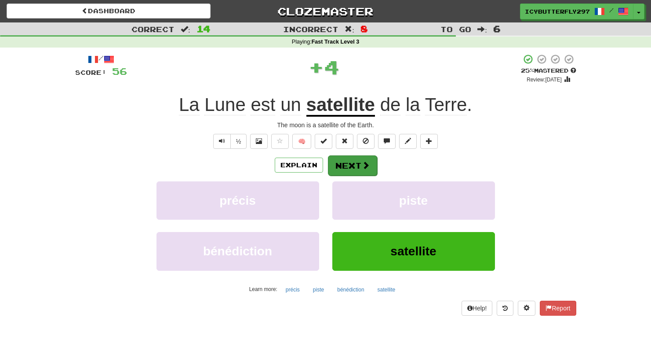
click at [340, 163] on button "Next" at bounding box center [352, 165] width 49 height 20
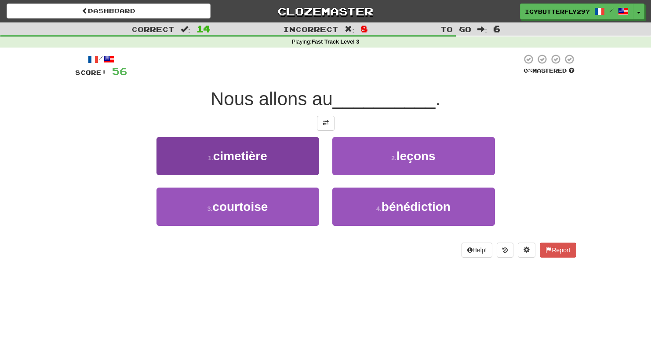
click at [288, 148] on button "1 . cimetière" at bounding box center [238, 156] width 163 height 38
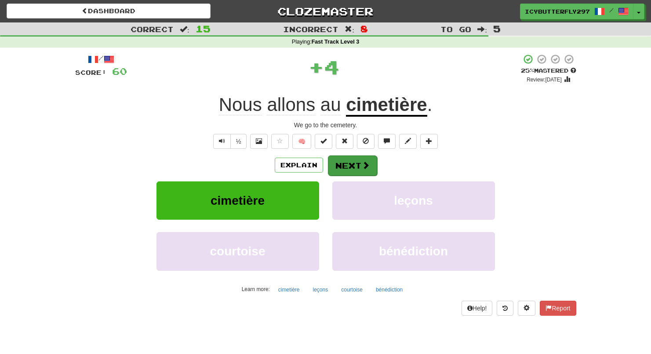
click at [344, 161] on button "Next" at bounding box center [352, 165] width 49 height 20
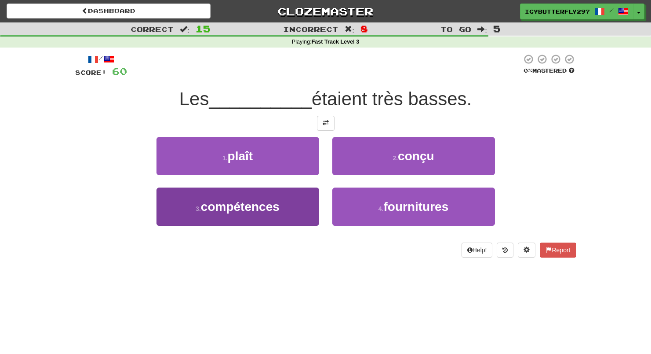
click at [290, 196] on button "3 . compétences" at bounding box center [238, 206] width 163 height 38
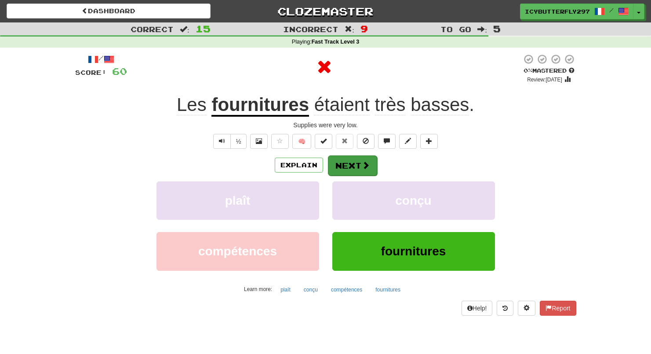
click at [353, 161] on button "Next" at bounding box center [352, 165] width 49 height 20
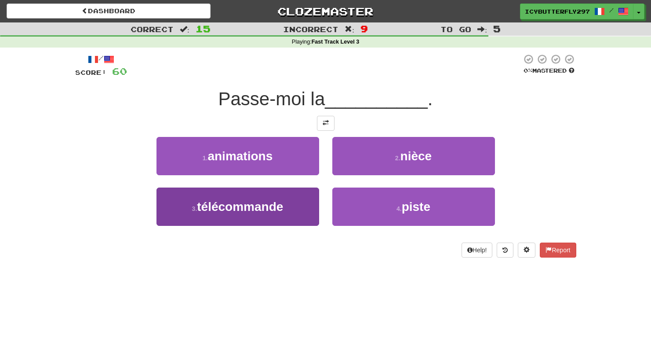
click at [285, 208] on button "3 . télécommande" at bounding box center [238, 206] width 163 height 38
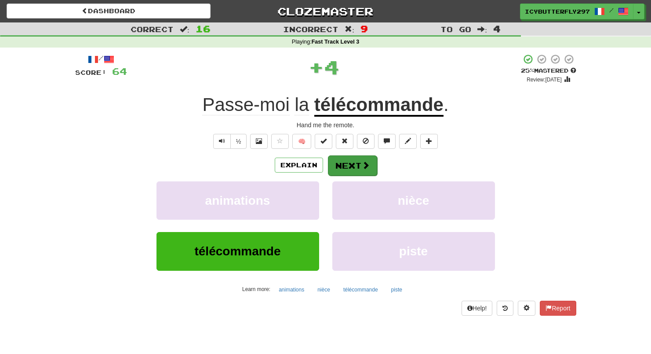
click at [336, 161] on button "Next" at bounding box center [352, 165] width 49 height 20
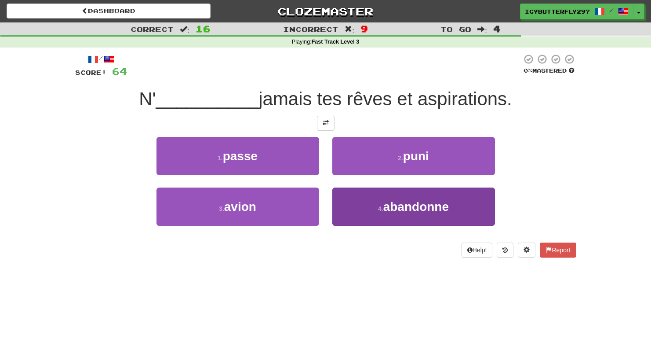
click at [370, 193] on button "4 . abandonne" at bounding box center [414, 206] width 163 height 38
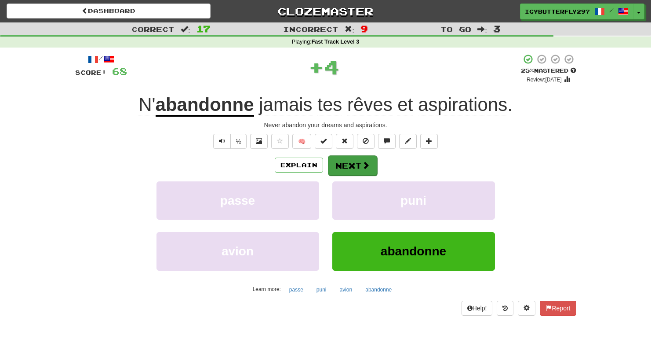
click at [353, 162] on button "Next" at bounding box center [352, 165] width 49 height 20
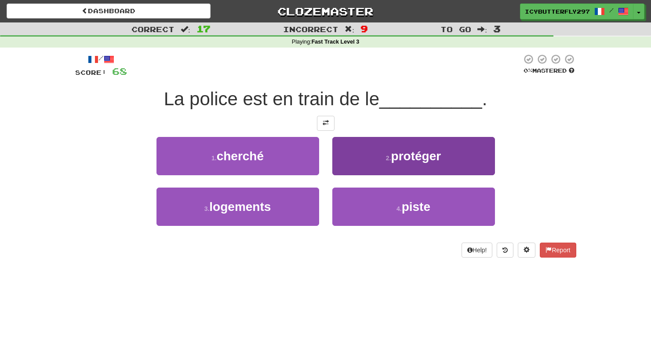
click at [347, 156] on button "2 . protéger" at bounding box center [414, 156] width 163 height 38
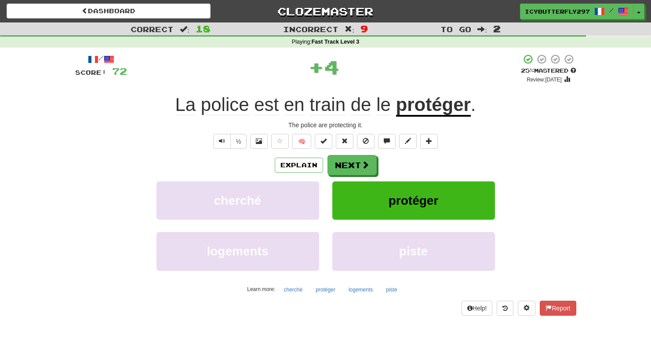
click at [347, 156] on button "Next" at bounding box center [352, 165] width 49 height 20
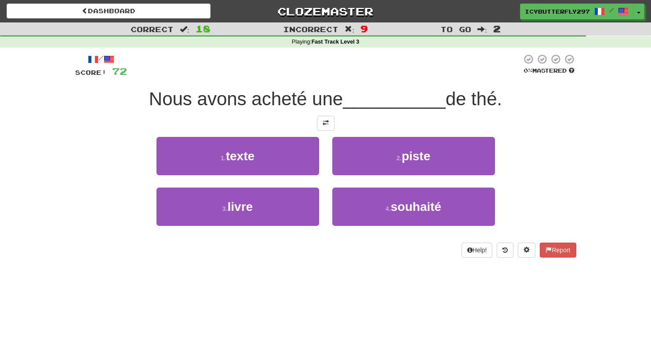
click at [347, 156] on button "2 . piste" at bounding box center [414, 156] width 163 height 38
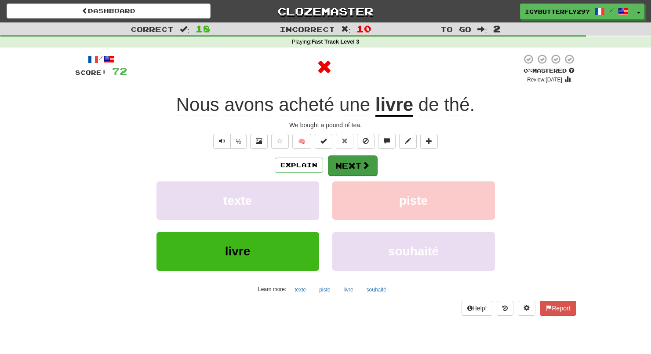
click at [347, 169] on button "Next" at bounding box center [352, 165] width 49 height 20
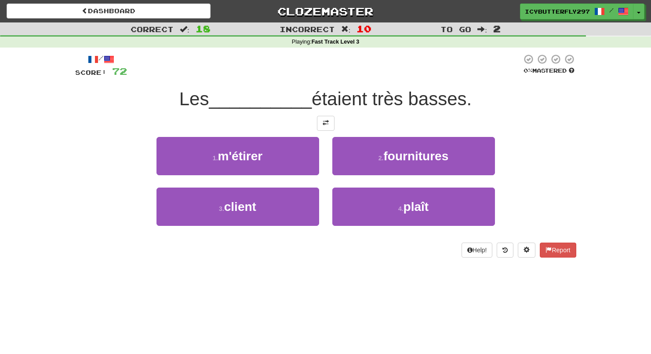
click at [347, 171] on button "2 . fournitures" at bounding box center [414, 156] width 163 height 38
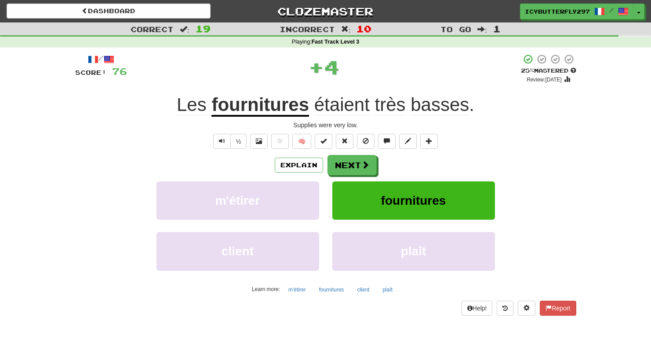
click at [347, 171] on button "Next" at bounding box center [352, 165] width 49 height 20
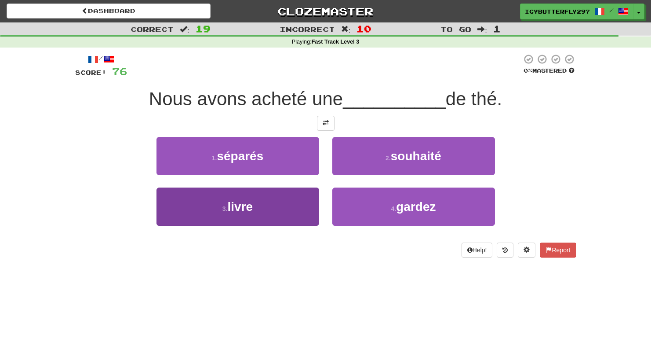
click at [302, 195] on button "3 . livre" at bounding box center [238, 206] width 163 height 38
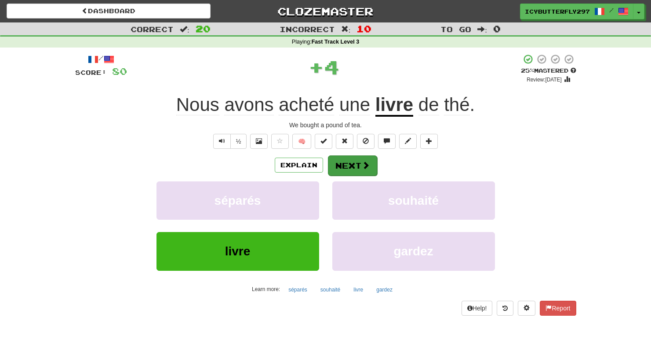
click at [370, 171] on button "Next" at bounding box center [352, 165] width 49 height 20
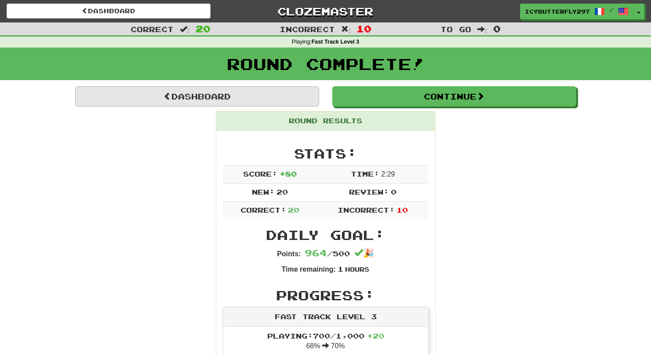
click at [271, 95] on link "Dashboard" at bounding box center [197, 96] width 244 height 20
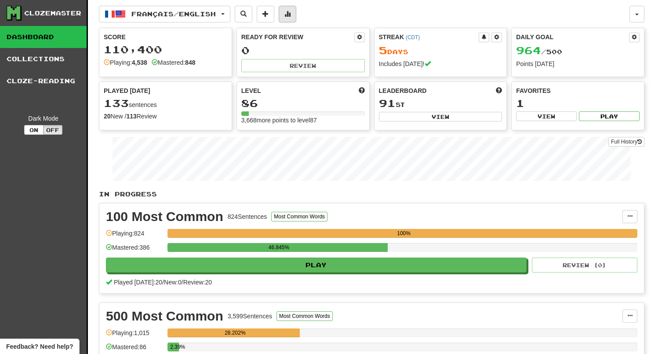
click at [289, 7] on button at bounding box center [288, 14] width 18 height 17
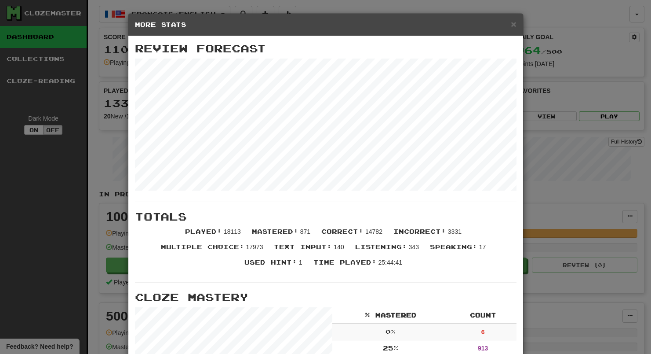
click at [509, 22] on h5 "More Stats" at bounding box center [326, 24] width 382 height 9
click at [514, 26] on span "×" at bounding box center [513, 24] width 5 height 10
